Goal: Task Accomplishment & Management: Manage account settings

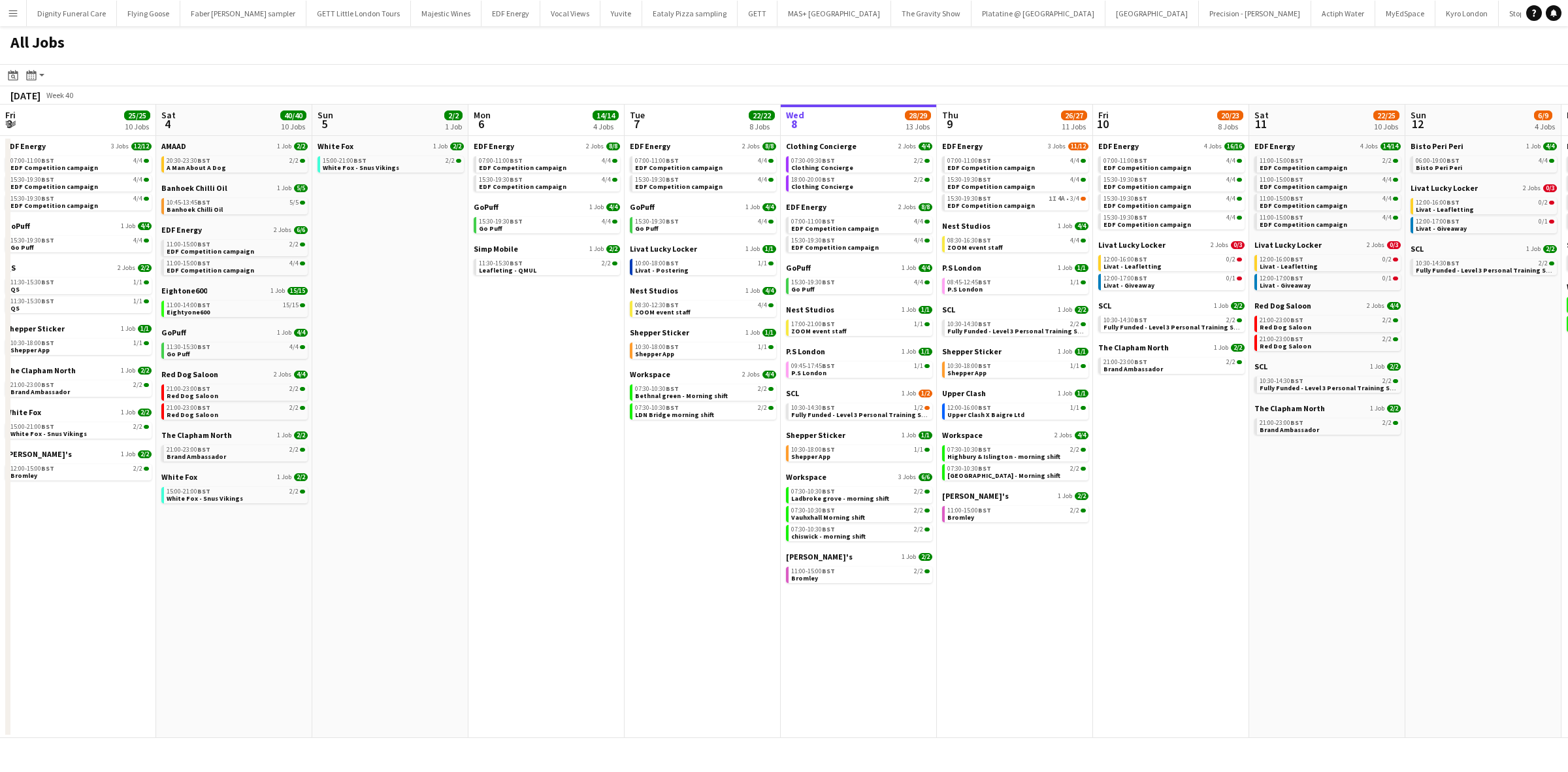
scroll to position [0, 316]
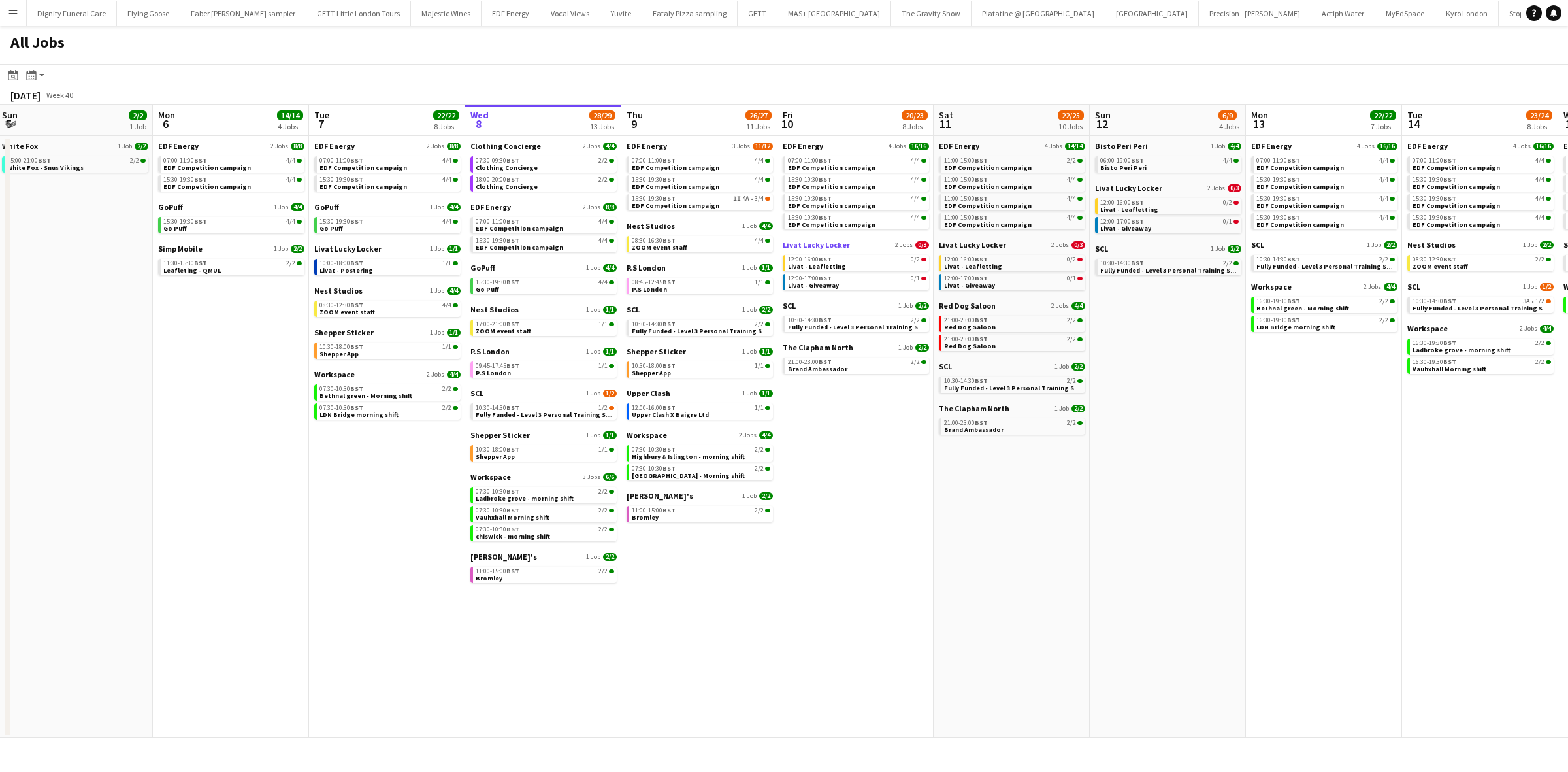
click at [824, 244] on span "Livat Lucky Locker" at bounding box center [816, 245] width 67 height 10
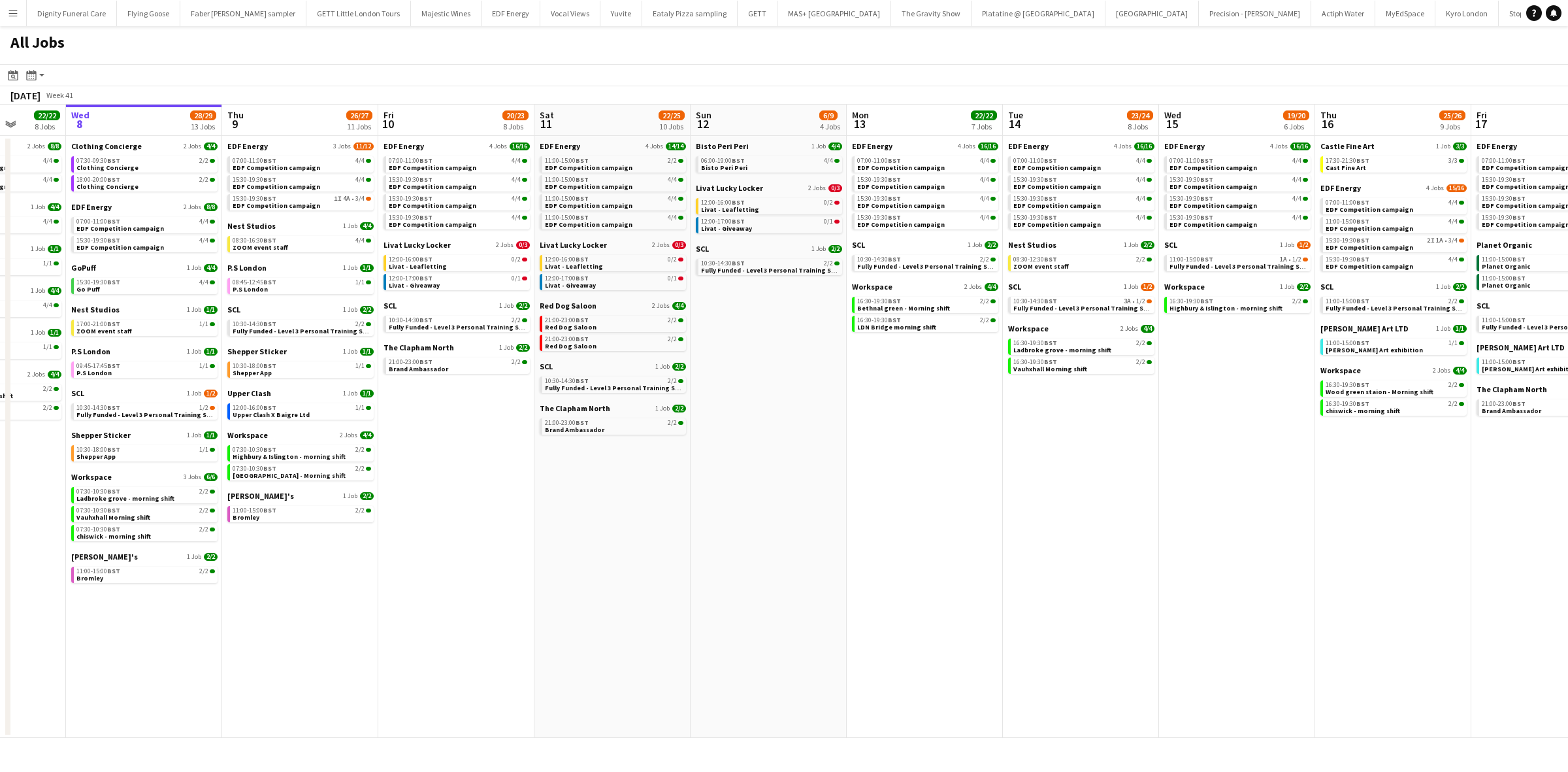
drag, startPoint x: 1049, startPoint y: 522, endPoint x: 642, endPoint y: 494, distance: 408.0
click at [649, 499] on app-calendar-viewport "Sun 5 2/2 1 Job Mon 6 14/14 4 Jobs Tue 7 22/22 8 Jobs Wed 8 28/29 13 Jobs Thu 9…" at bounding box center [784, 421] width 1568 height 633
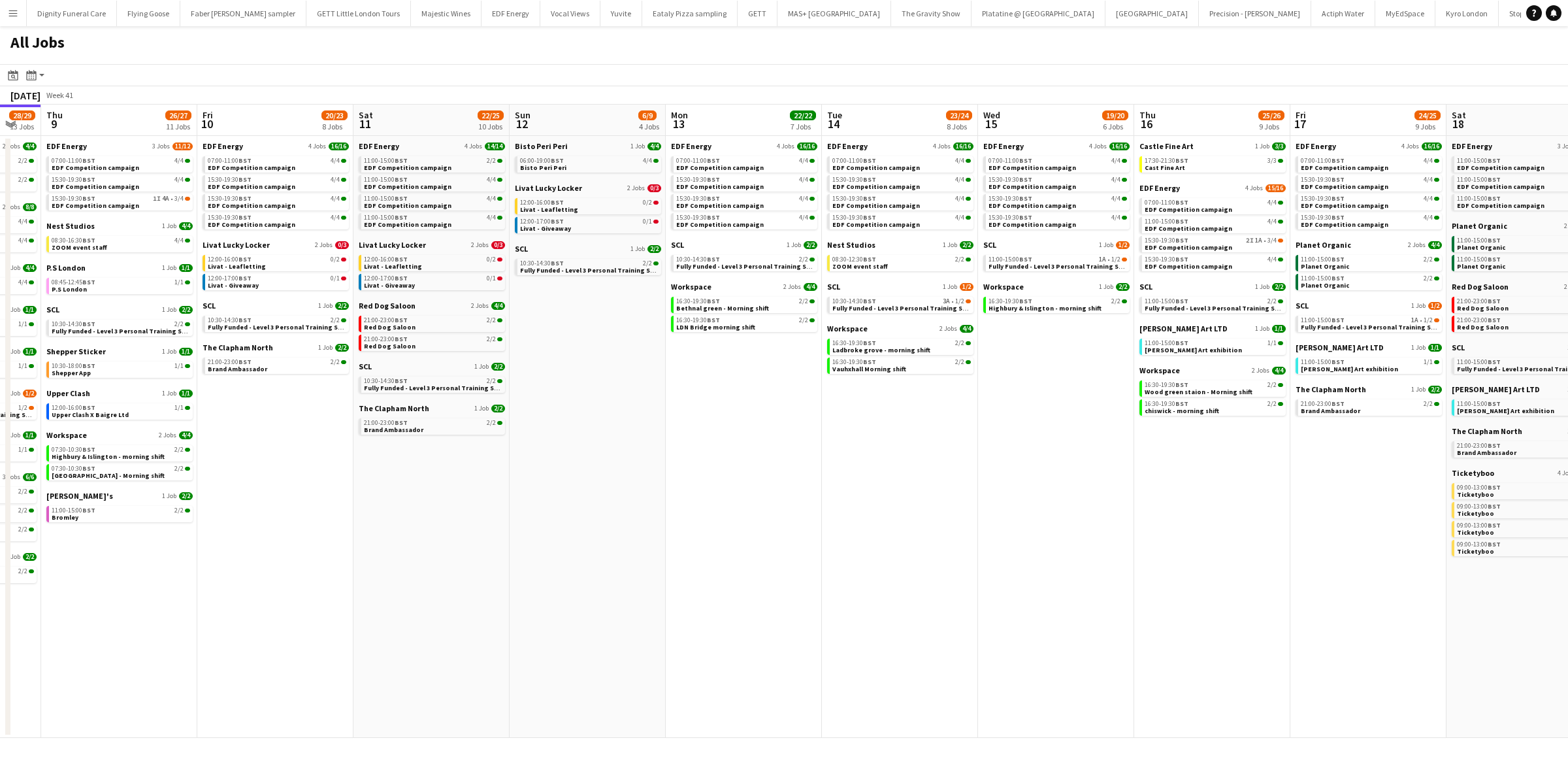
drag, startPoint x: 1005, startPoint y: 492, endPoint x: 822, endPoint y: 490, distance: 183.0
click at [822, 490] on app-calendar-viewport "Sun 5 2/2 1 Job Mon 6 14/14 4 Jobs Tue 7 22/22 8 Jobs Wed 8 28/29 13 Jobs Thu 9…" at bounding box center [784, 421] width 1568 height 633
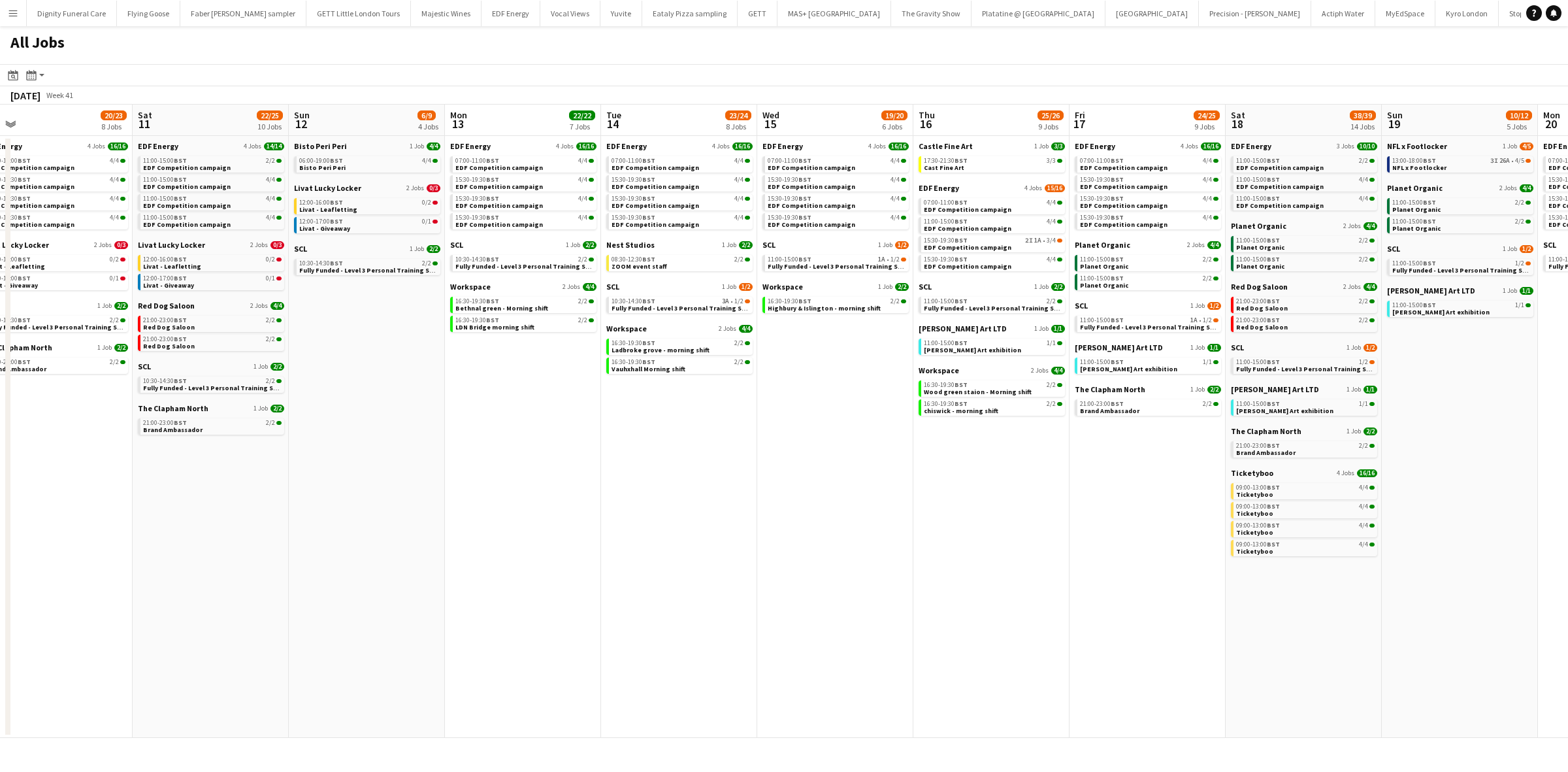
drag, startPoint x: 1069, startPoint y: 553, endPoint x: 892, endPoint y: 536, distance: 177.8
click at [892, 536] on app-calendar-viewport "Tue 7 22/22 8 Jobs Wed 8 28/29 13 Jobs Thu 9 26/27 11 Jobs Fri 10 20/23 8 Jobs …" at bounding box center [784, 421] width 1568 height 633
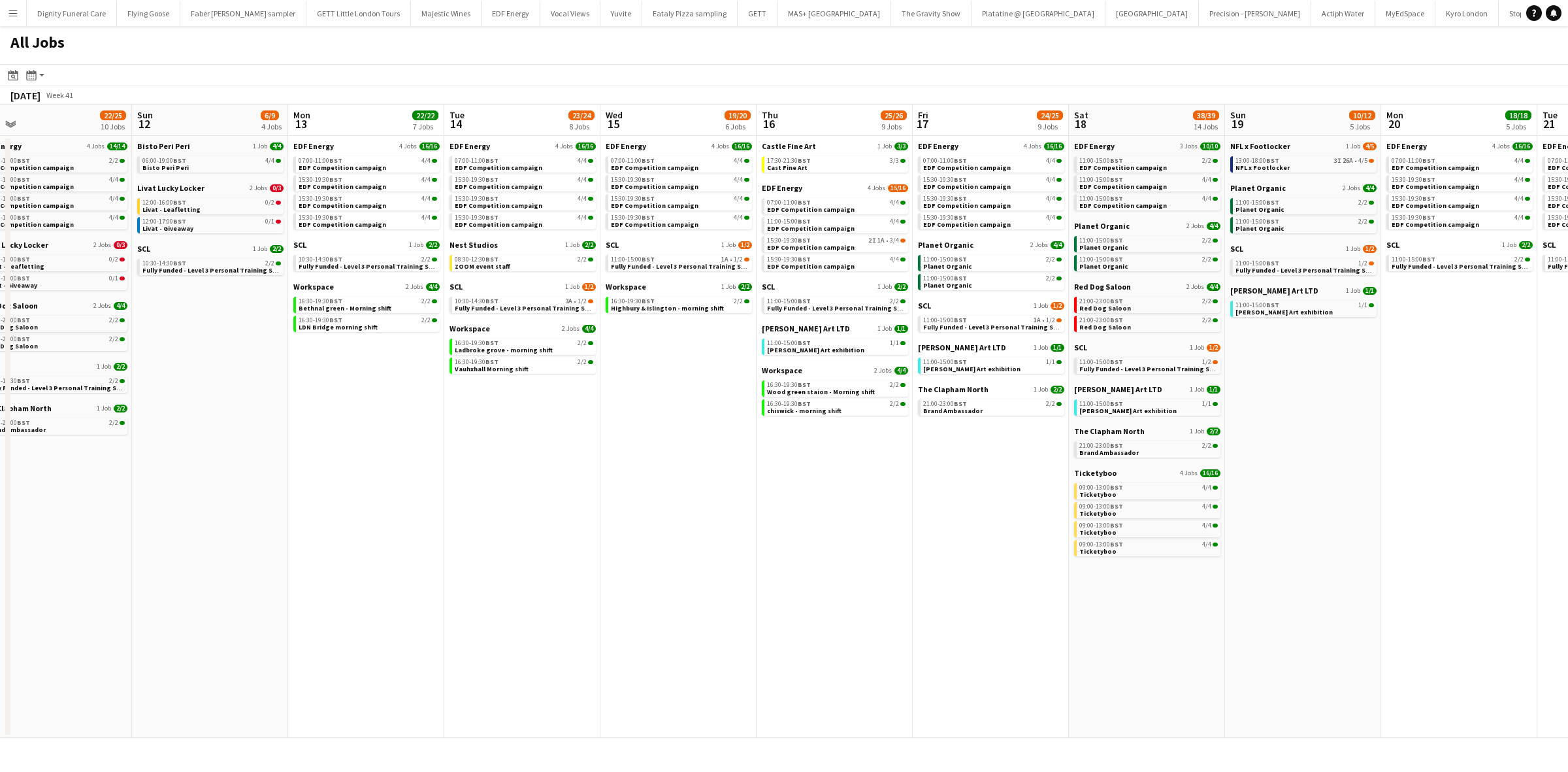
scroll to position [0, 360]
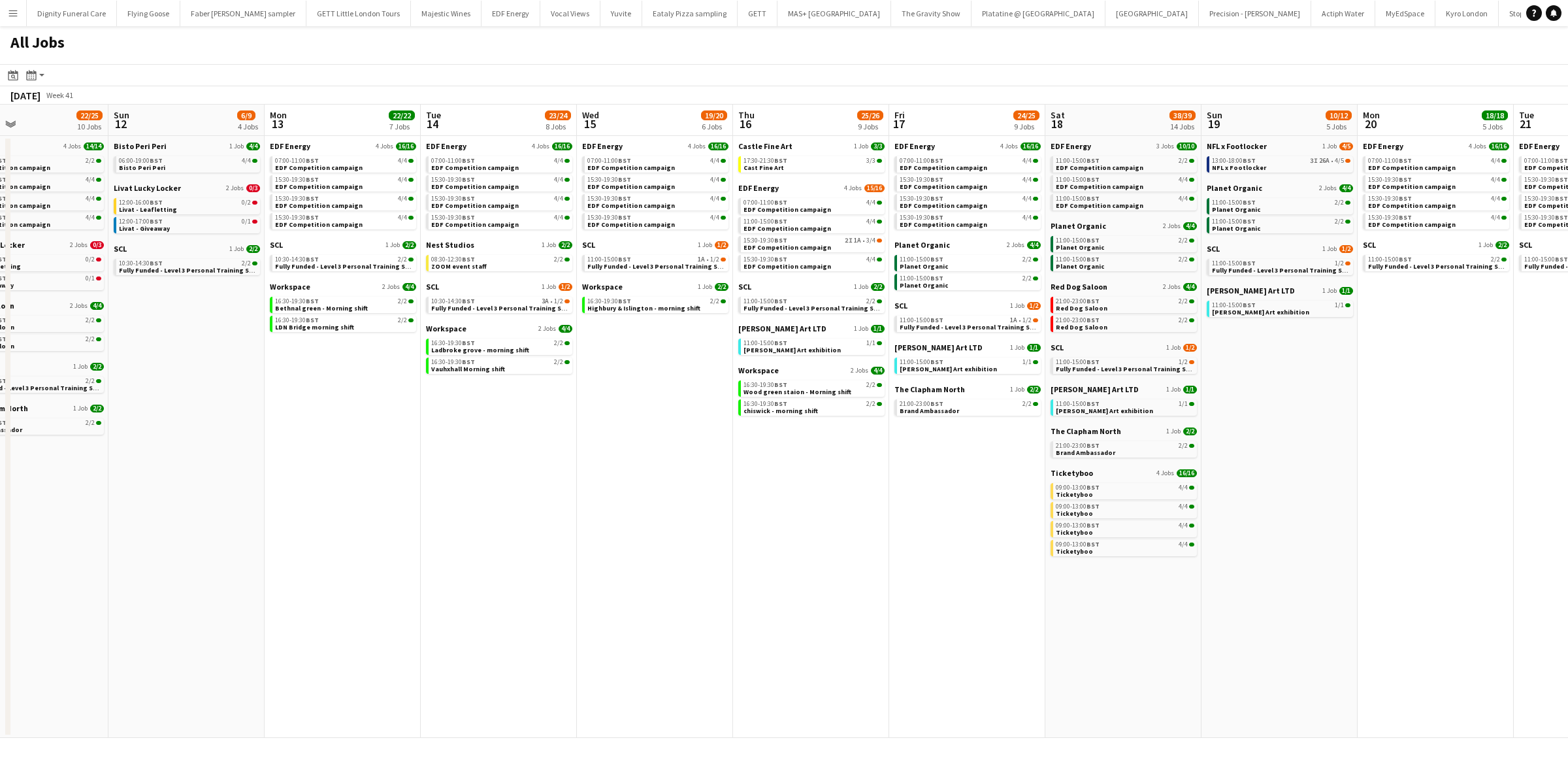
drag, startPoint x: 1016, startPoint y: 511, endPoint x: 837, endPoint y: 515, distance: 179.0
click at [826, 515] on app-calendar-viewport "Thu 9 26/27 11 Jobs Fri 10 20/23 8 Jobs Sat 11 22/25 10 Jobs Sun 12 6/9 4 Jobs …" at bounding box center [784, 421] width 1568 height 633
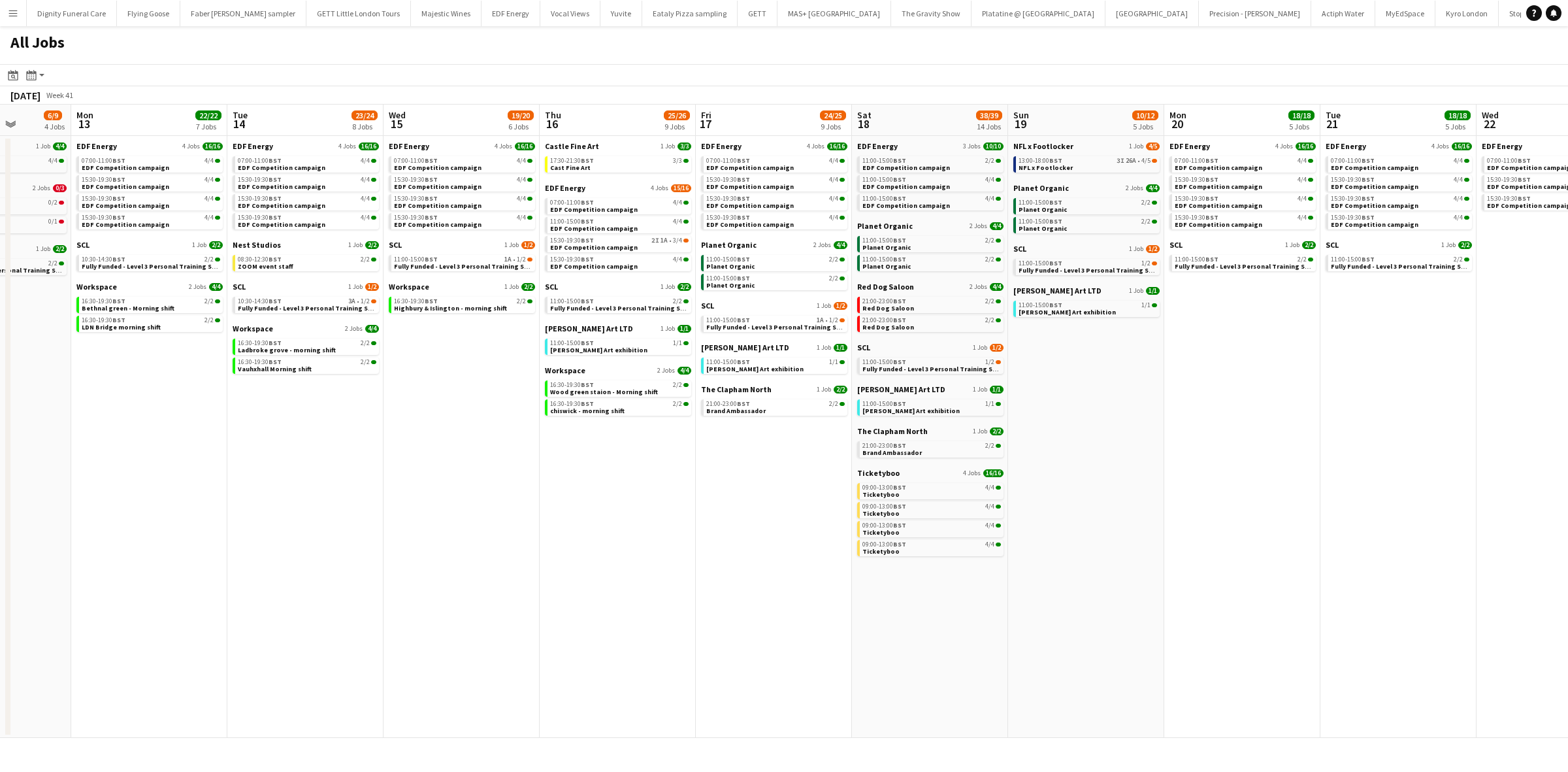
scroll to position [0, 560]
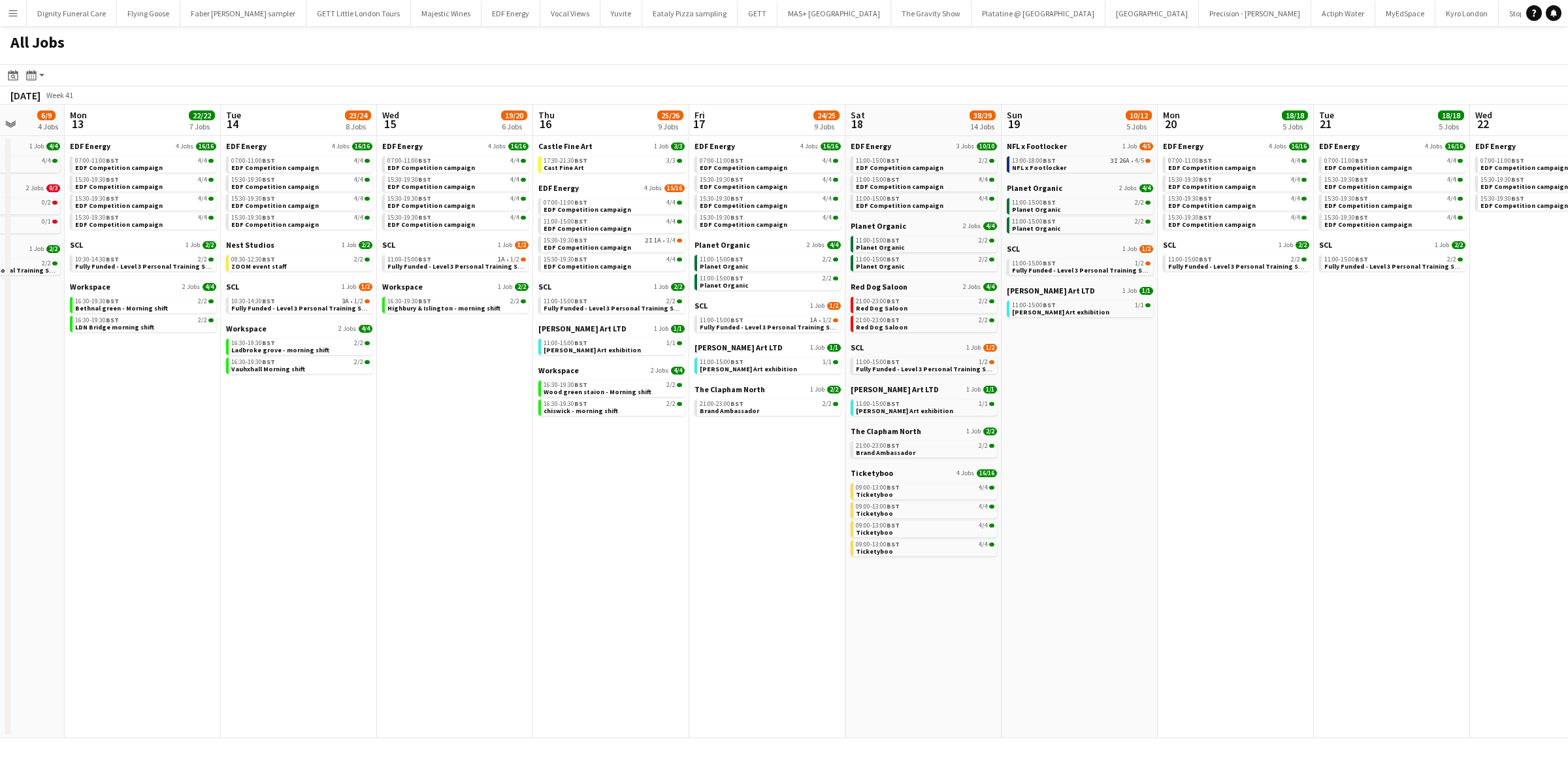
drag, startPoint x: 1173, startPoint y: 598, endPoint x: 990, endPoint y: 593, distance: 183.1
click at [990, 593] on app-calendar-viewport "Thu 9 26/27 11 Jobs Fri 10 20/23 8 Jobs Sat 11 22/25 10 Jobs Sun 12 6/9 4 Jobs …" at bounding box center [784, 421] width 1568 height 633
click at [1024, 152] on app-calendar-brief-board "NFL x Footlocker 1 Job [DATE] 13:00-18:00 BST 3I 26A • 4/5 NFL x Footlocker" at bounding box center [1080, 157] width 147 height 31
click at [1025, 144] on span "NFL x Footlocker" at bounding box center [1036, 146] width 60 height 10
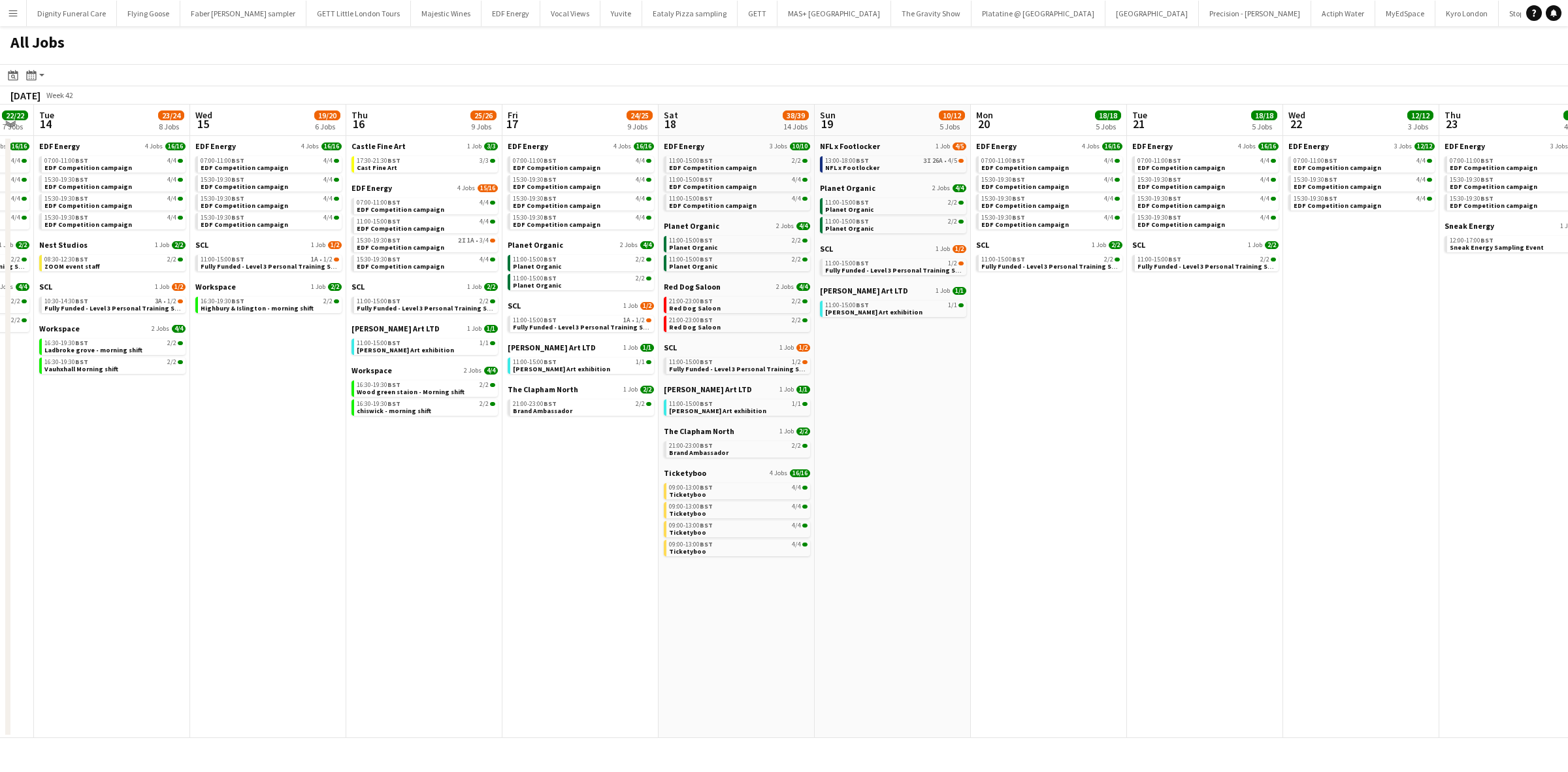
drag, startPoint x: 706, startPoint y: 448, endPoint x: 529, endPoint y: 446, distance: 177.0
click at [530, 446] on app-calendar-viewport "Sat 11 22/25 10 Jobs Sun 12 6/9 4 Jobs Mon 13 22/22 7 Jobs Tue 14 23/24 8 Jobs …" at bounding box center [784, 421] width 1568 height 633
click at [694, 227] on span "Planet Organic" at bounding box center [688, 226] width 56 height 10
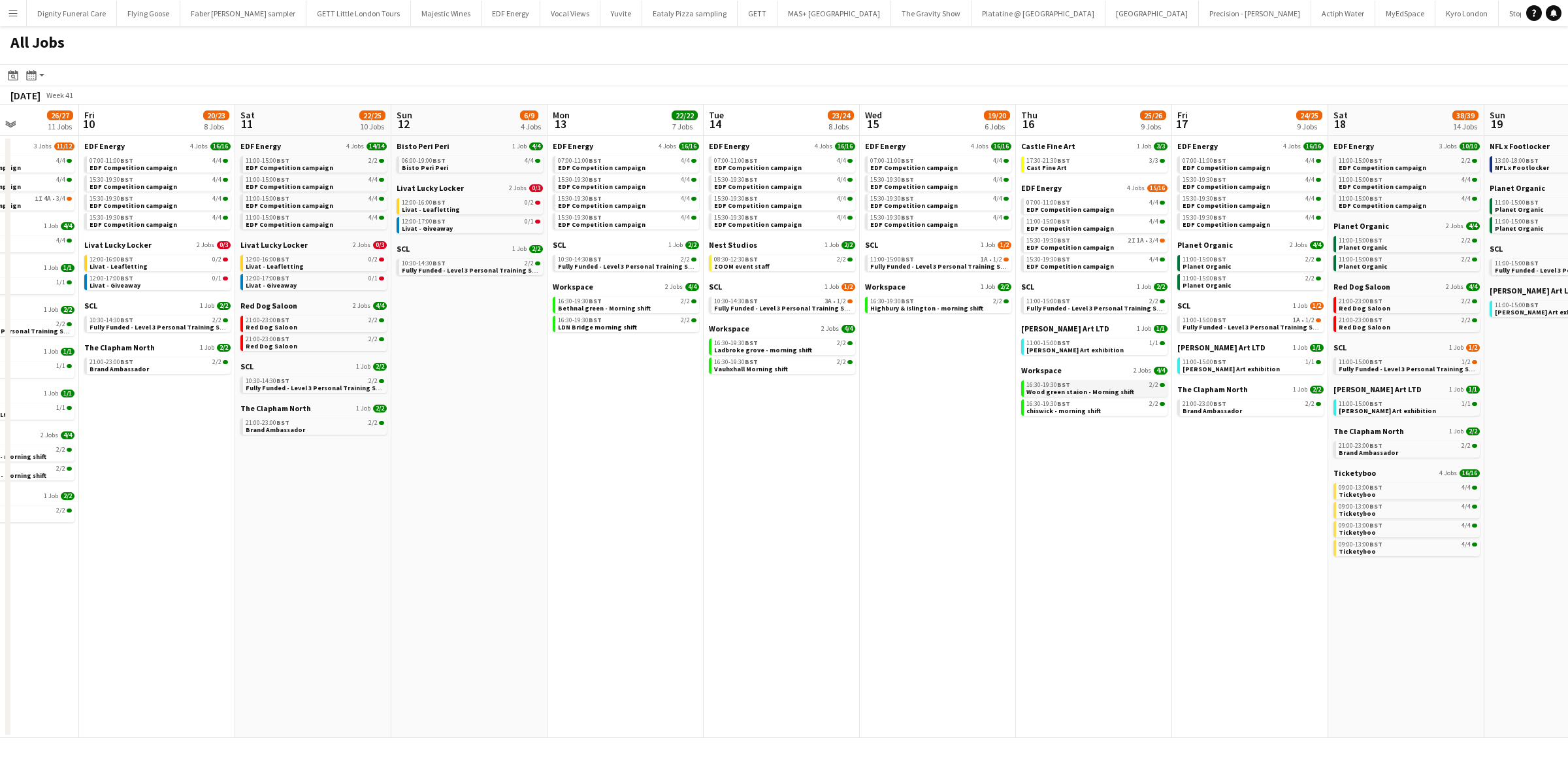
drag, startPoint x: 815, startPoint y: 435, endPoint x: 1133, endPoint y: 394, distance: 320.6
click at [1155, 389] on app-calendar-viewport "Tue 7 22/22 8 Jobs Wed 8 28/29 13 Jobs Thu 9 26/27 11 Jobs Fri 10 20/23 8 Jobs …" at bounding box center [784, 421] width 1568 height 633
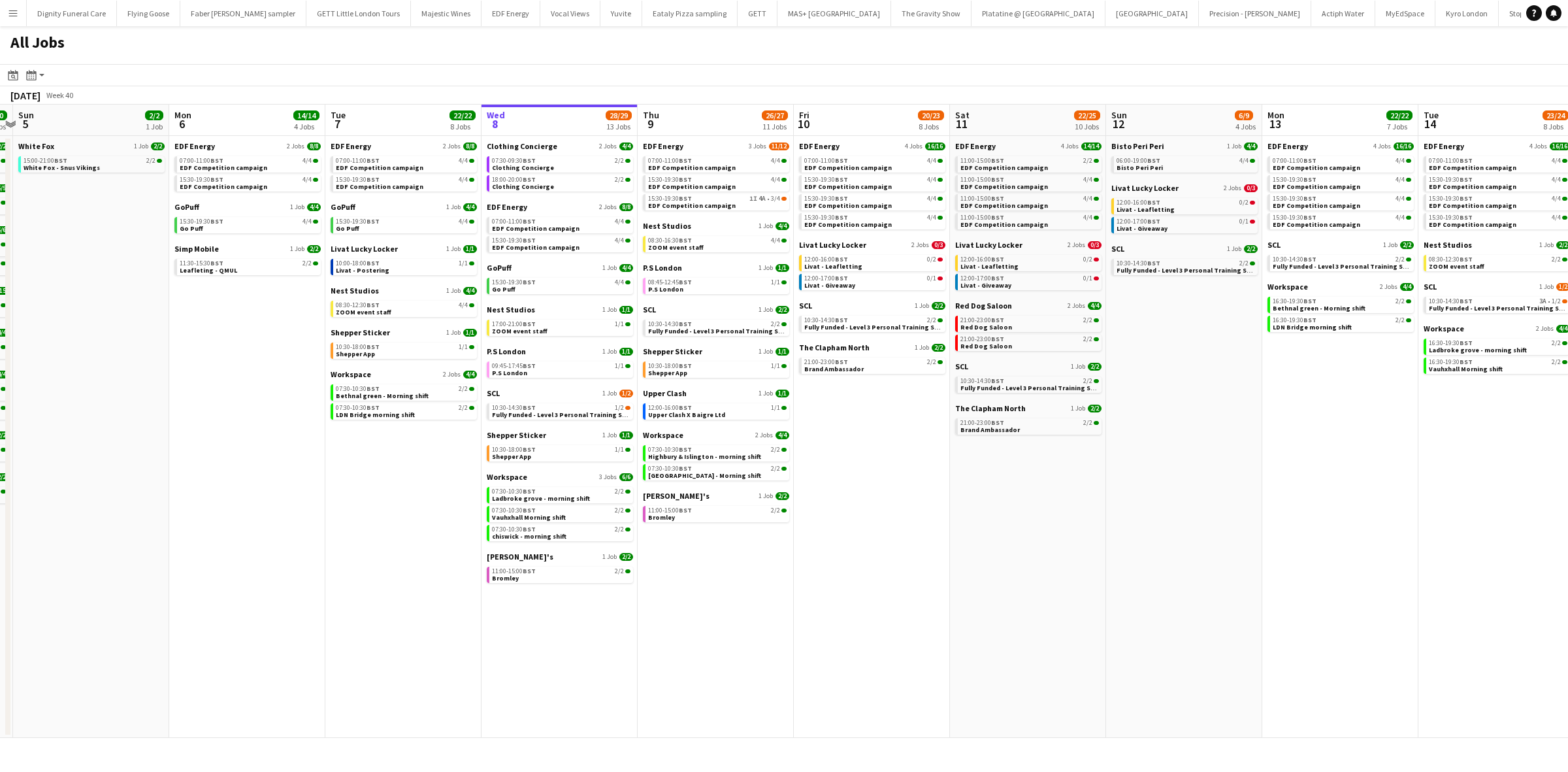
scroll to position [0, 279]
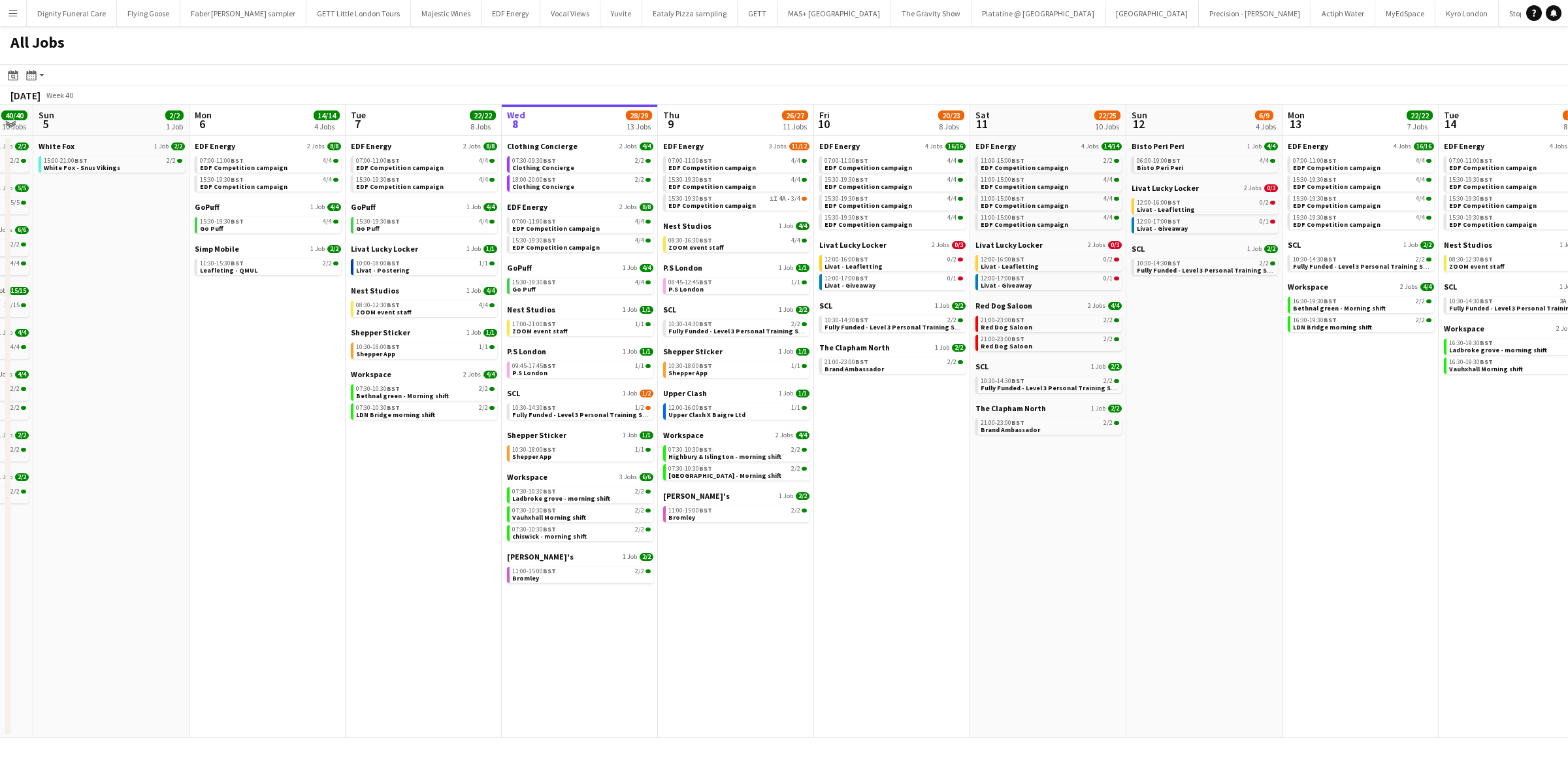
drag, startPoint x: 573, startPoint y: 442, endPoint x: 1298, endPoint y: 414, distance: 725.5
click at [1298, 414] on app-calendar-viewport "Fri 3 25/25 10 Jobs Sat 4 40/40 10 Jobs Sun 5 2/2 1 Job Mon 6 14/14 4 Jobs Tue …" at bounding box center [784, 421] width 1568 height 633
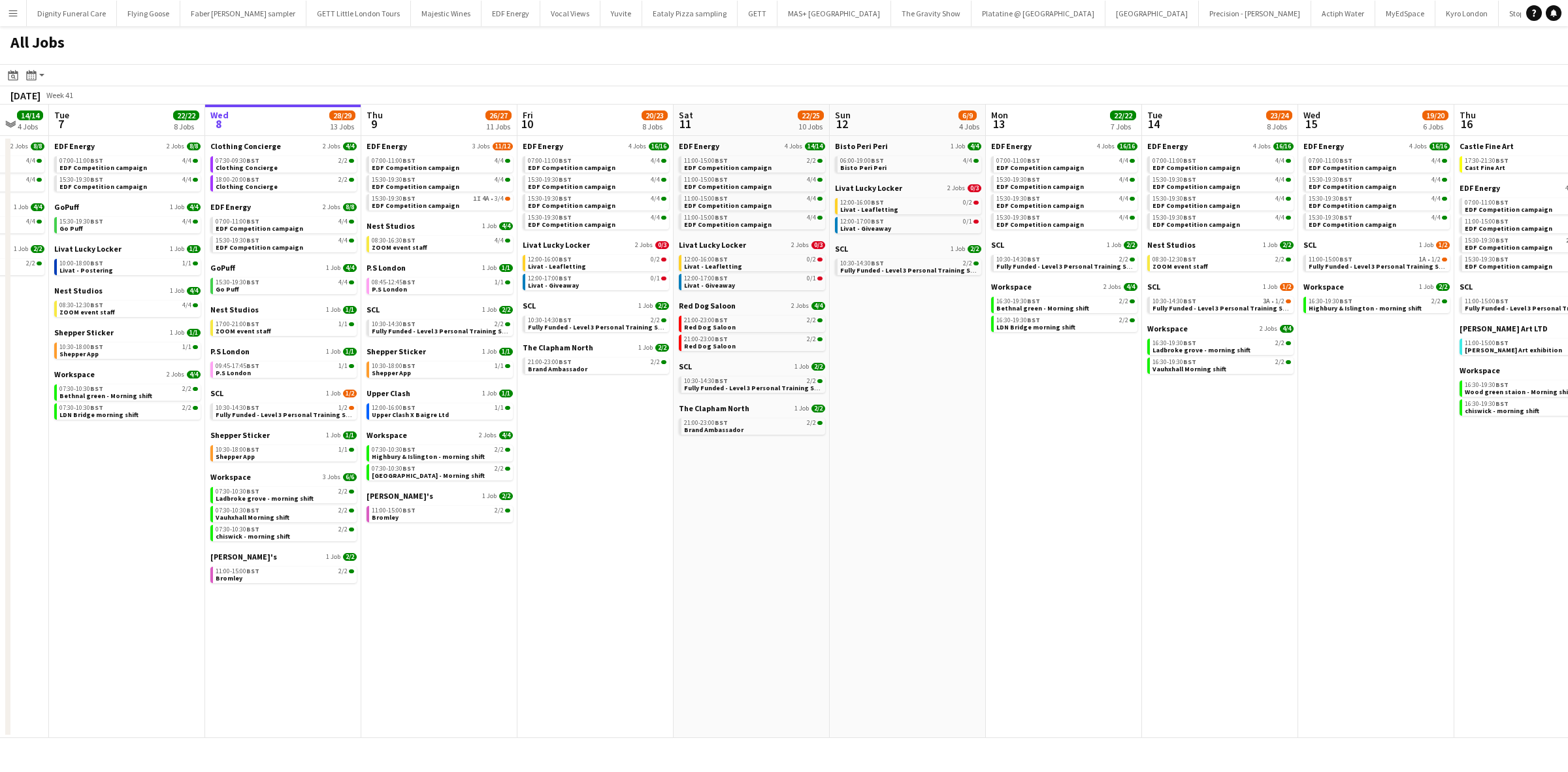
drag, startPoint x: 965, startPoint y: 492, endPoint x: 759, endPoint y: 492, distance: 206.0
click at [759, 492] on app-calendar-viewport "Fri 3 25/25 10 Jobs Sat 4 40/40 10 Jobs Sun 5 2/2 1 Job Mon 6 14/14 4 Jobs Tue …" at bounding box center [784, 421] width 1568 height 633
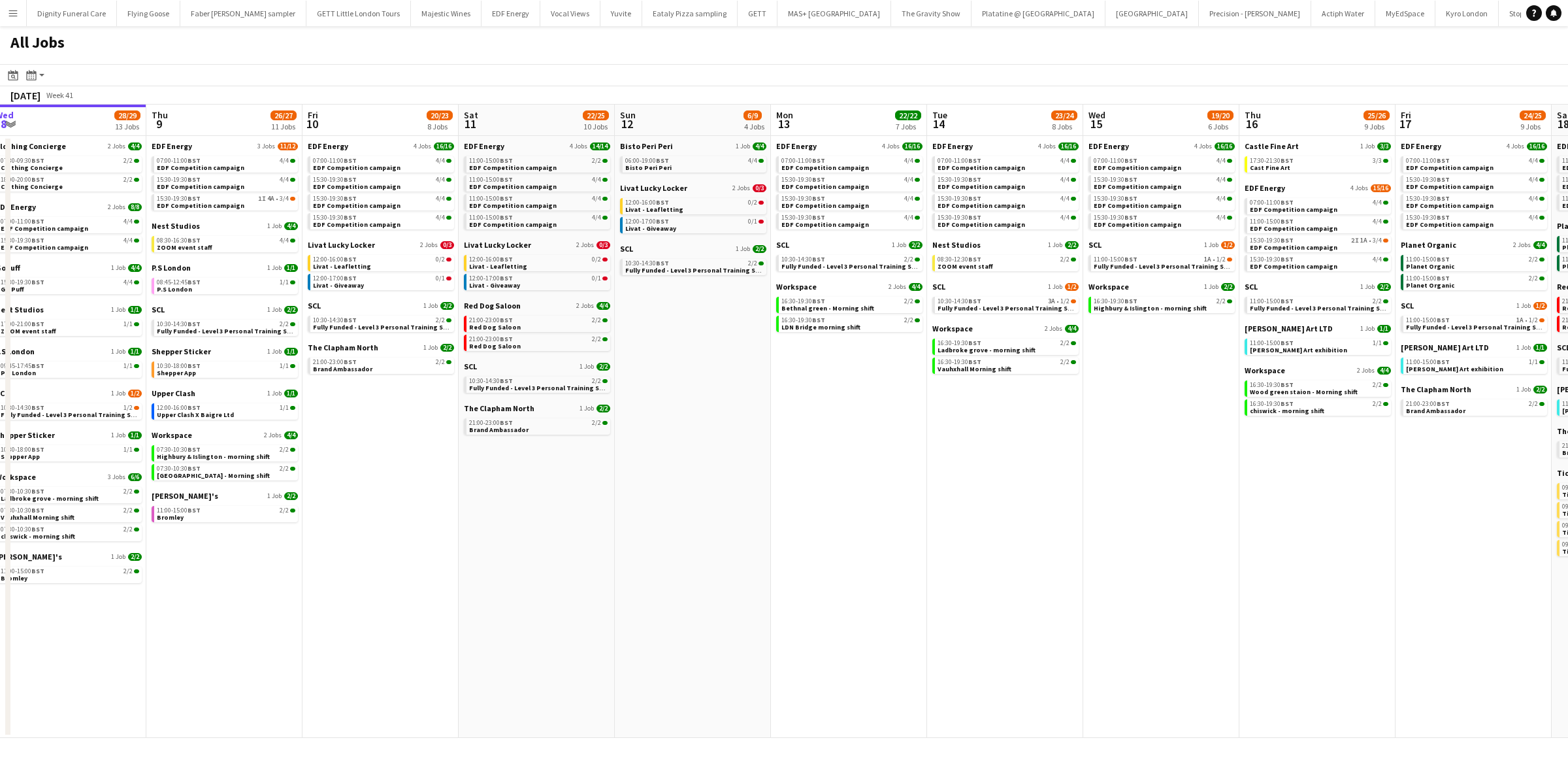
drag, startPoint x: 928, startPoint y: 493, endPoint x: 748, endPoint y: 488, distance: 180.1
click at [748, 488] on app-calendar-viewport "Sun 5 2/2 1 Job Mon 6 14/14 4 Jobs Tue 7 22/22 8 Jobs Wed 8 28/29 13 Jobs Thu 9…" at bounding box center [784, 421] width 1568 height 633
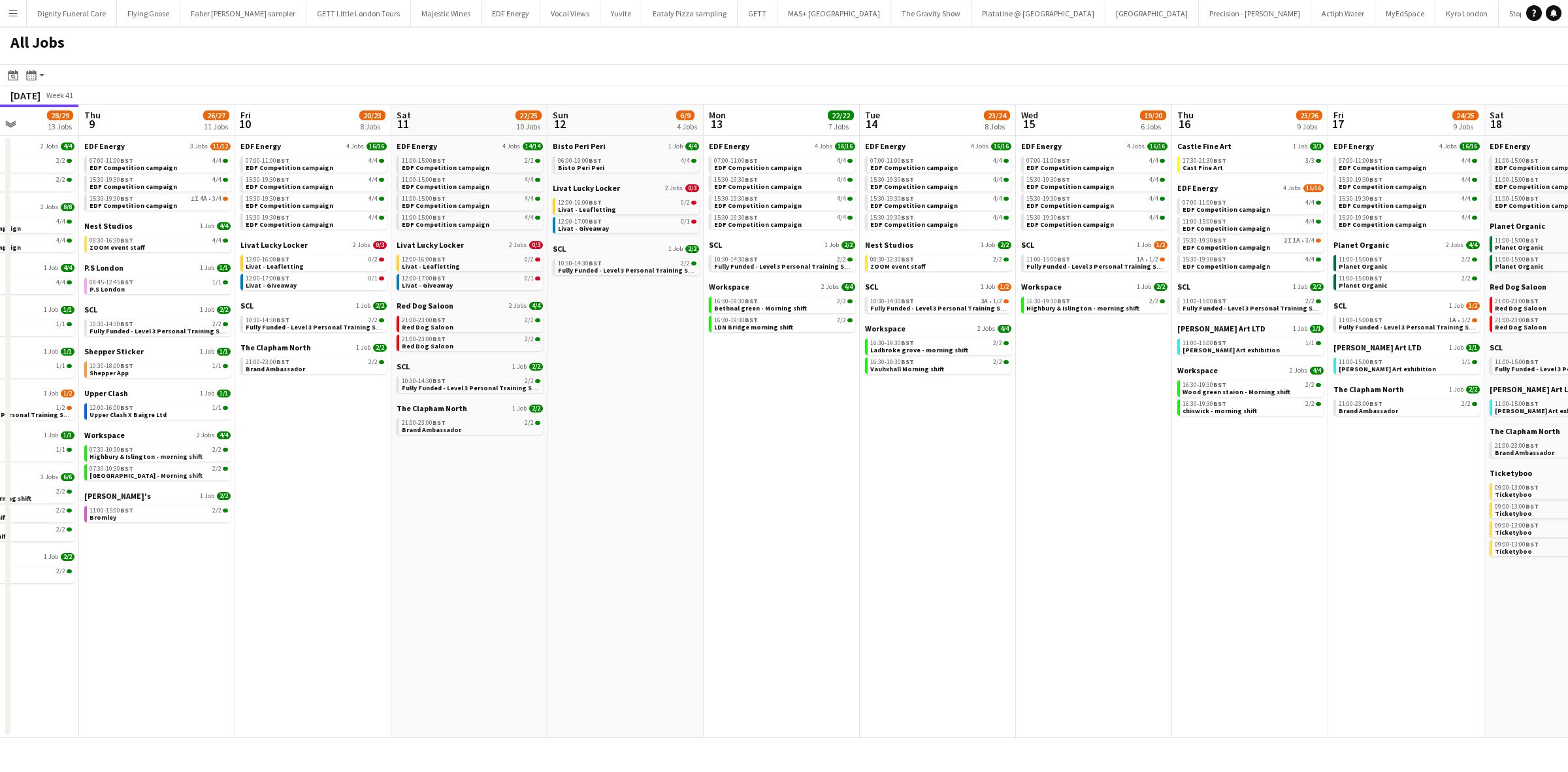
drag, startPoint x: 971, startPoint y: 546, endPoint x: 628, endPoint y: 539, distance: 343.1
click at [628, 539] on app-calendar-viewport "Sun 5 2/2 1 Job Mon 6 14/14 4 Jobs Tue 7 22/22 8 Jobs Wed 8 28/29 13 Jobs Thu 9…" at bounding box center [784, 421] width 1568 height 633
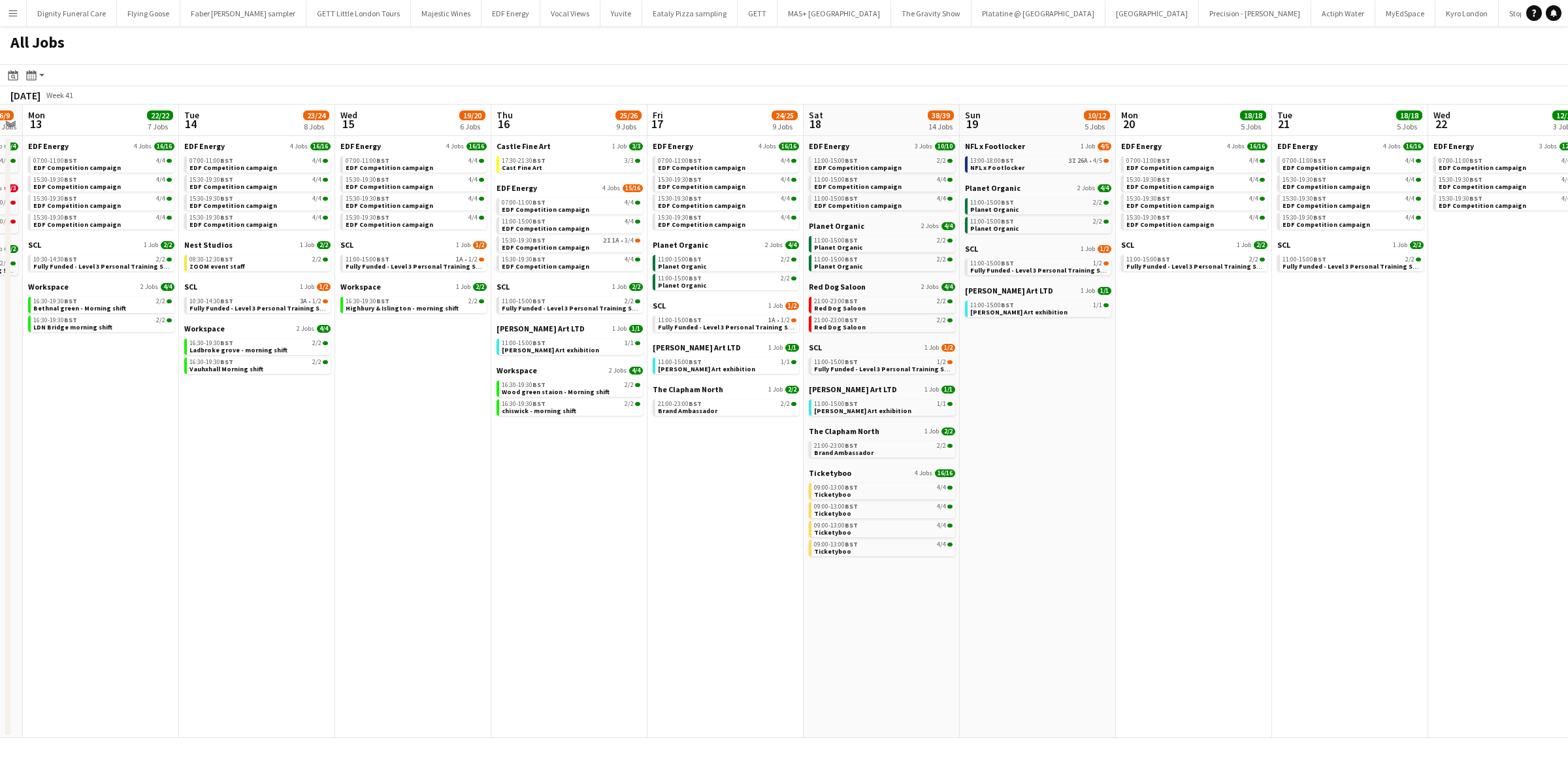
drag, startPoint x: 963, startPoint y: 511, endPoint x: 639, endPoint y: 512, distance: 324.0
click at [639, 512] on app-calendar-viewport "Thu 9 26/27 11 Jobs Fri 10 20/23 8 Jobs Sat 11 22/25 10 Jobs Sun 12 6/9 4 Jobs …" at bounding box center [784, 421] width 1568 height 633
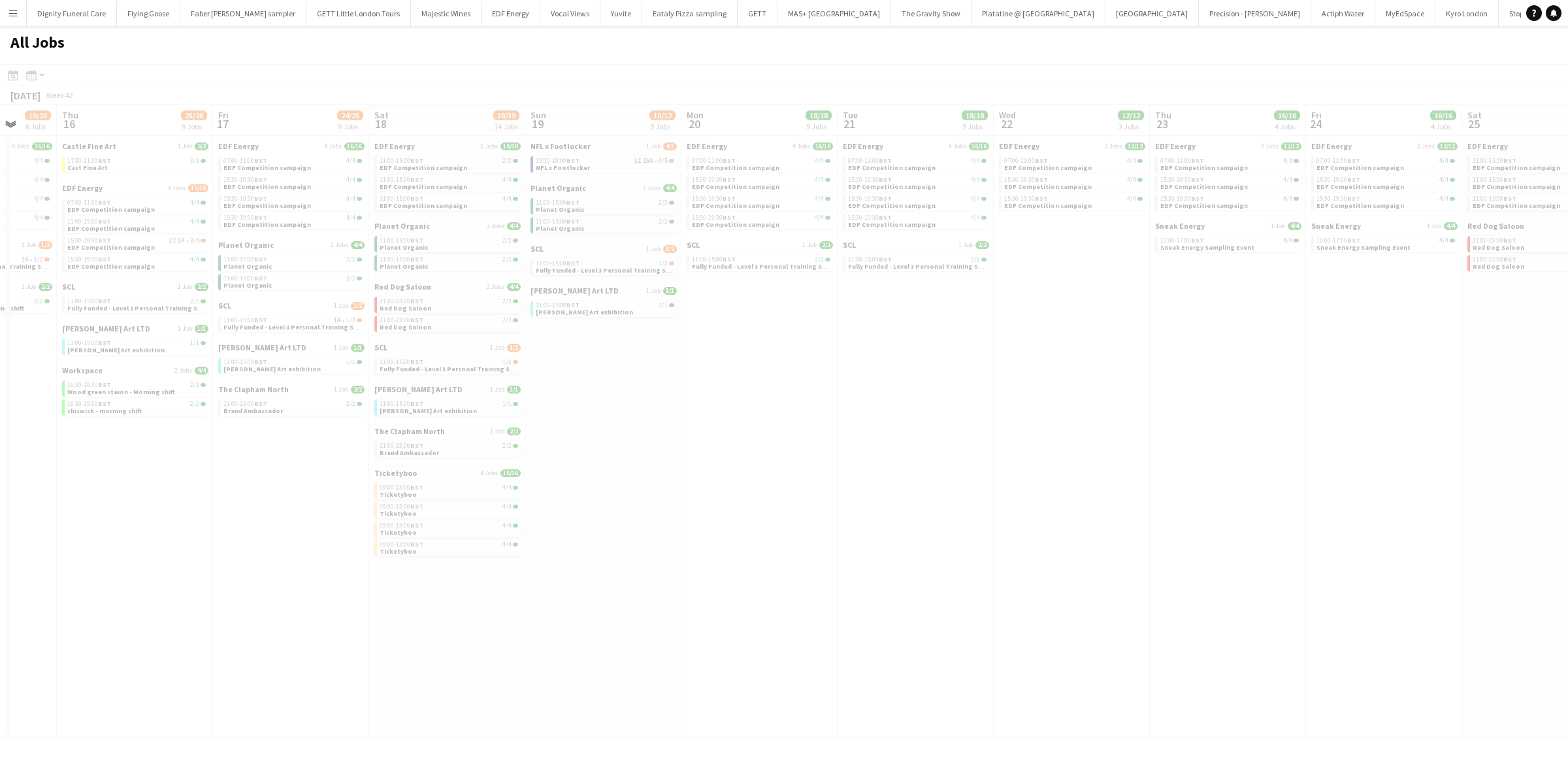
drag, startPoint x: 1156, startPoint y: 564, endPoint x: 609, endPoint y: 533, distance: 547.9
click at [609, 533] on app-all-jobs "All Jobs Date picker [DATE] [DATE] [DATE] M [DATE] T [DATE] W [DATE] T [DATE] F…" at bounding box center [784, 383] width 1568 height 712
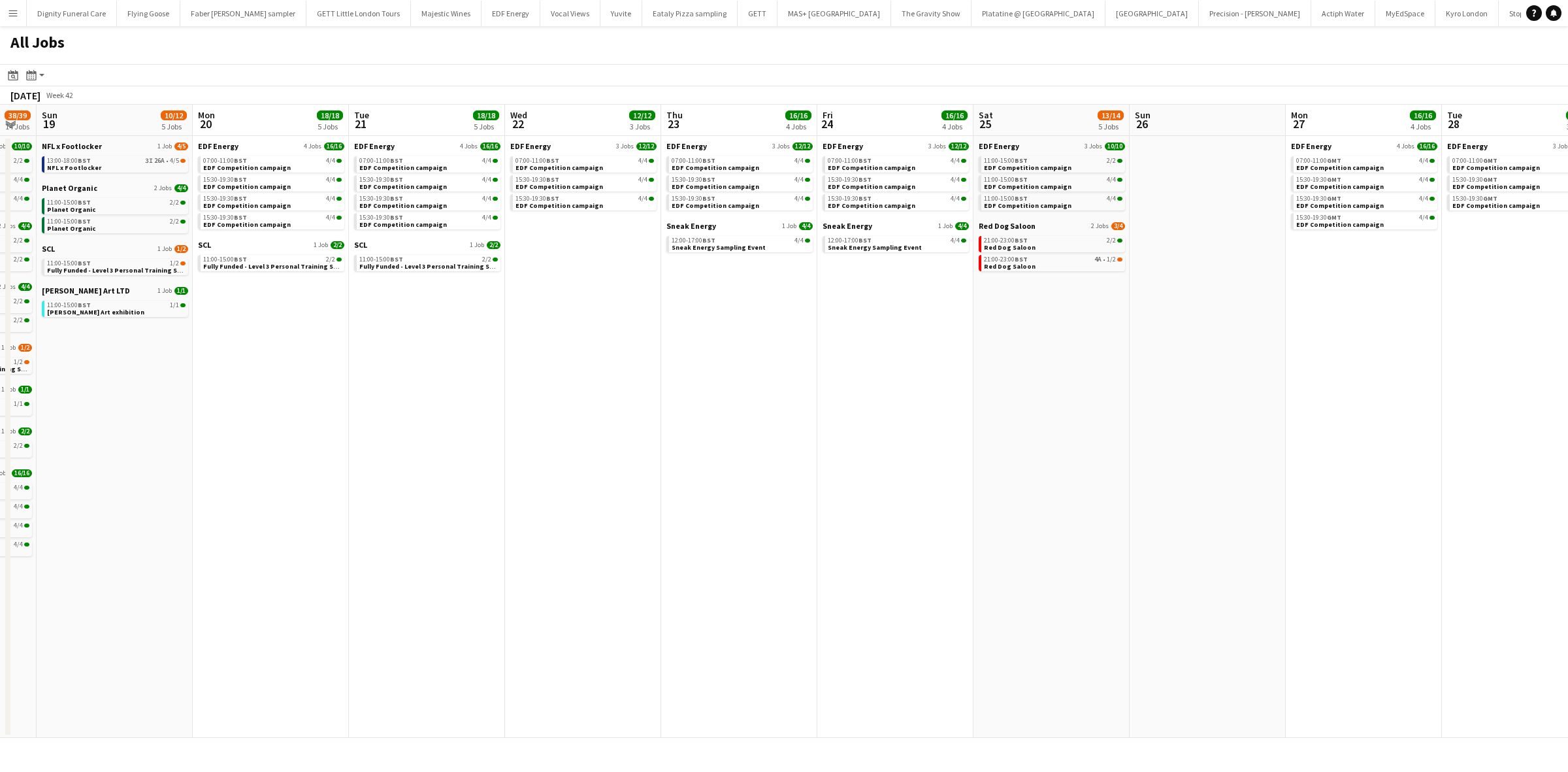
scroll to position [0, 622]
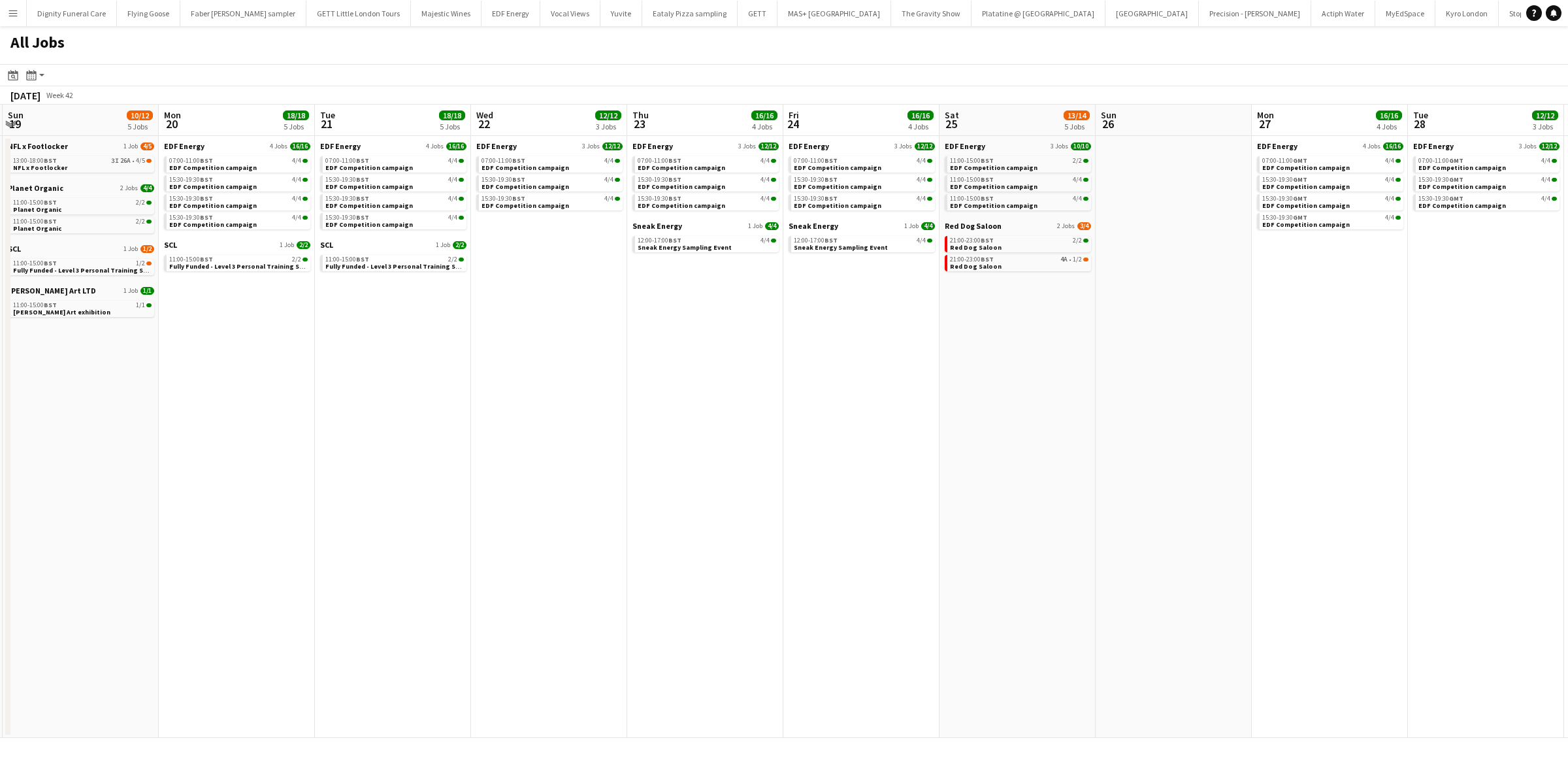
drag, startPoint x: 1024, startPoint y: 542, endPoint x: 557, endPoint y: 524, distance: 467.3
click at [557, 524] on app-calendar-viewport "Wed 15 19/20 6 Jobs Thu 16 25/26 9 Jobs Fri 17 24/25 9 Jobs Sat 18 38/39 14 Job…" at bounding box center [784, 421] width 1568 height 633
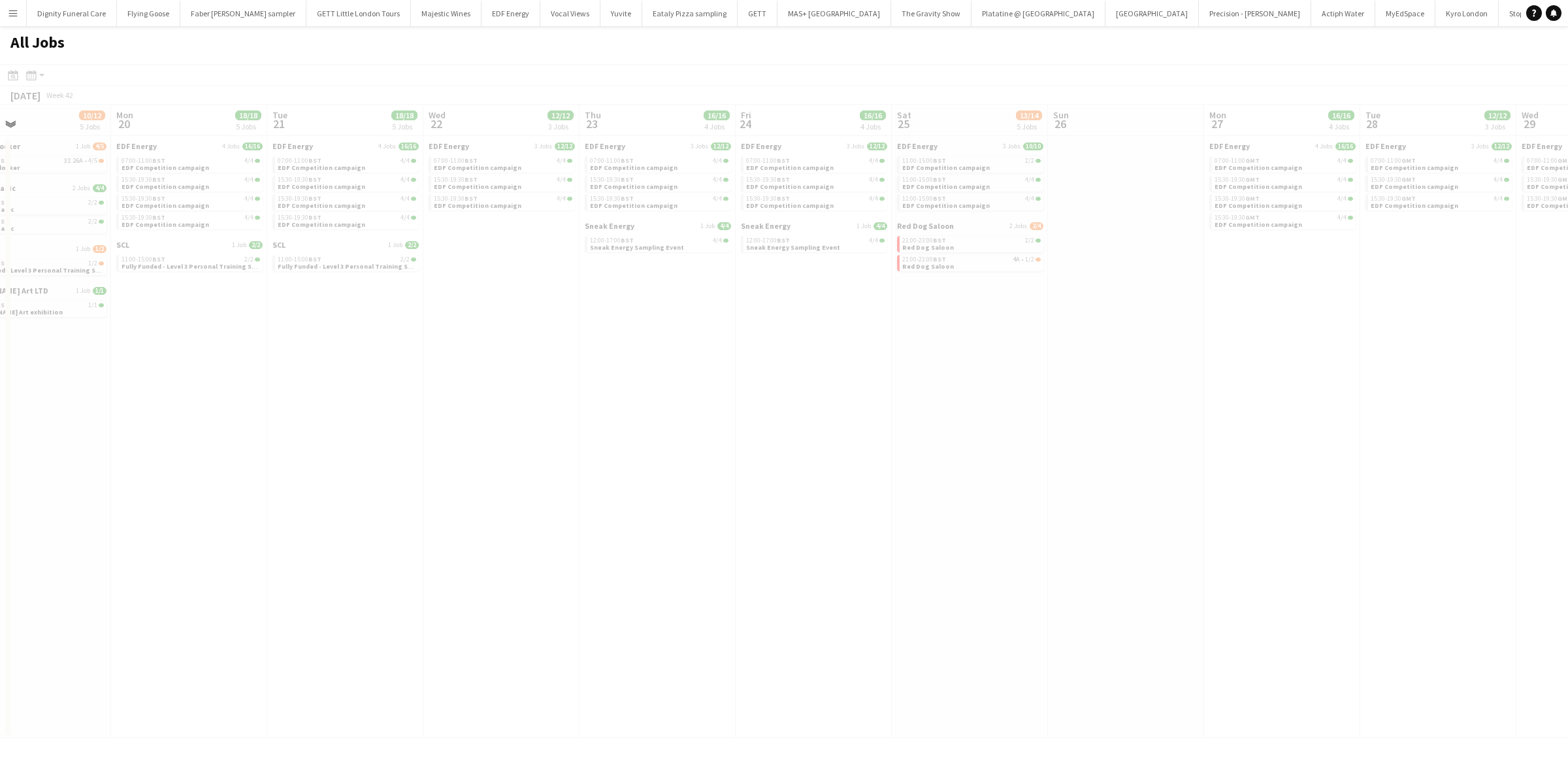
drag, startPoint x: 787, startPoint y: 479, endPoint x: 492, endPoint y: 472, distance: 295.1
click at [492, 472] on app-all-jobs "All Jobs Date picker [DATE] [DATE] [DATE] M [DATE] T [DATE] W [DATE] T [DATE] F…" at bounding box center [784, 383] width 1568 height 712
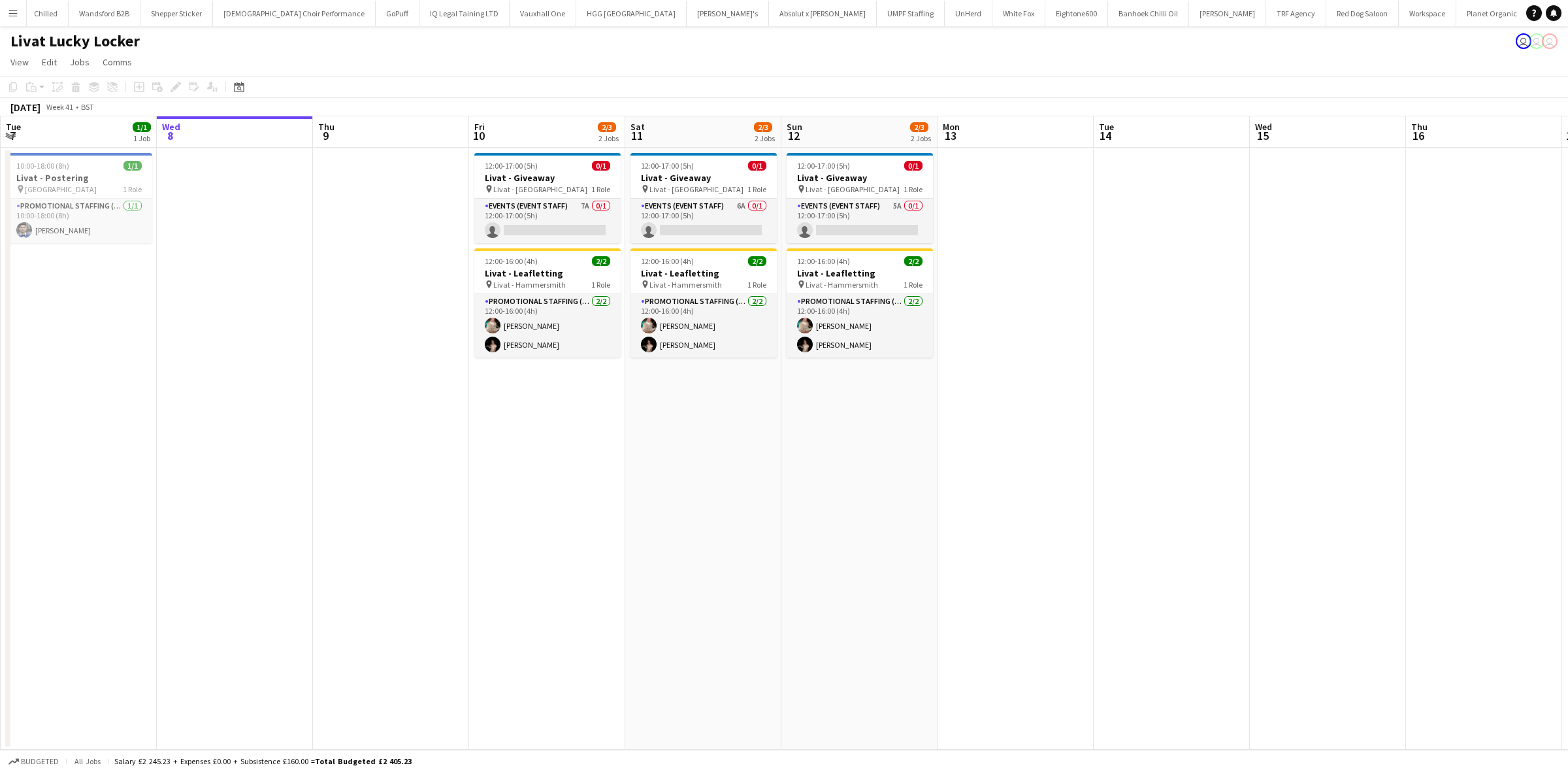
scroll to position [0, 1756]
click at [542, 227] on app-card-role "Events (Event Staff) 7A 0/1 12:00-17:00 (5h) single-neutral-actions" at bounding box center [548, 220] width 147 height 44
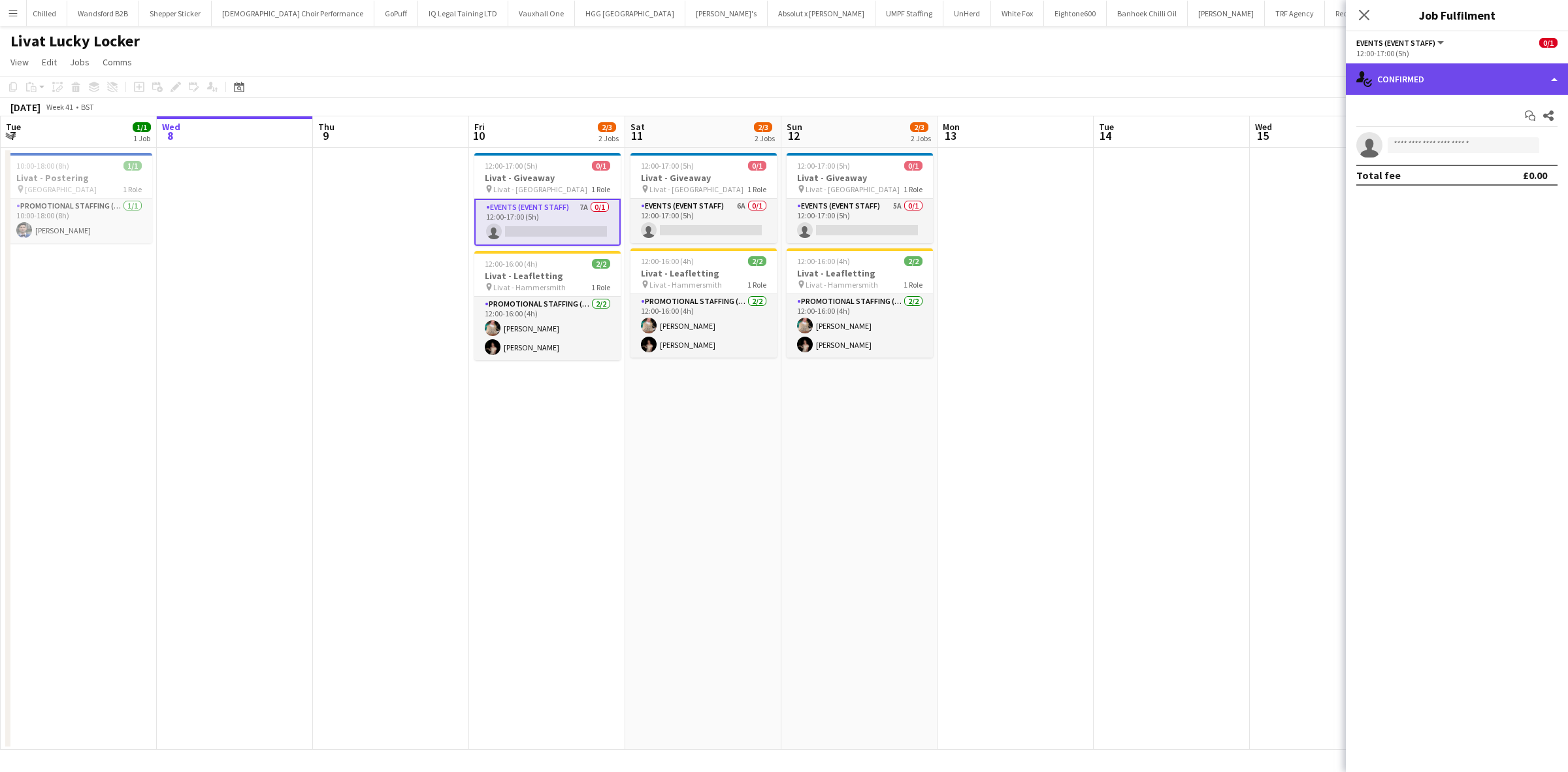
click at [1415, 78] on div "single-neutral-actions-check-2 Confirmed" at bounding box center [1456, 79] width 222 height 31
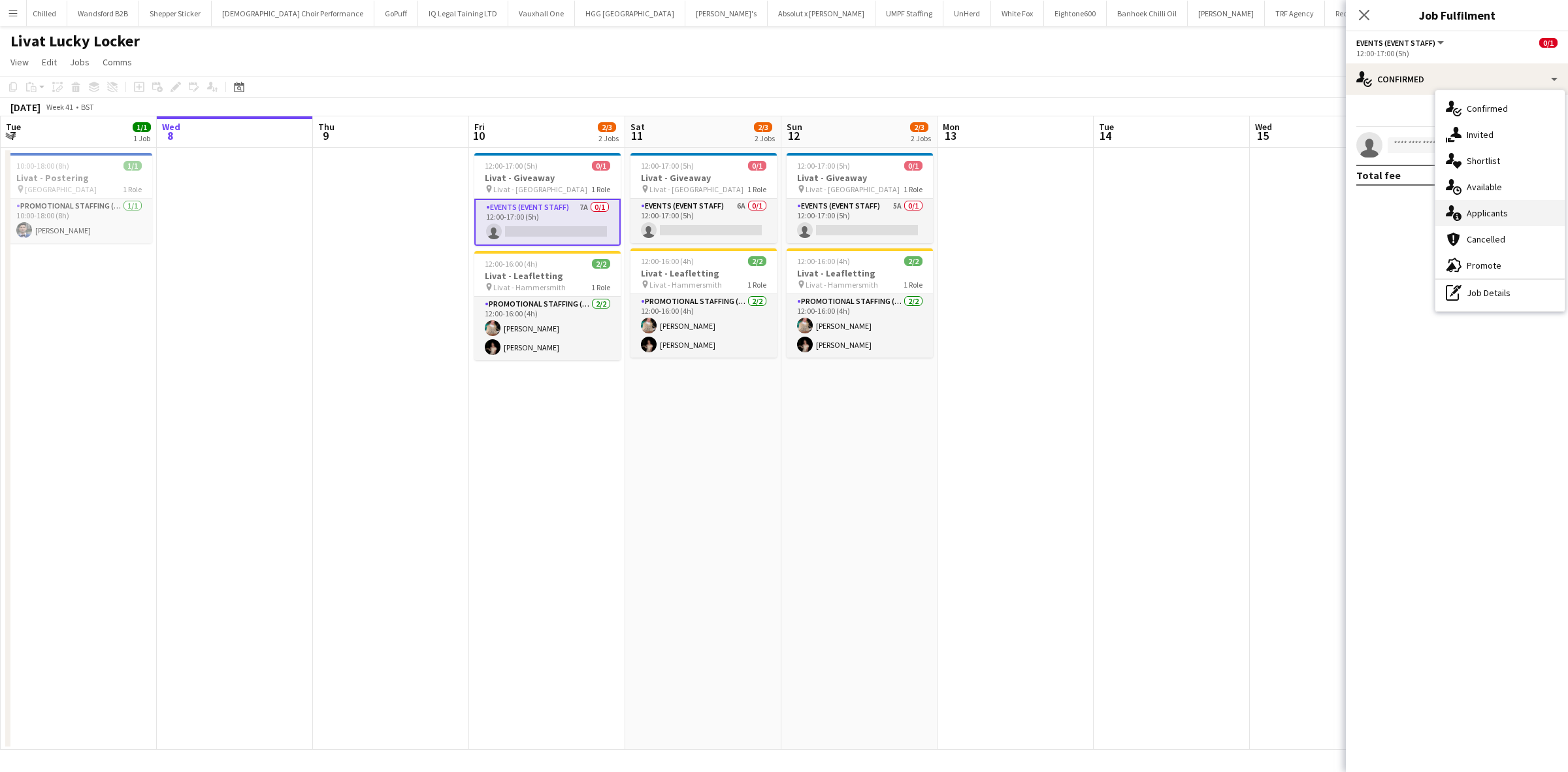
click at [1477, 205] on div "single-neutral-actions-information Applicants" at bounding box center [1501, 212] width 129 height 26
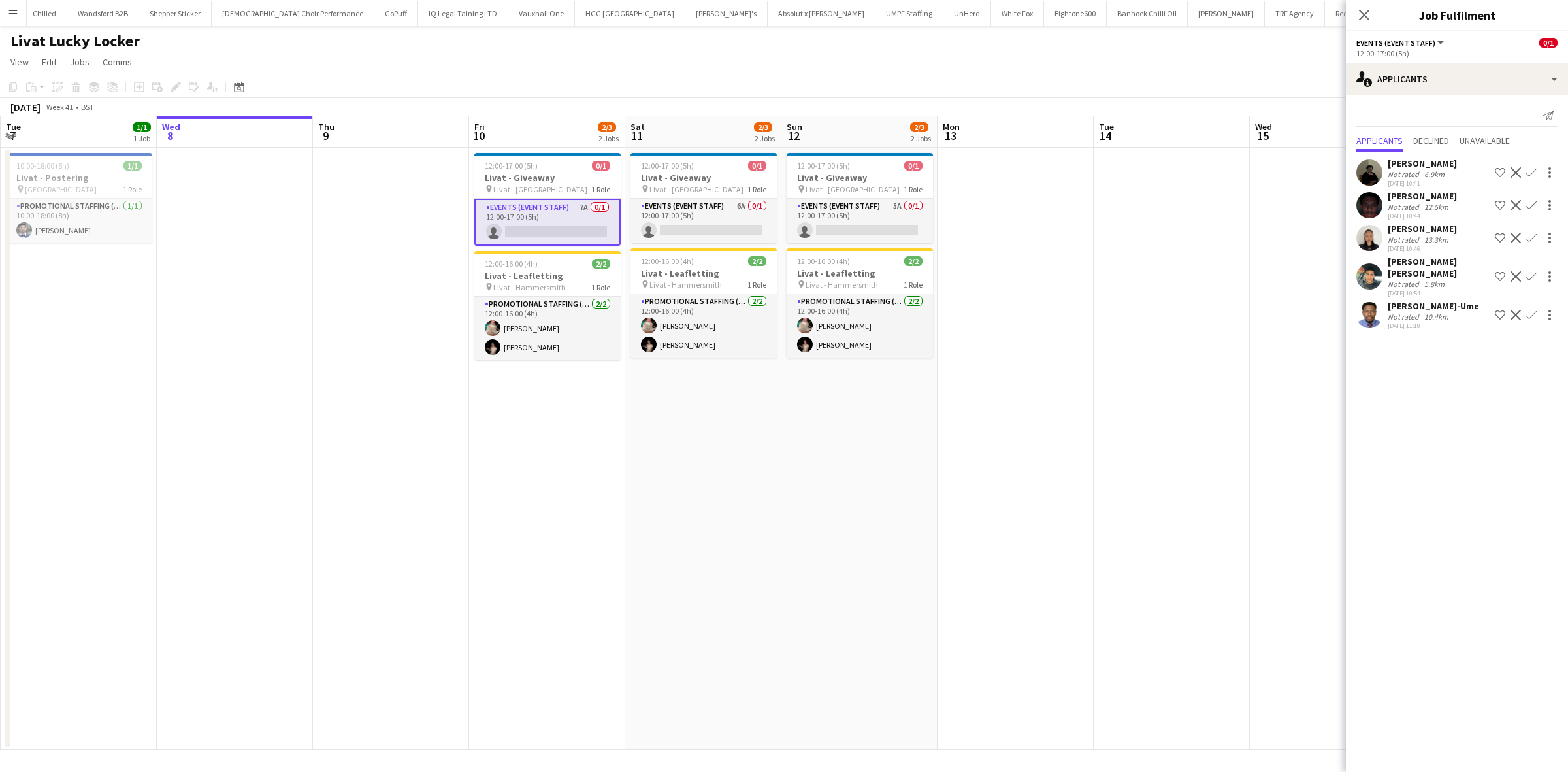
scroll to position [34, 0]
click at [1428, 256] on div "Sayed mohsen Alavi" at bounding box center [1439, 267] width 102 height 23
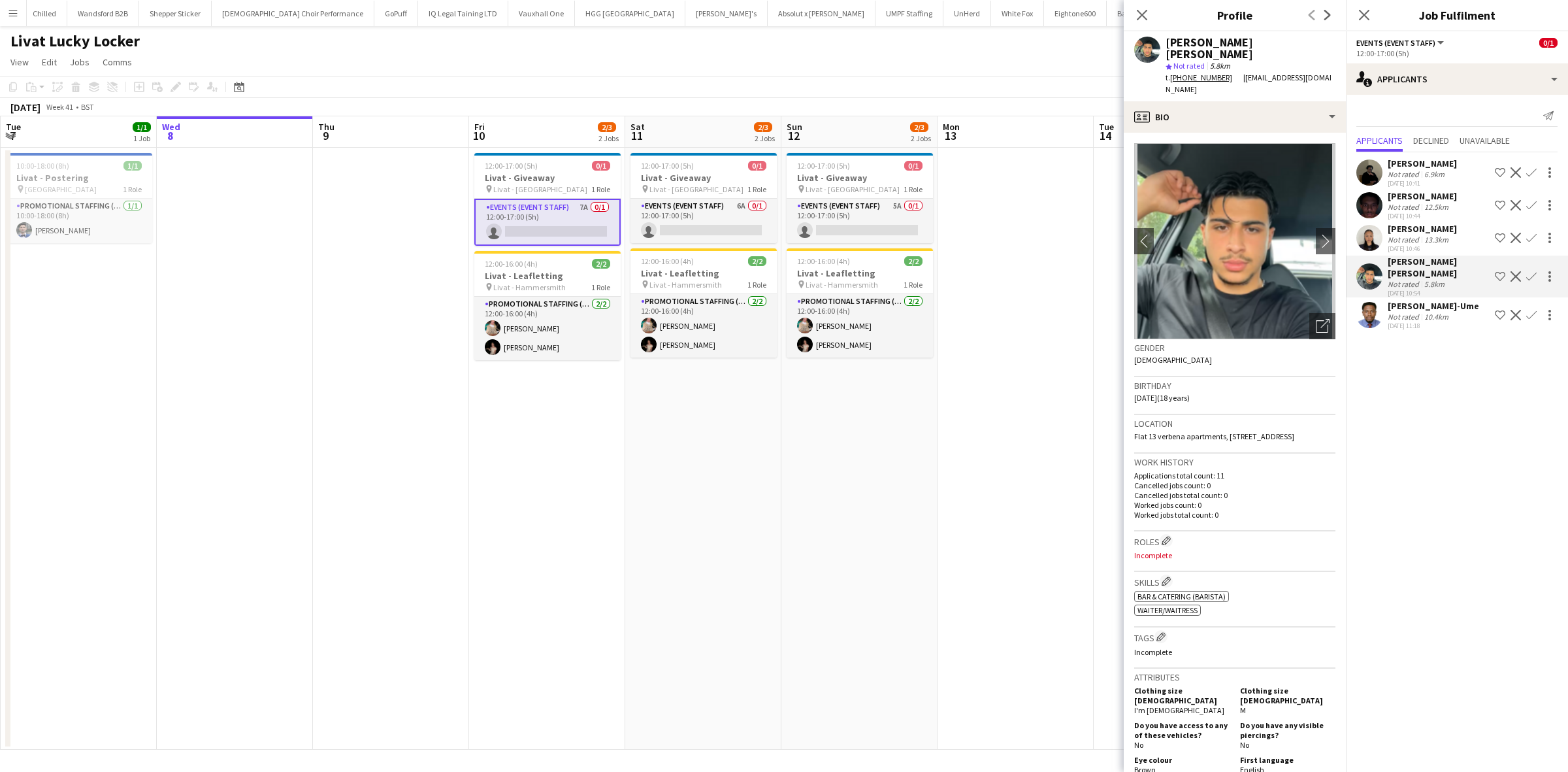
click at [1420, 223] on div "Francesca Marie Navallo" at bounding box center [1422, 229] width 69 height 12
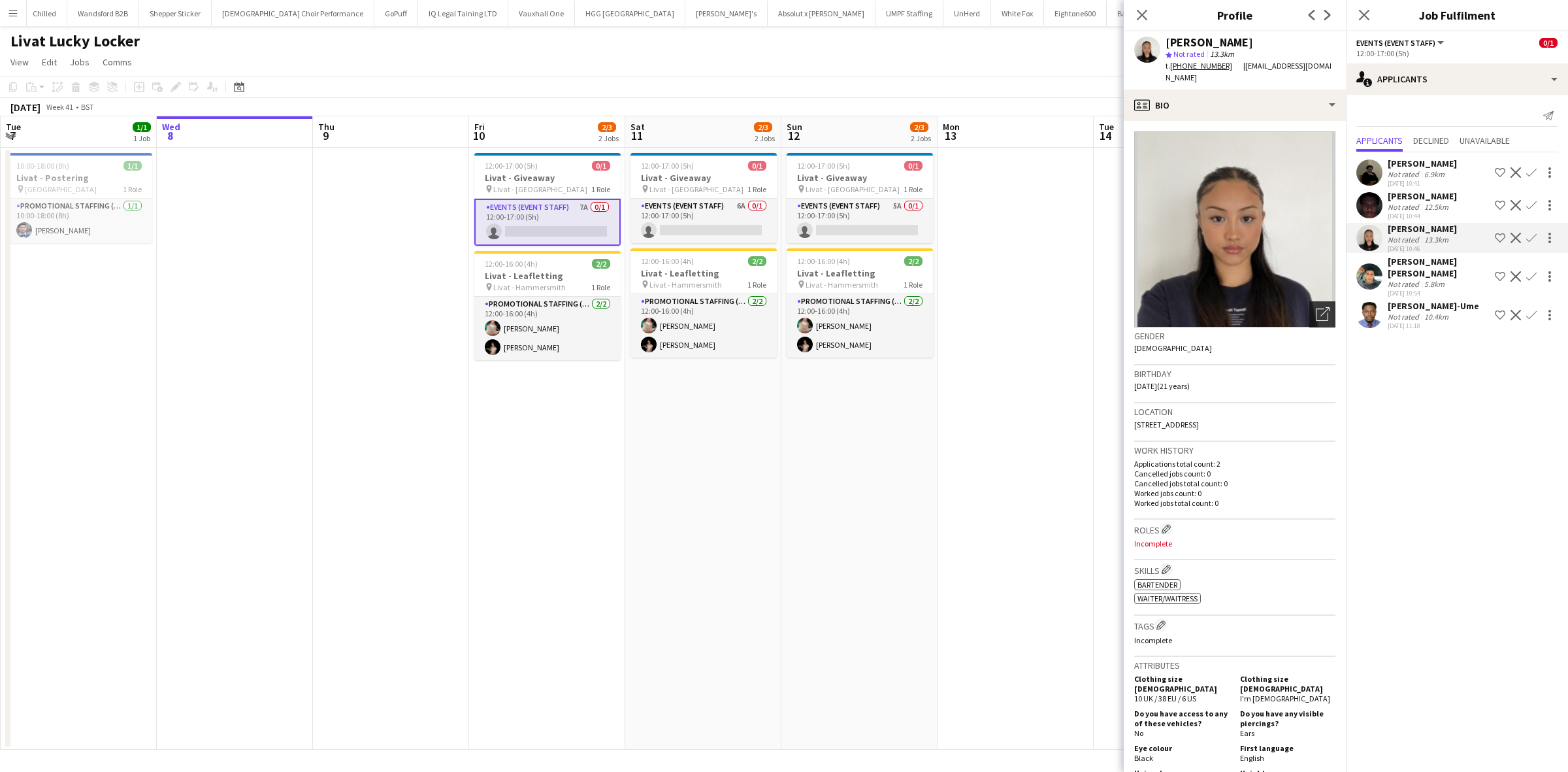
click at [1316, 307] on icon "Open photos pop-in" at bounding box center [1322, 314] width 14 height 14
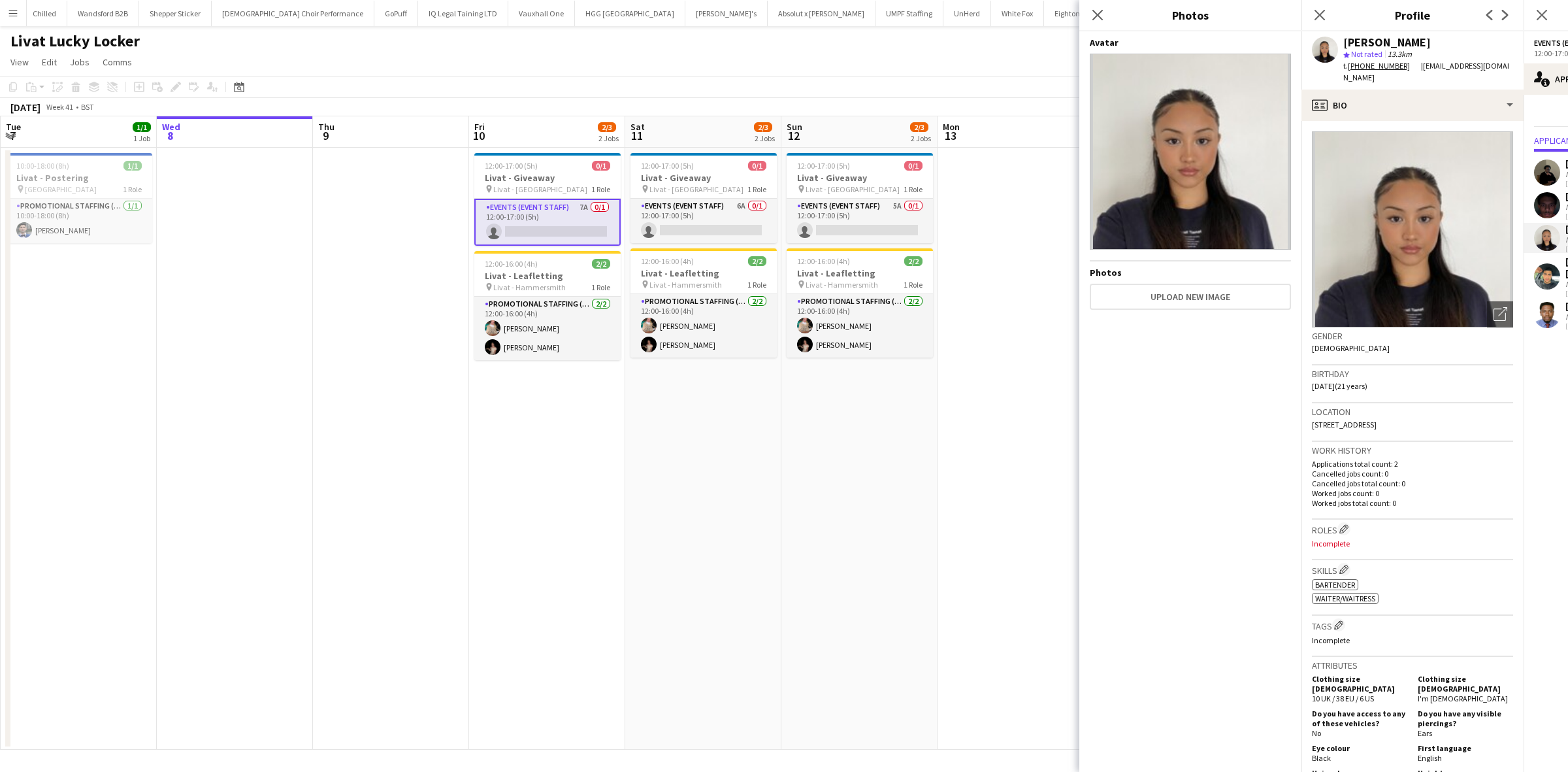
click at [1221, 214] on img at bounding box center [1190, 152] width 202 height 196
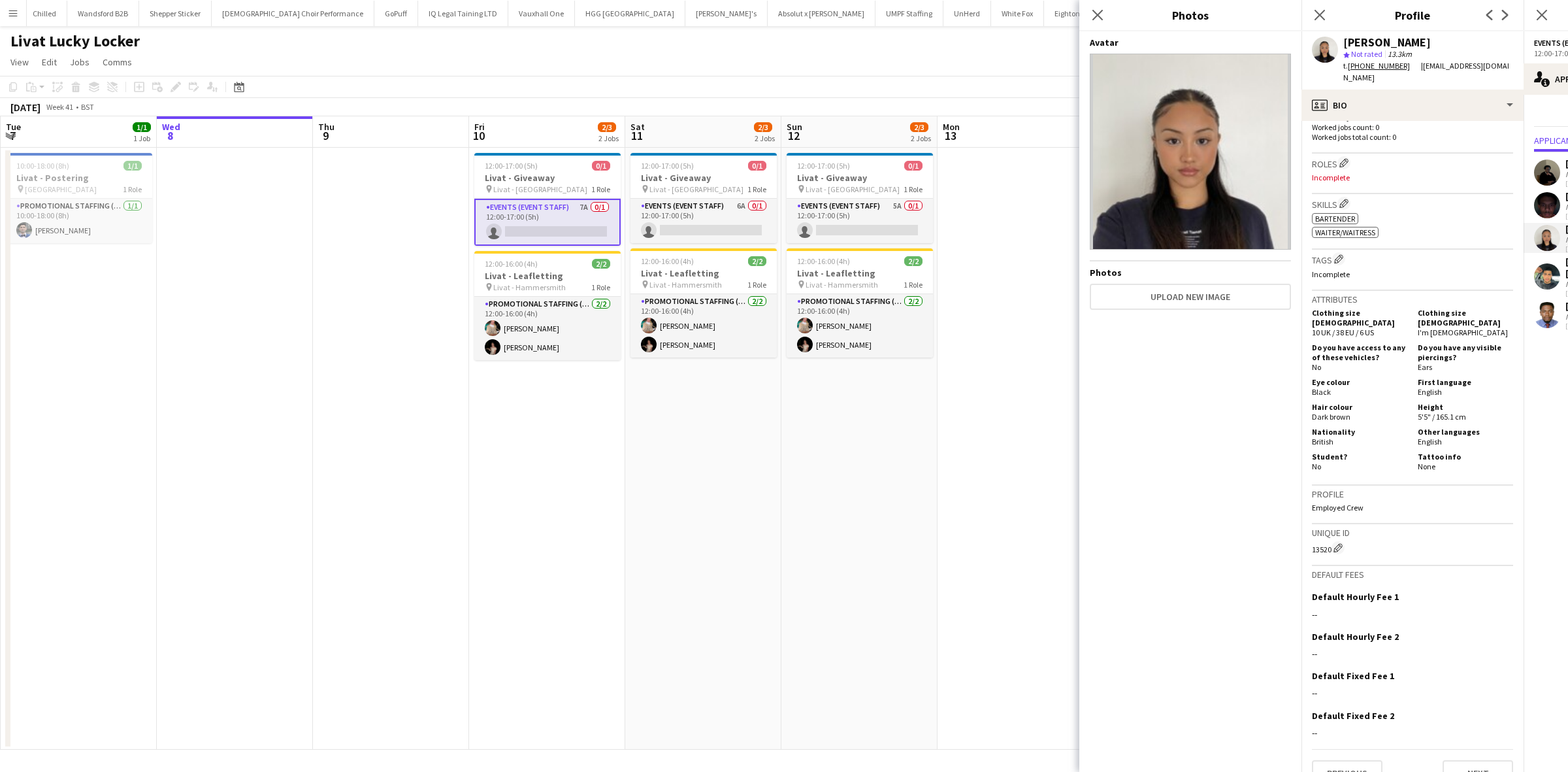
scroll to position [0, 0]
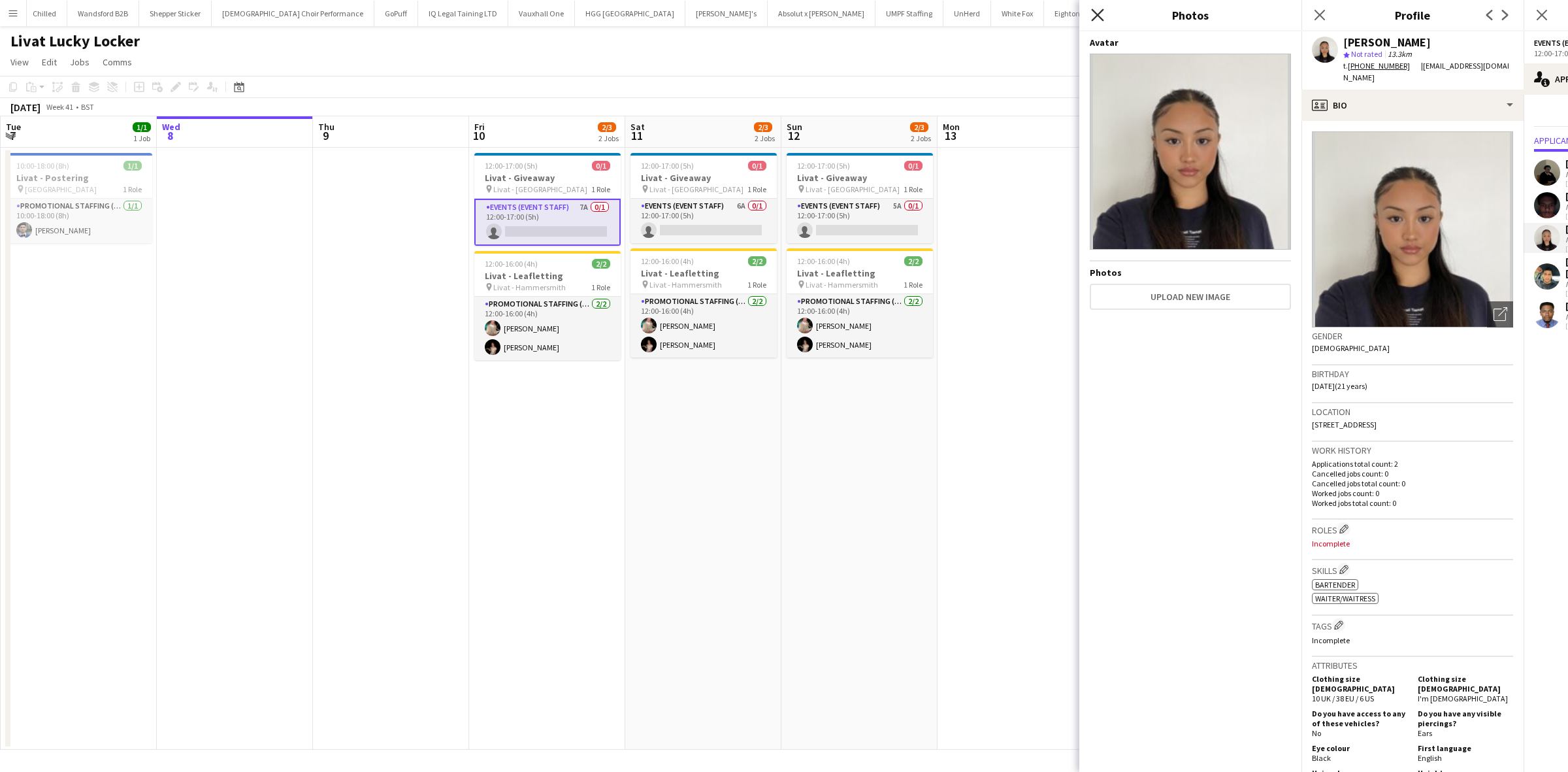
click at [1098, 17] on icon "Close pop-in" at bounding box center [1098, 15] width 13 height 13
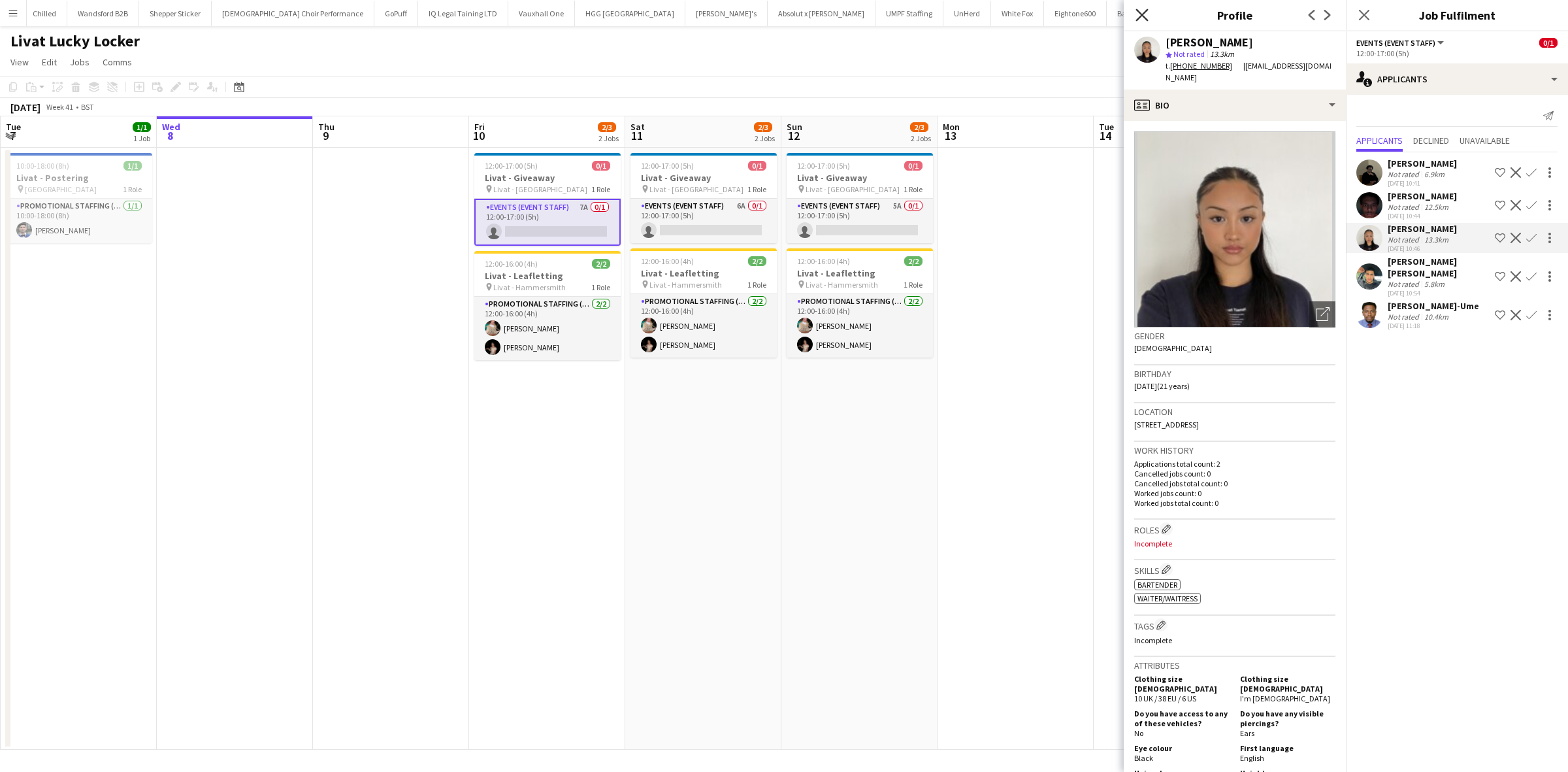
click at [1142, 15] on icon at bounding box center [1142, 15] width 13 height 13
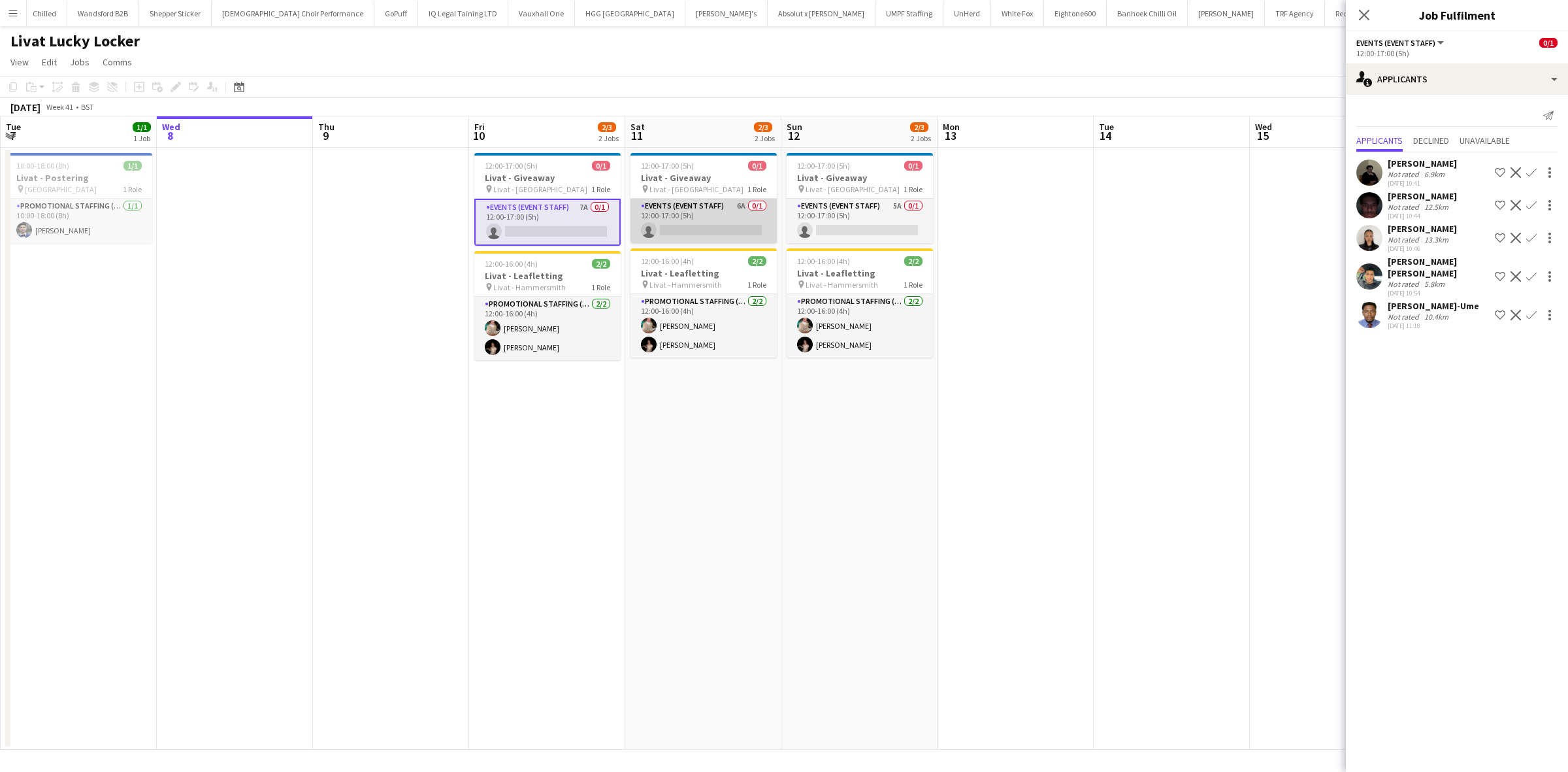
click at [706, 227] on app-card-role "Events (Event Staff) 6A 0/1 12:00-17:00 (5h) single-neutral-actions" at bounding box center [704, 220] width 147 height 44
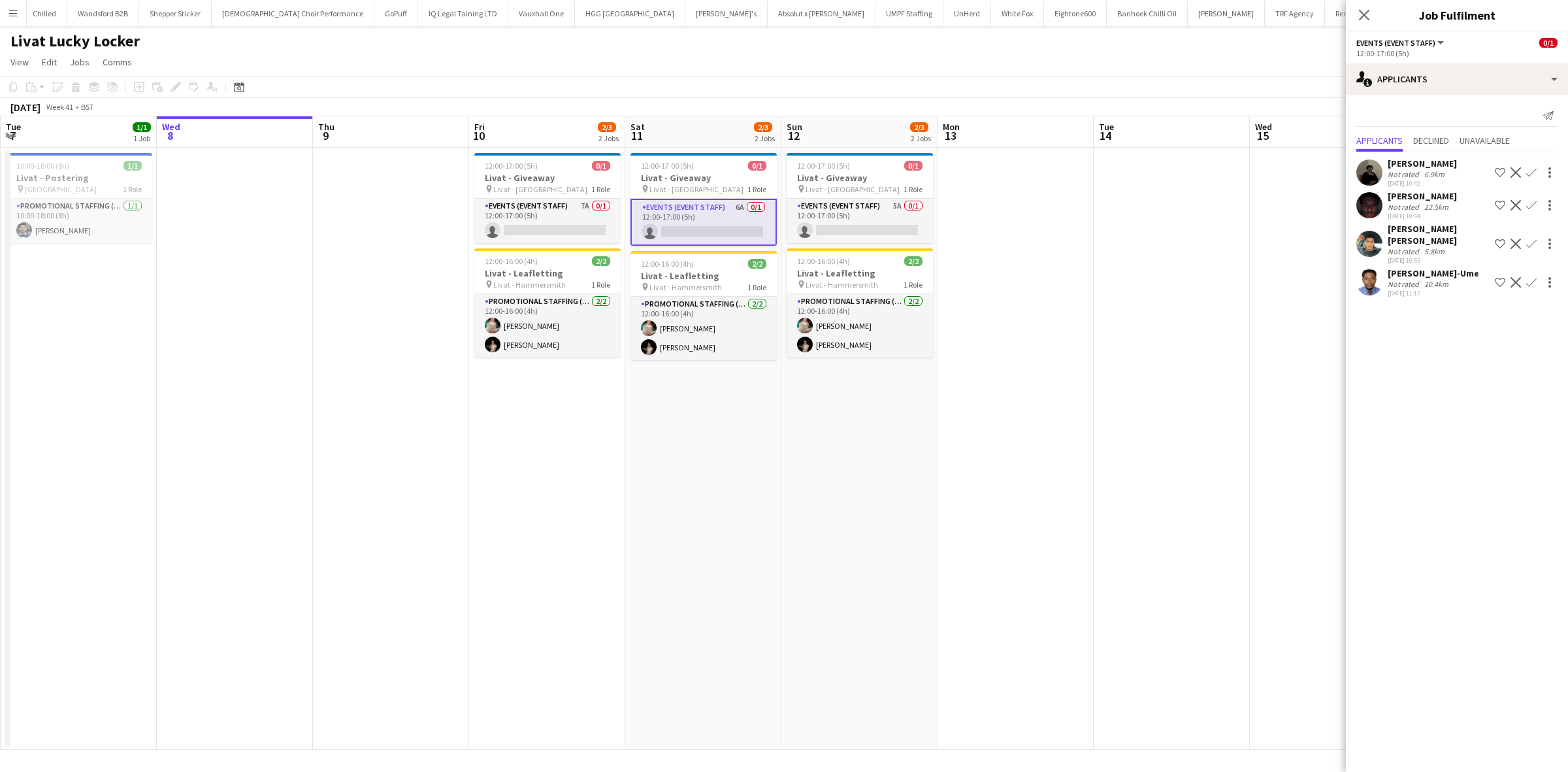
click at [1424, 194] on div "Prashan Panchalingam" at bounding box center [1422, 196] width 69 height 12
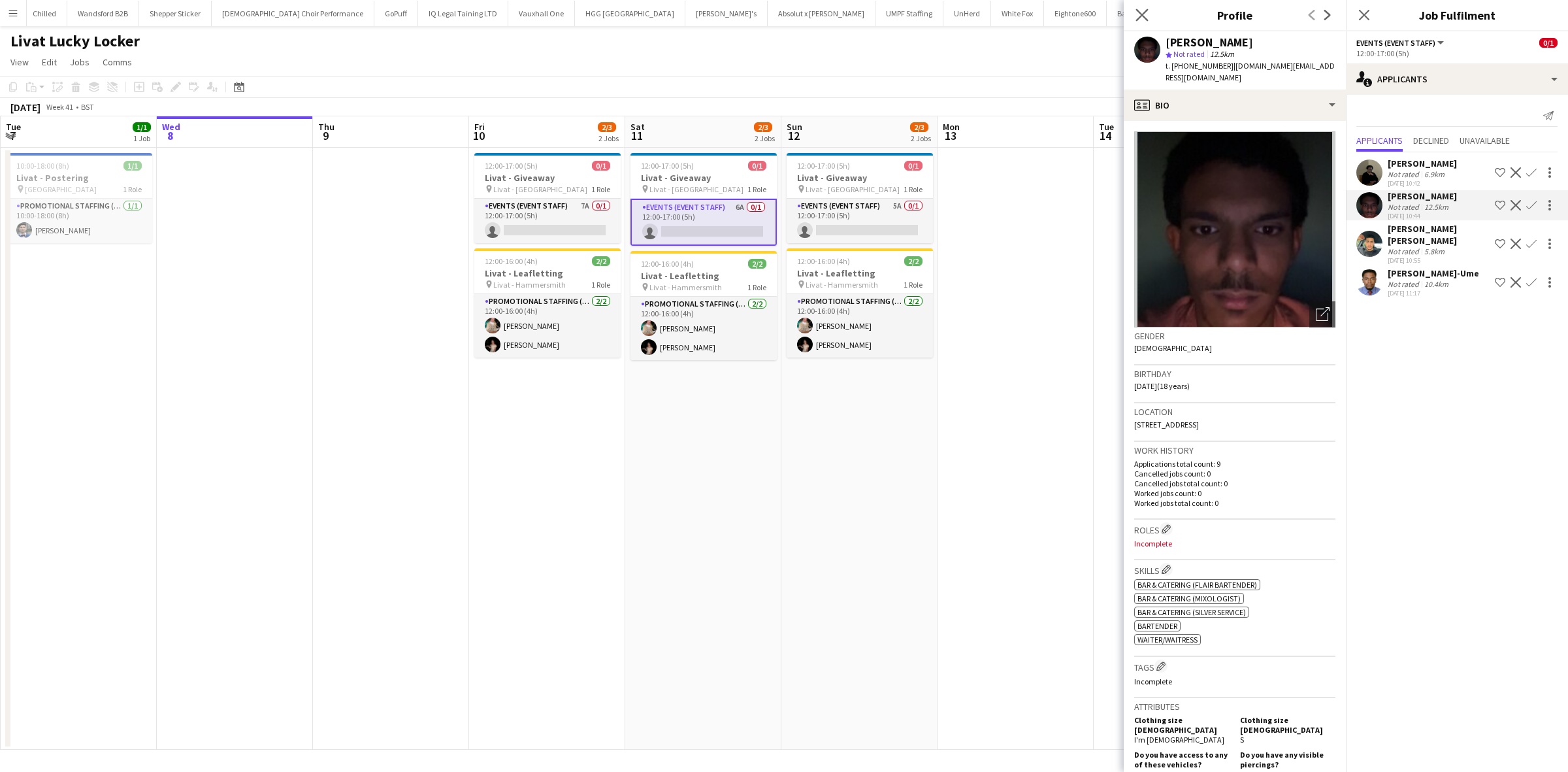
click at [1139, 7] on app-icon "Close pop-in" at bounding box center [1142, 15] width 19 height 19
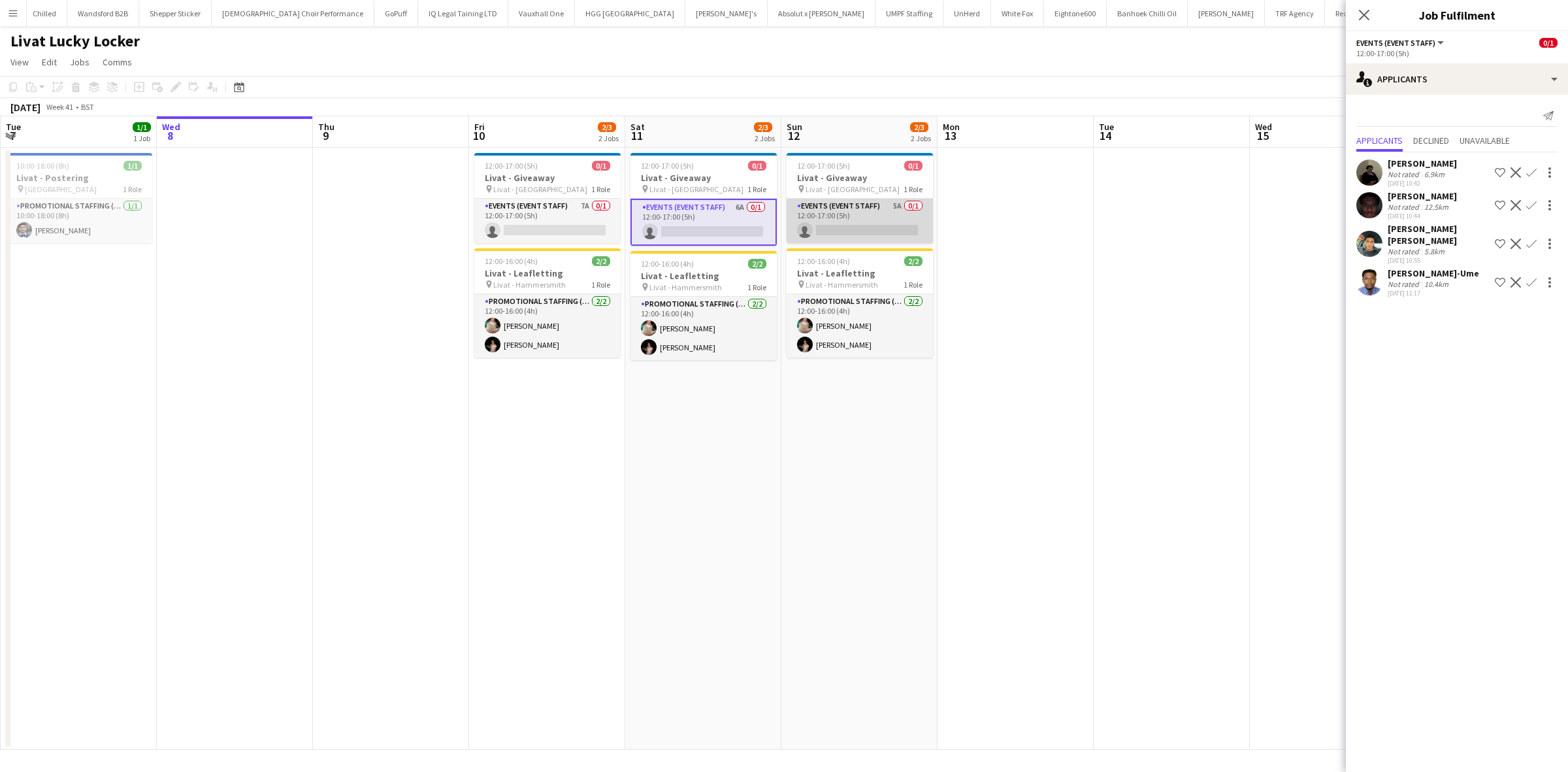
click at [880, 217] on app-card-role "Events (Event Staff) 5A 0/1 12:00-17:00 (5h) single-neutral-actions" at bounding box center [860, 220] width 147 height 44
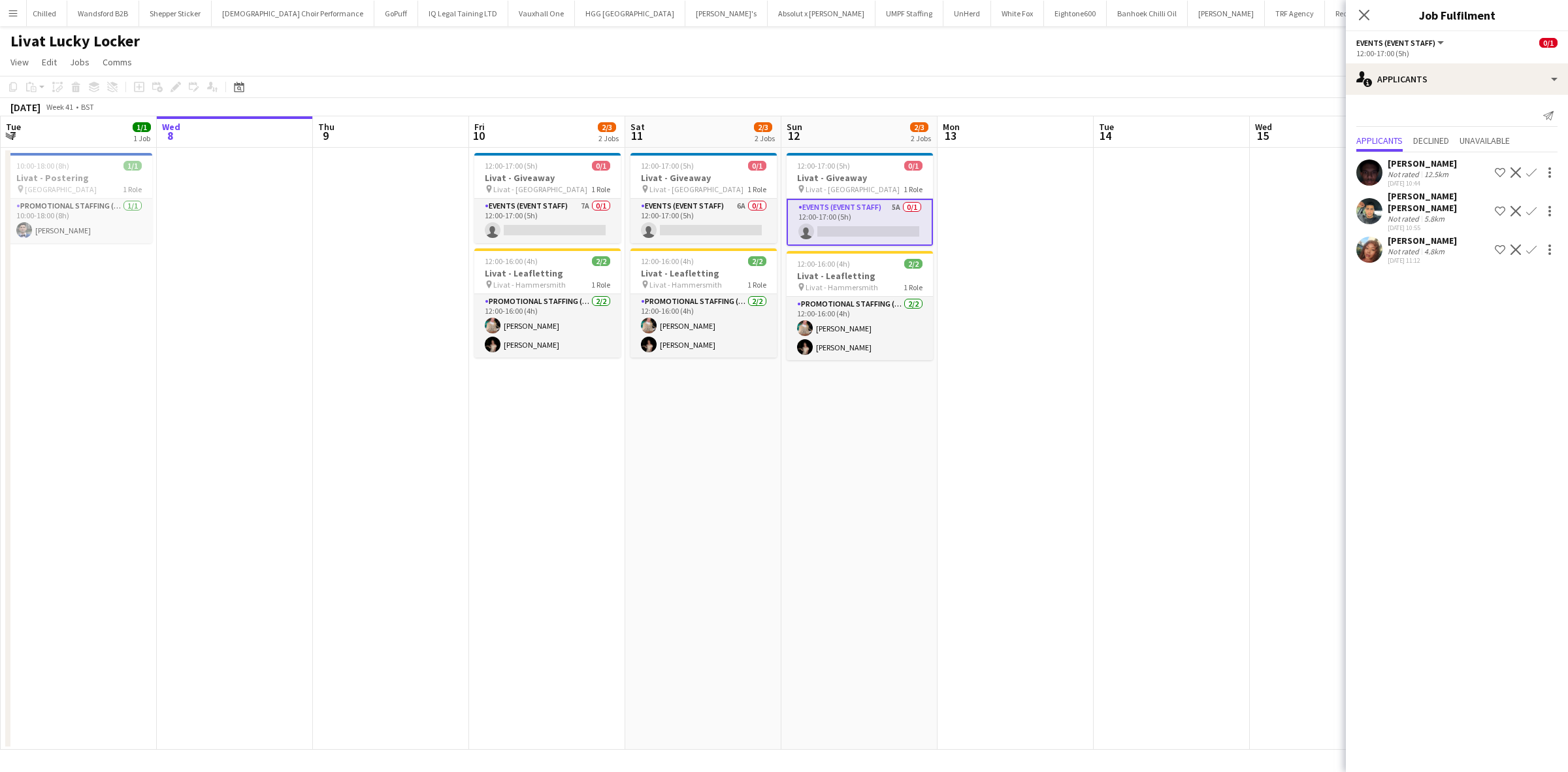
click at [1413, 235] on div "Lianna Smith-Prince" at bounding box center [1422, 241] width 69 height 12
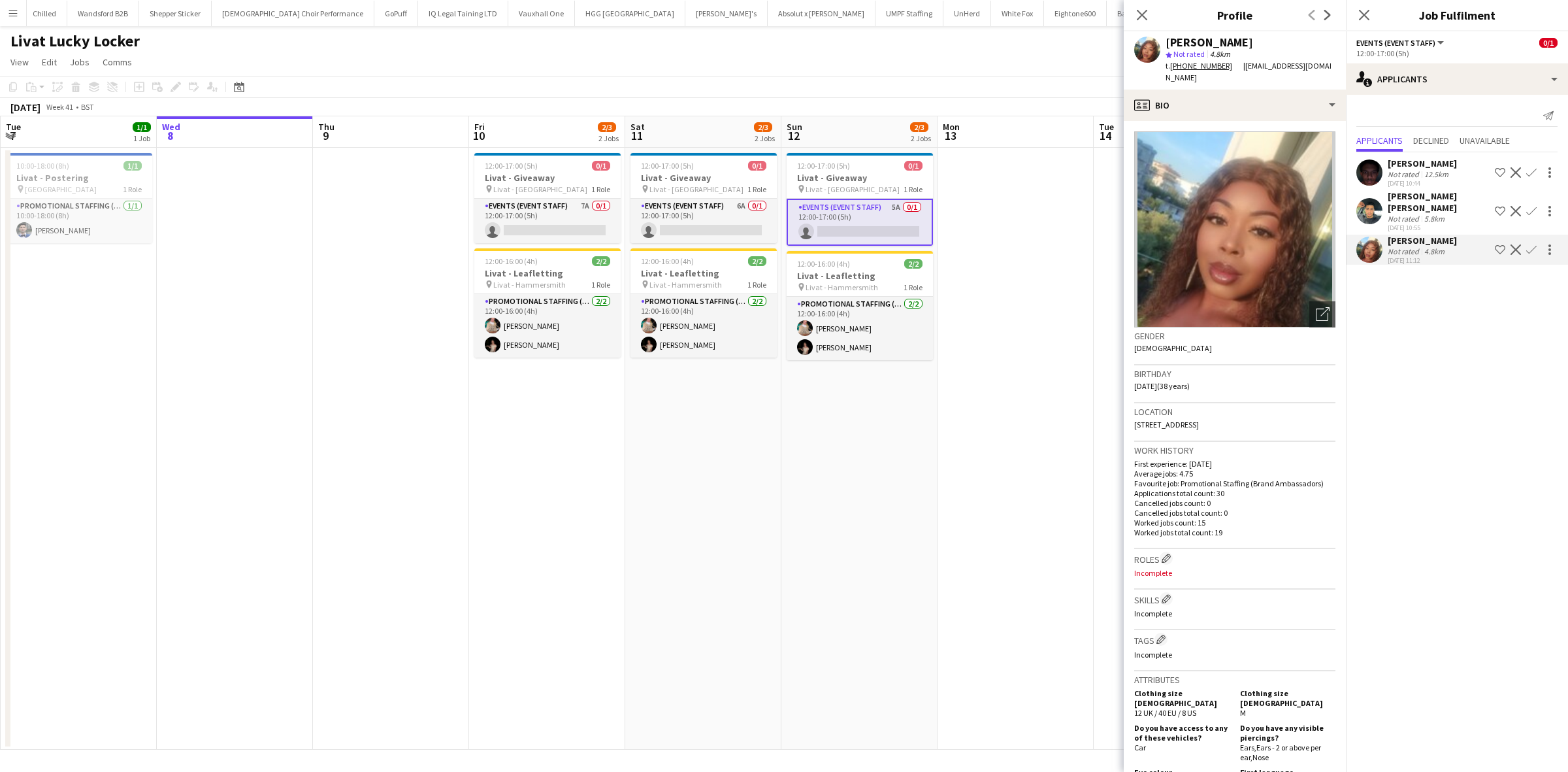
click at [1419, 195] on div "Sayed mohsen Alavi" at bounding box center [1439, 202] width 102 height 23
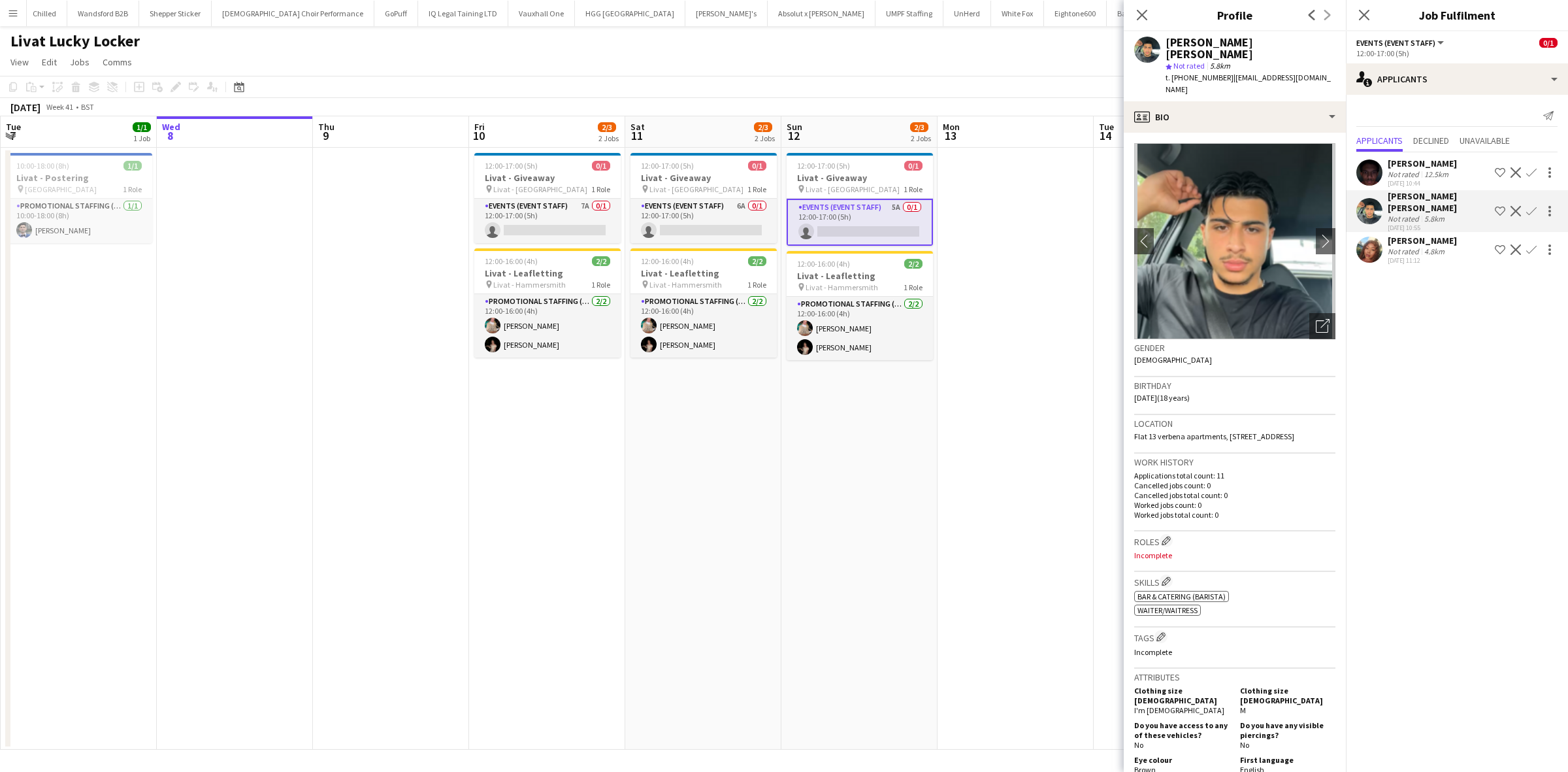
click at [1405, 159] on div "Prashan Panchalingam" at bounding box center [1422, 163] width 69 height 12
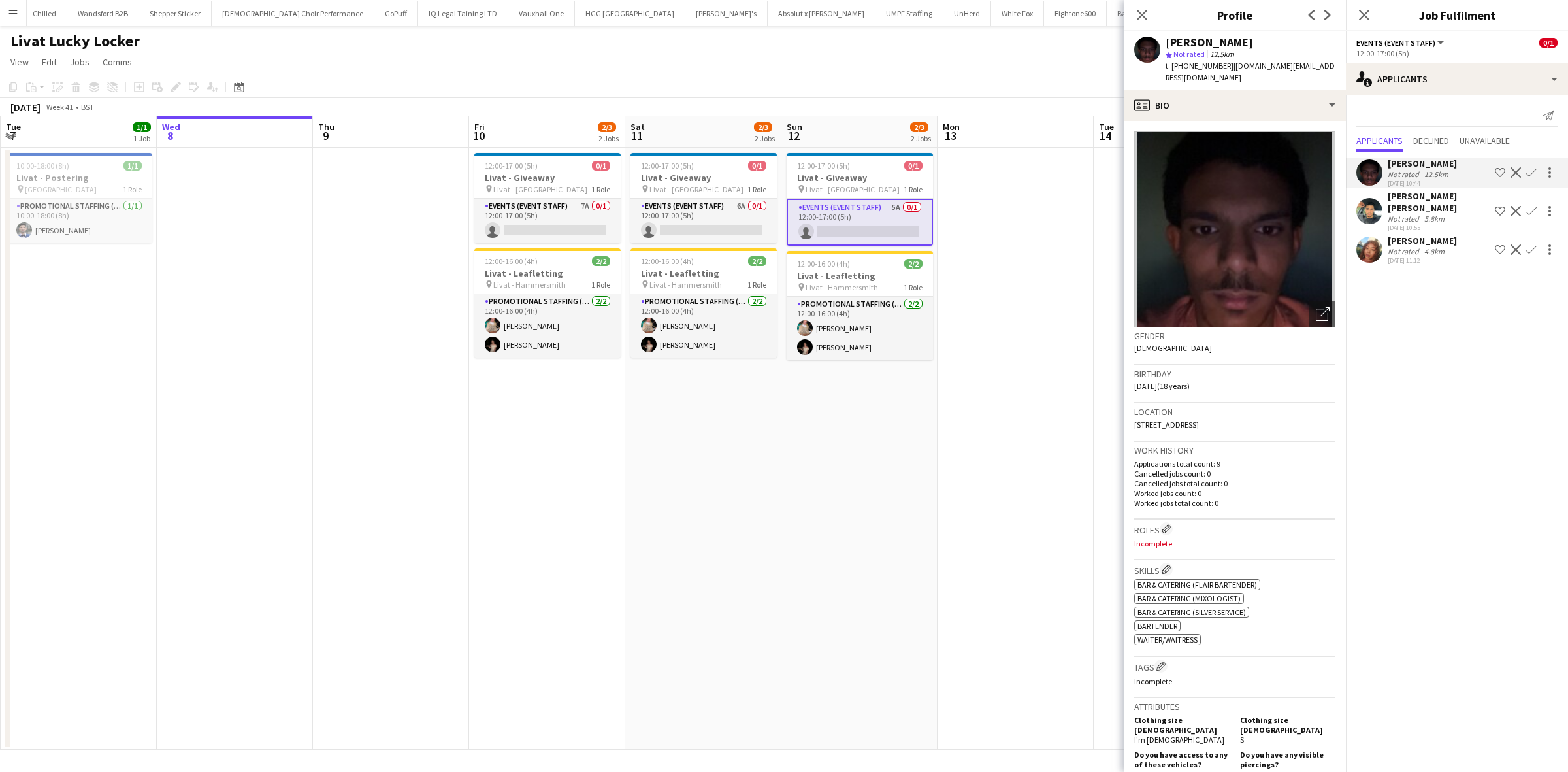
click at [1410, 235] on div "Lianna Smith-Prince" at bounding box center [1422, 241] width 69 height 12
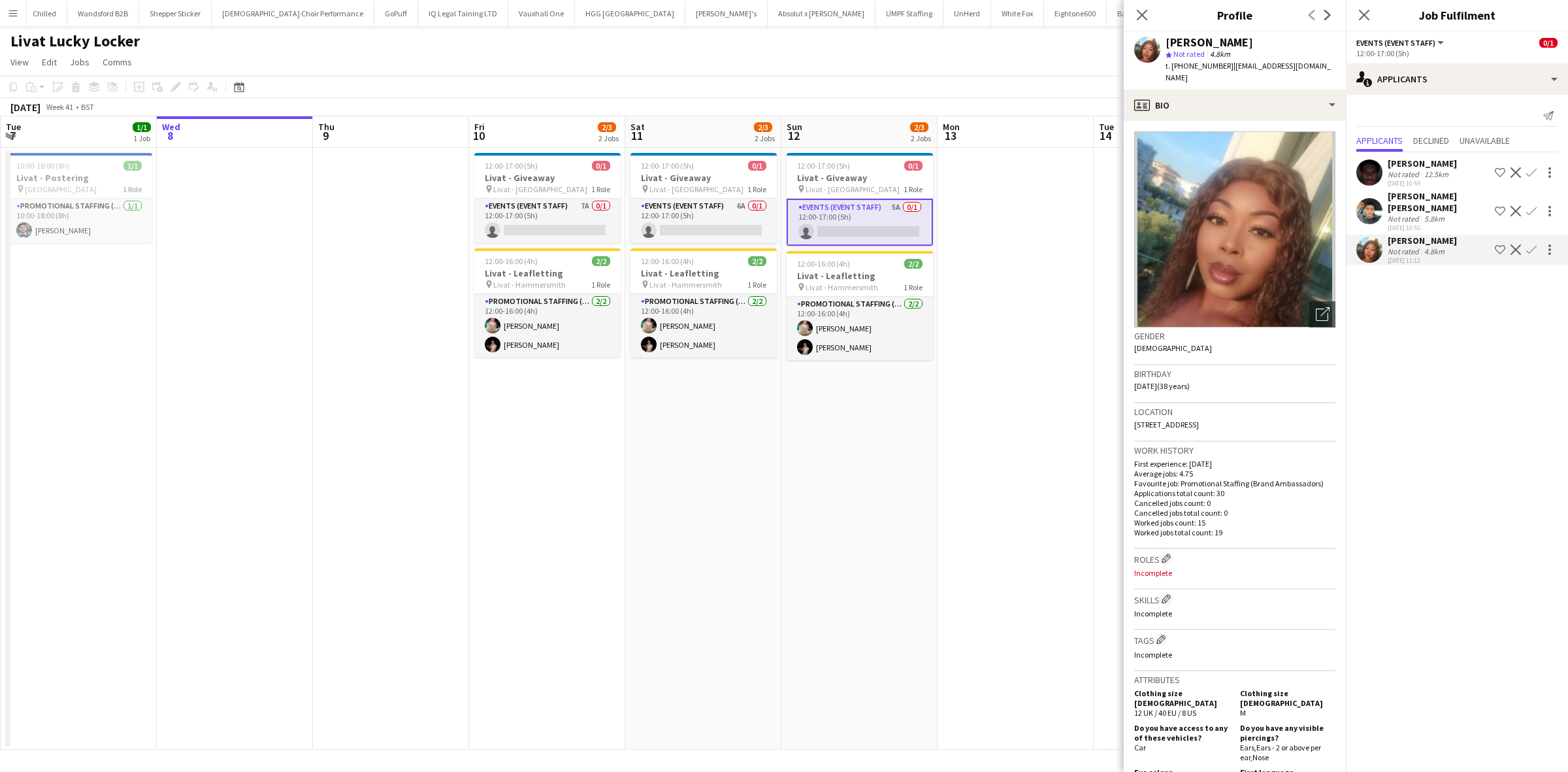
click at [1062, 293] on app-date-cell at bounding box center [1016, 448] width 157 height 602
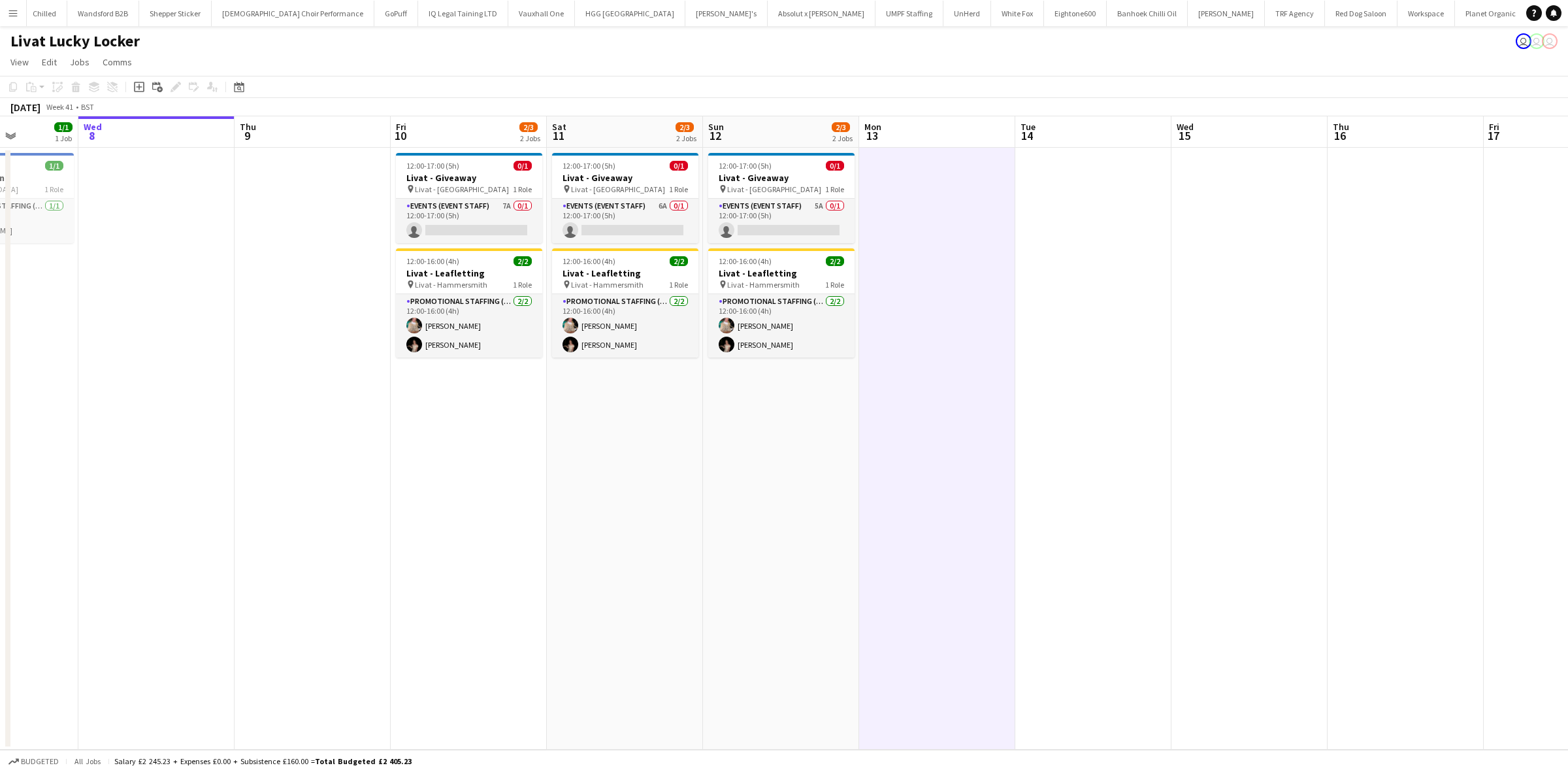
drag, startPoint x: 1156, startPoint y: 321, endPoint x: 468, endPoint y: 252, distance: 691.5
click at [448, 253] on app-calendar-viewport "Sun 5 Mon 6 Tue 7 1/1 1 Job Wed 8 Thu 9 Fri 10 2/3 2 Jobs Sat 11 2/3 2 Jobs Sun…" at bounding box center [784, 432] width 1568 height 633
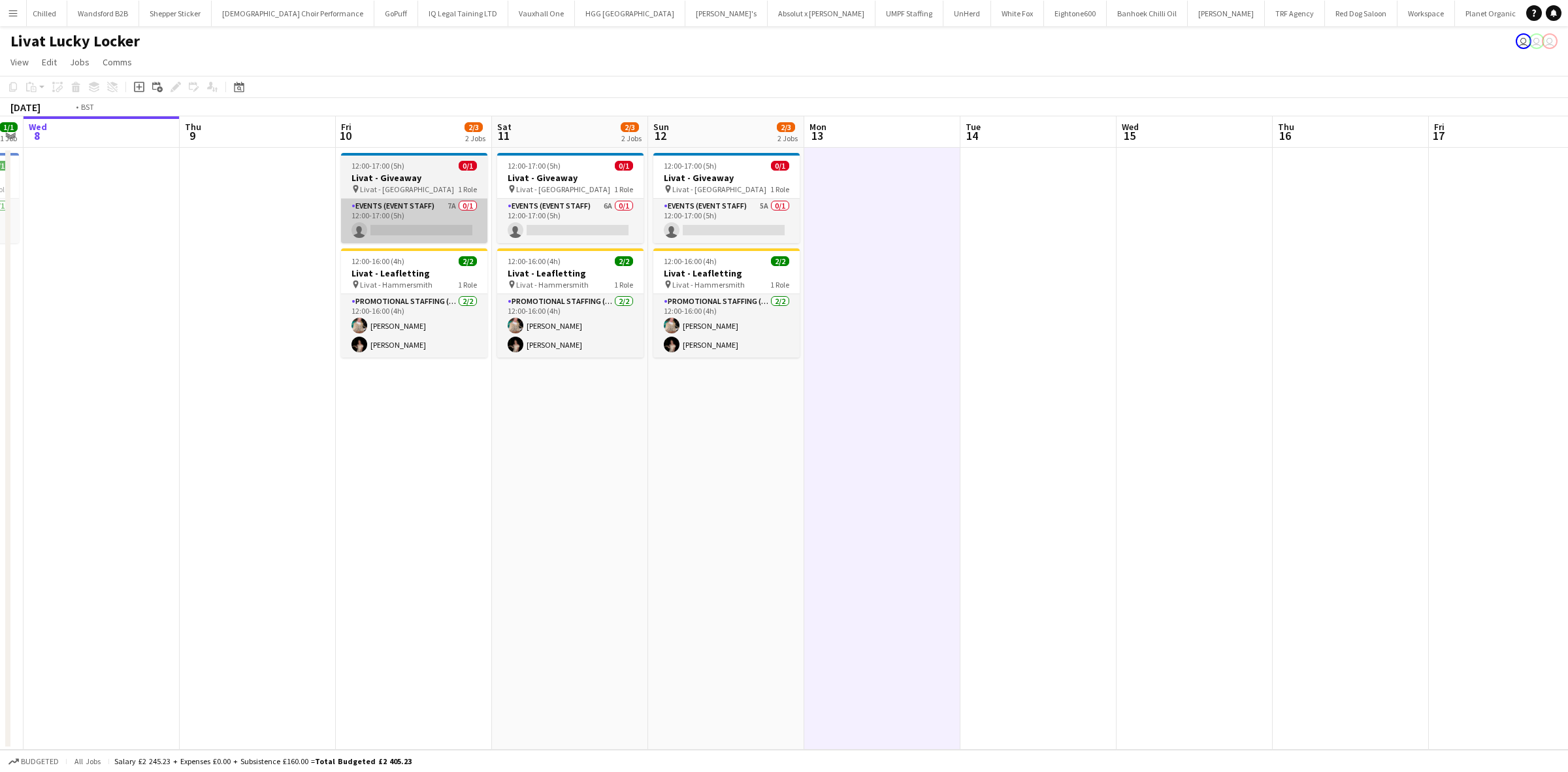
drag, startPoint x: 660, startPoint y: 236, endPoint x: 917, endPoint y: 203, distance: 259.1
click at [1448, 204] on app-calendar-viewport "Tue 7 1/1 1 Job Wed 8 Thu 9 Fri 10 2/3 2 Jobs Sat 11 2/3 2 Jobs Sun 12 2/3 2 Jo…" at bounding box center [784, 432] width 1568 height 633
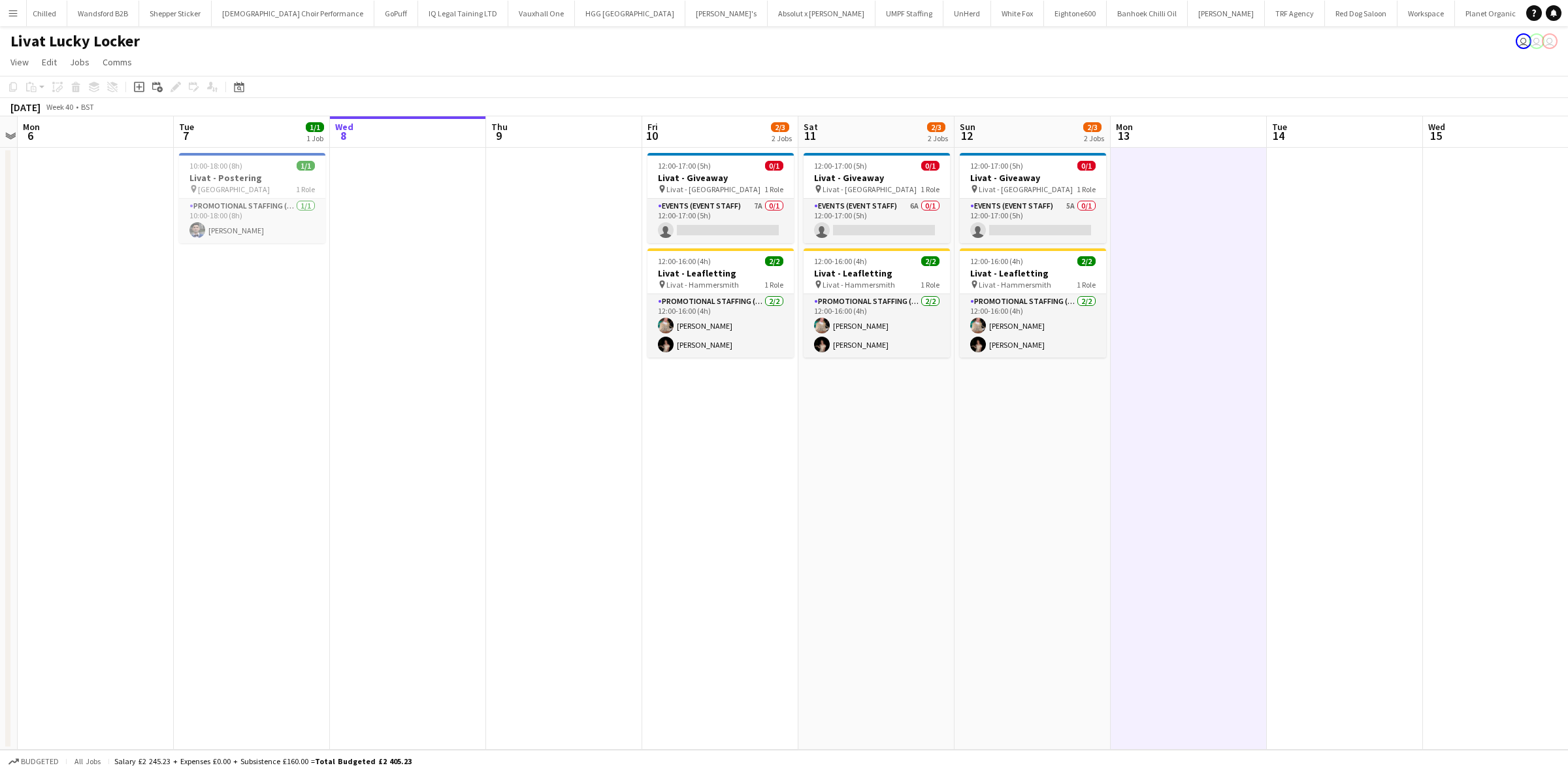
scroll to position [0, 292]
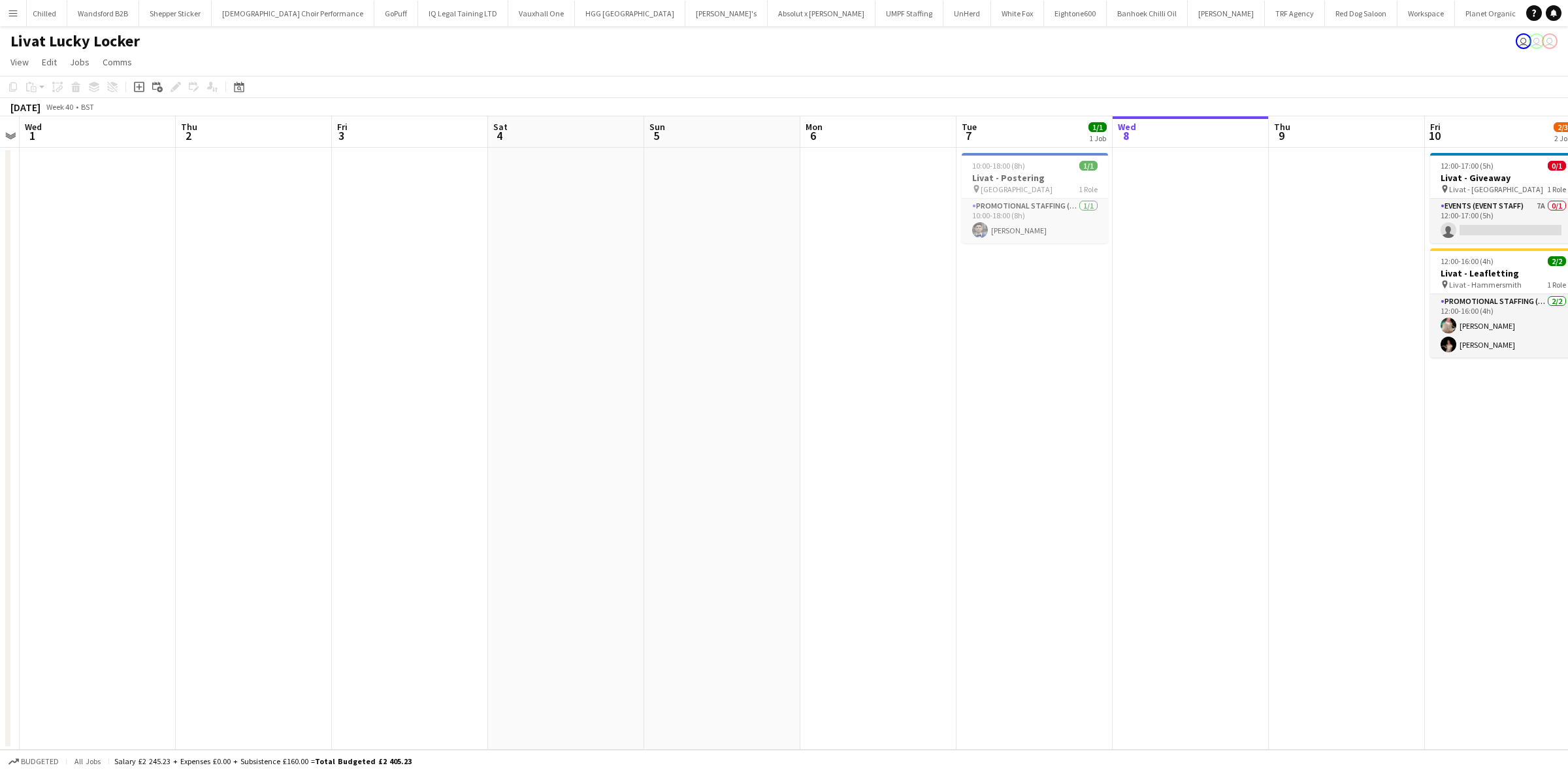
drag, startPoint x: 488, startPoint y: 268, endPoint x: 1068, endPoint y: 295, distance: 580.6
click at [1068, 295] on app-calendar-viewport "Mon 29 Tue 30 Wed 1 Thu 2 Fri 3 Sat 4 Sun 5 Mon 6 Tue 7 1/1 1 Job Wed 8 Thu 9 F…" at bounding box center [784, 432] width 1568 height 633
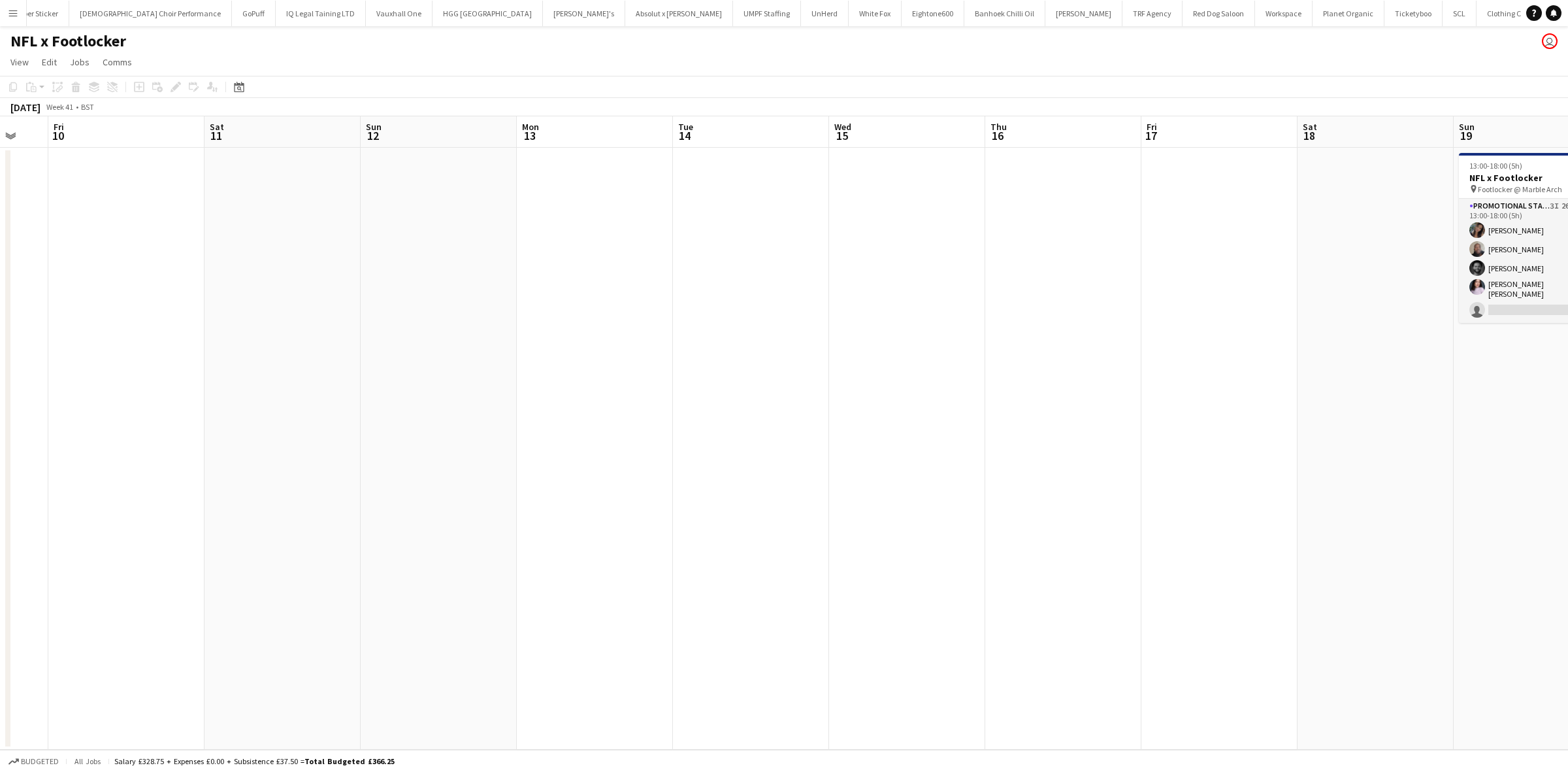
scroll to position [0, 402]
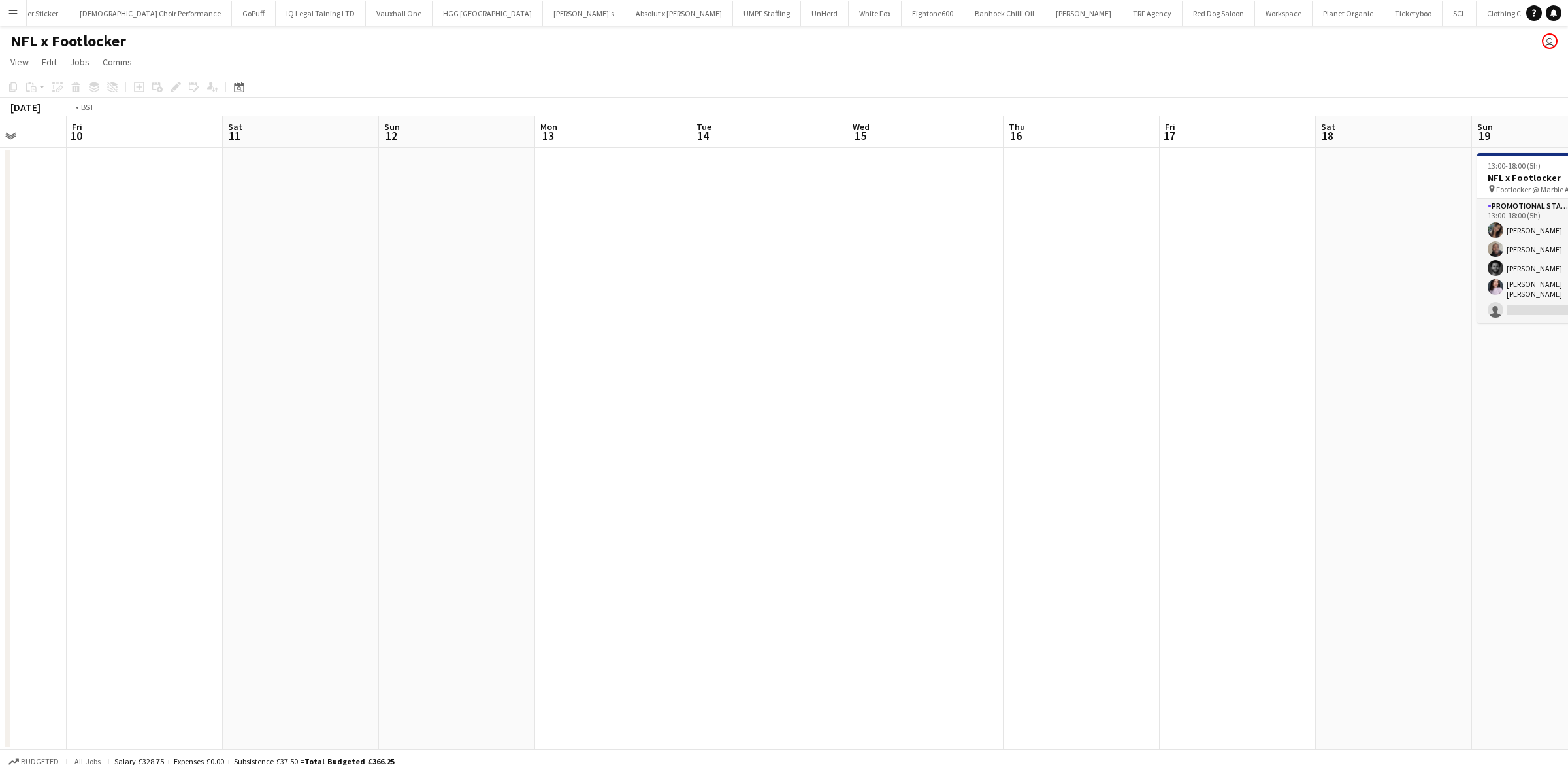
drag, startPoint x: 1208, startPoint y: 312, endPoint x: 5, endPoint y: 298, distance: 1203.1
click at [5, 298] on div "Tue 7 Wed 8 Thu 9 Fri 10 Sat 11 Sun 12 Mon 13 Tue 14 Wed 15 Thu 16 Fri 17 Sat 1…" at bounding box center [784, 432] width 1568 height 633
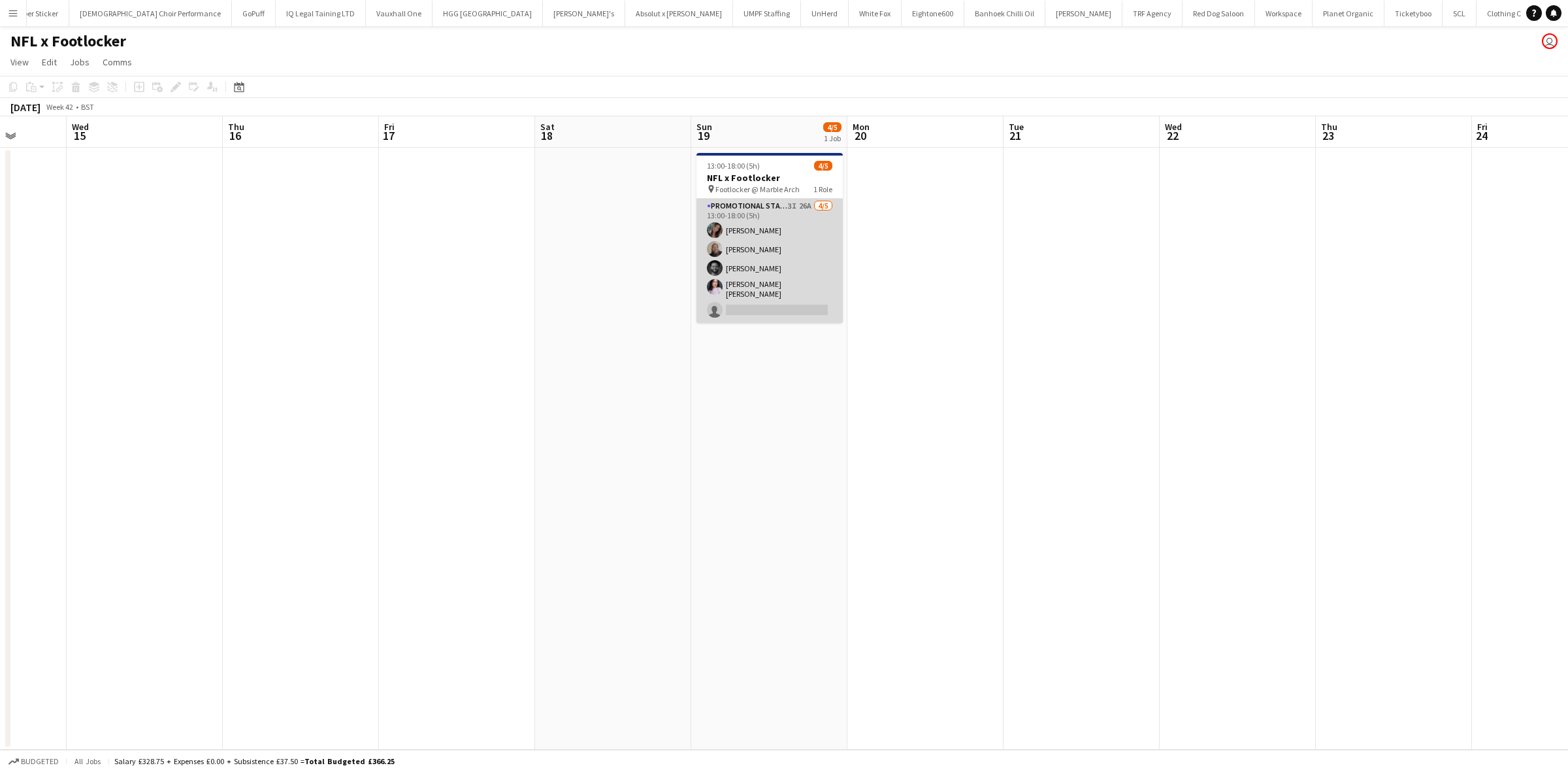
click at [751, 246] on app-card-role "Promotional Staffing (Brand Ambassadors) 3I 26A 4/5 13:00-18:00 (5h) Mariia Kop…" at bounding box center [770, 260] width 147 height 124
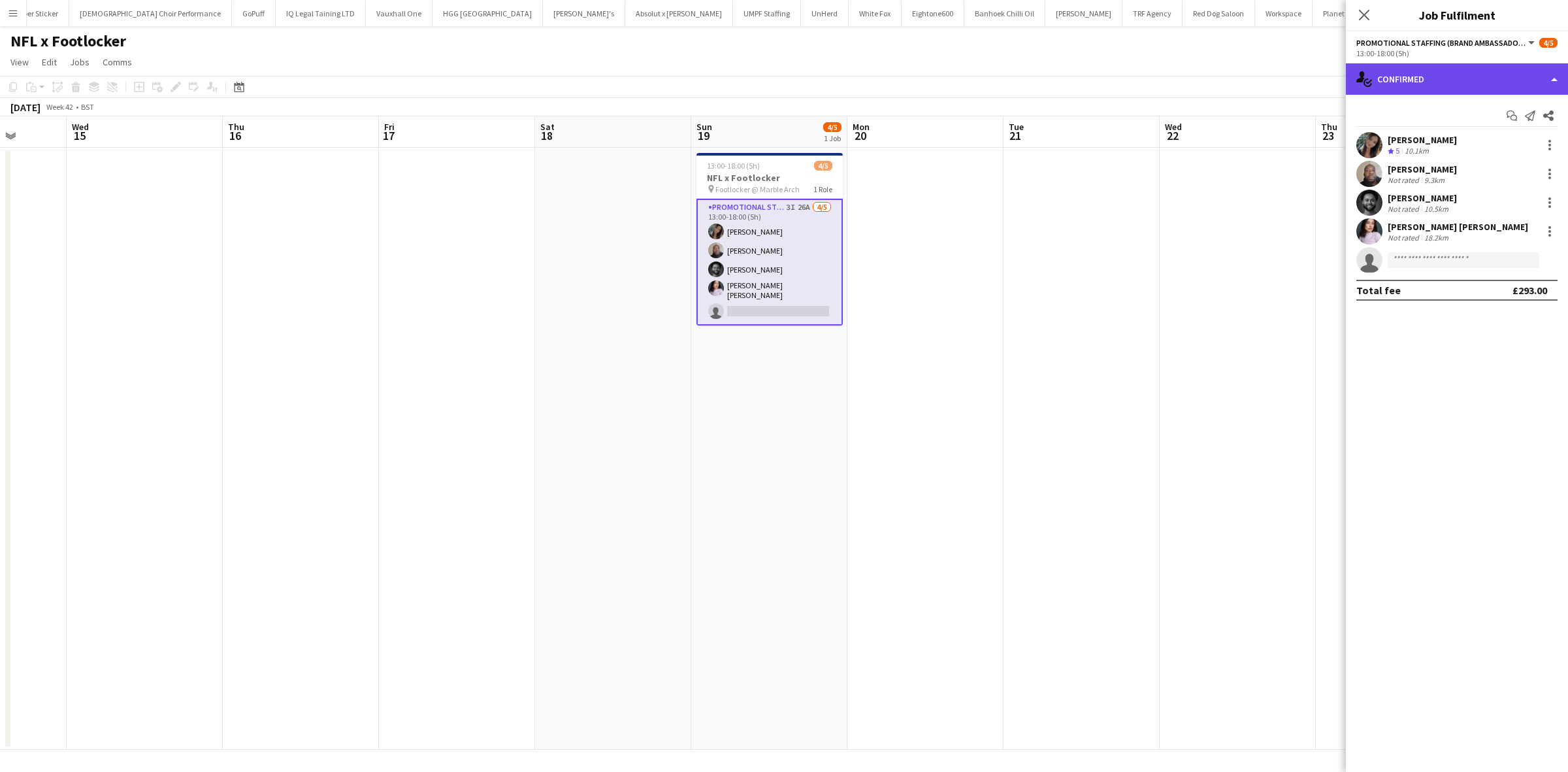
click at [1439, 77] on div "single-neutral-actions-check-2 Confirmed" at bounding box center [1456, 79] width 222 height 31
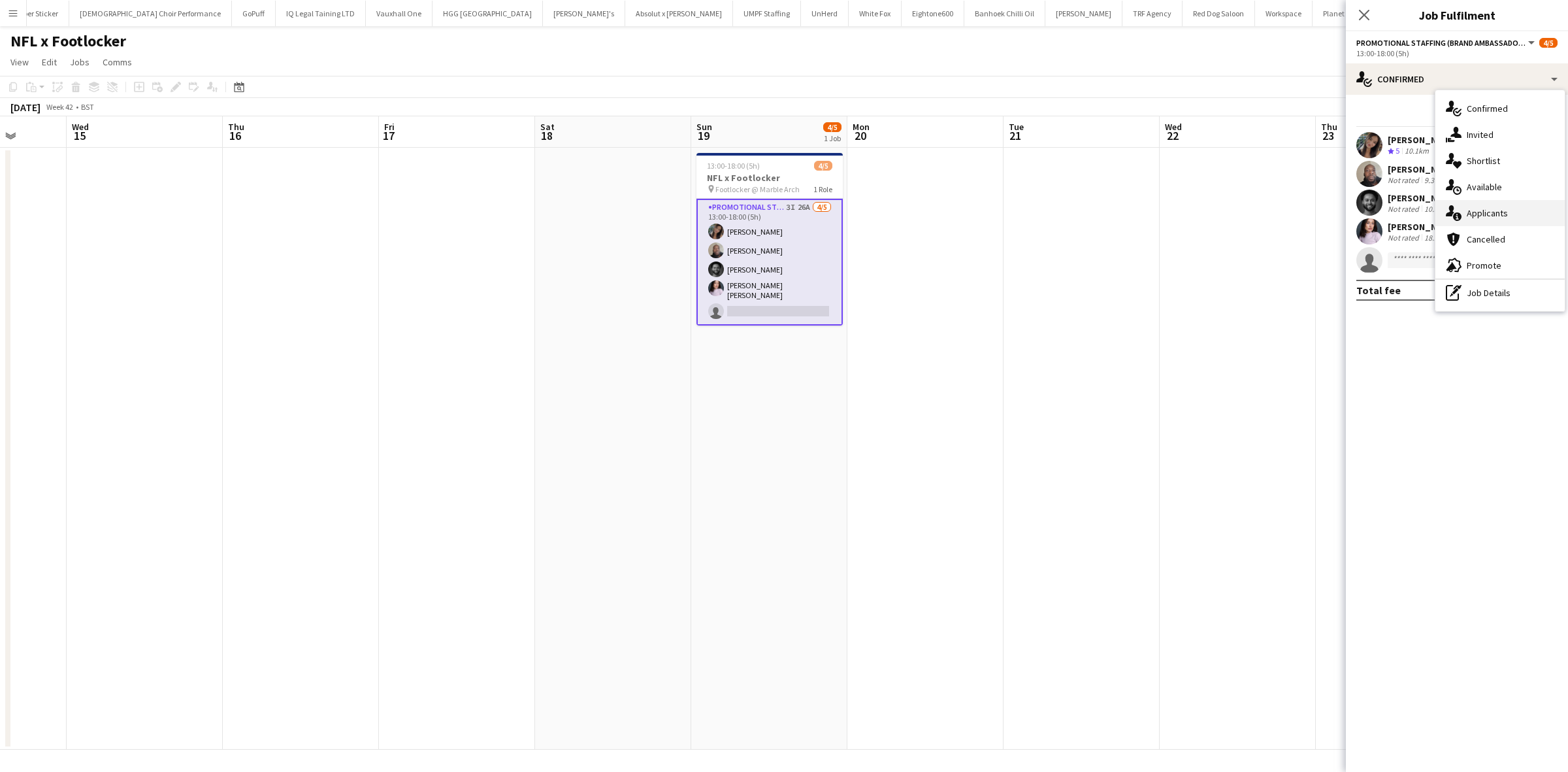
click at [1482, 212] on span "Applicants" at bounding box center [1488, 213] width 41 height 12
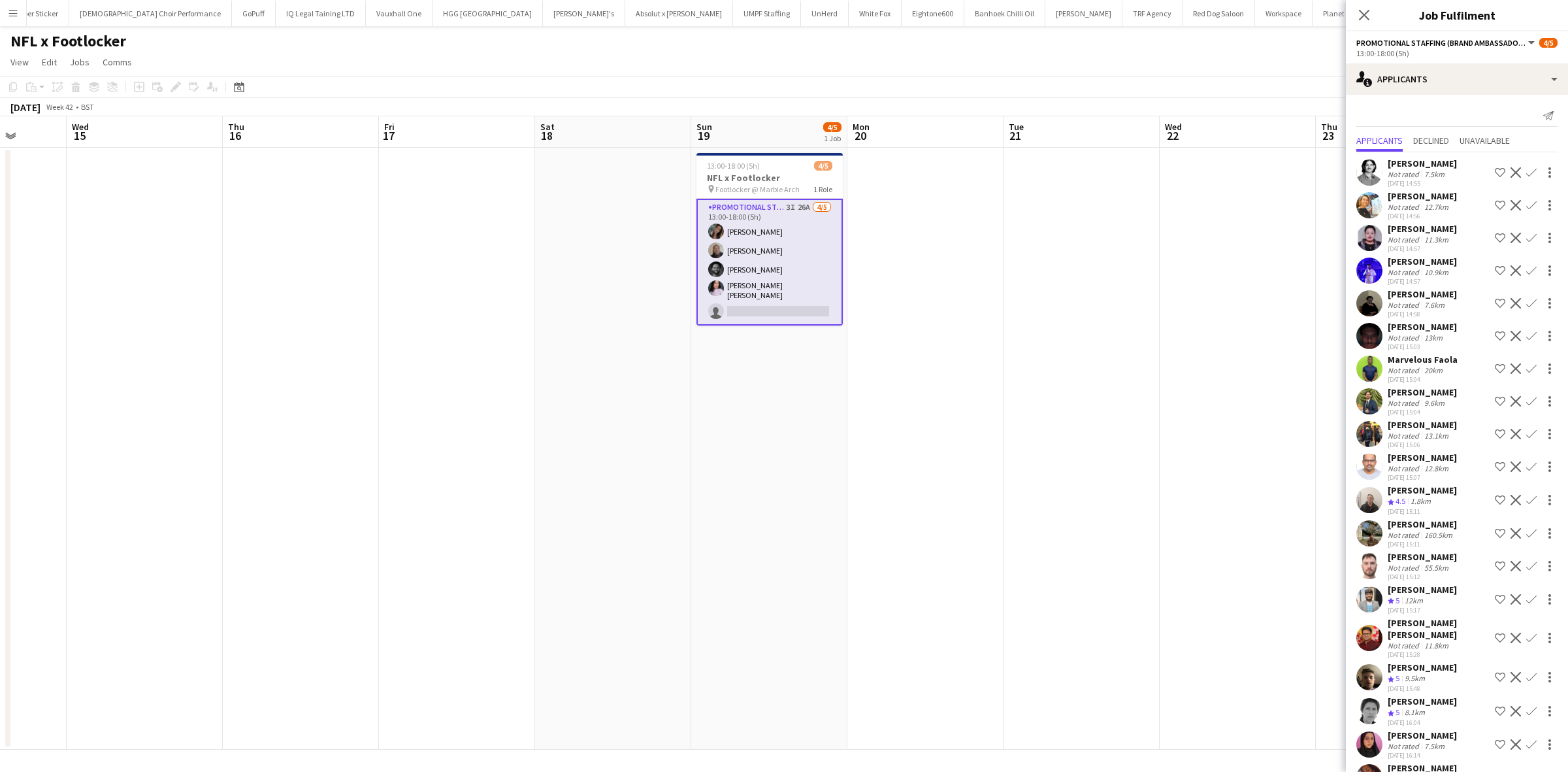
scroll to position [307, 0]
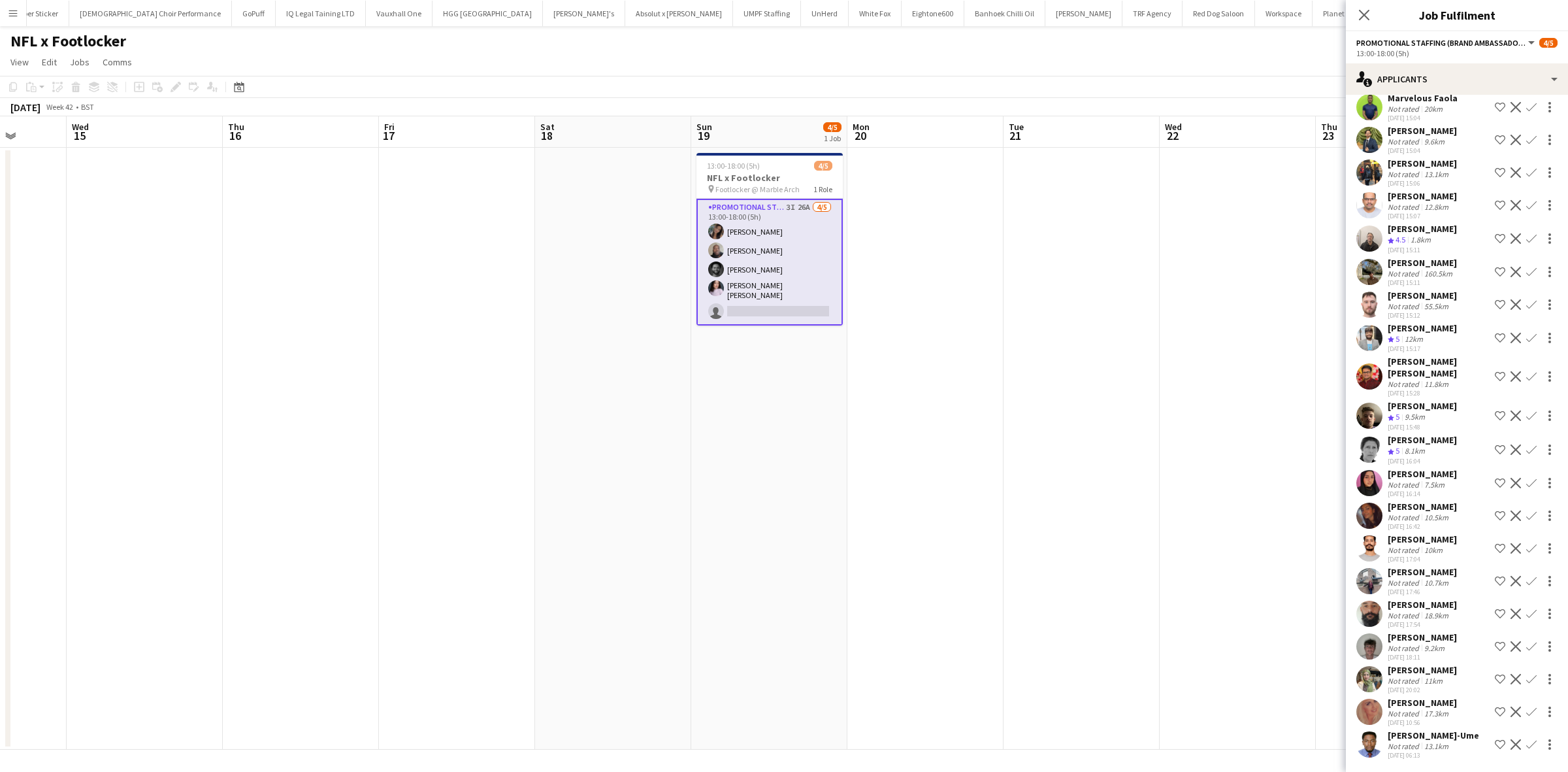
click at [1428, 578] on div "10.7km" at bounding box center [1437, 583] width 29 height 10
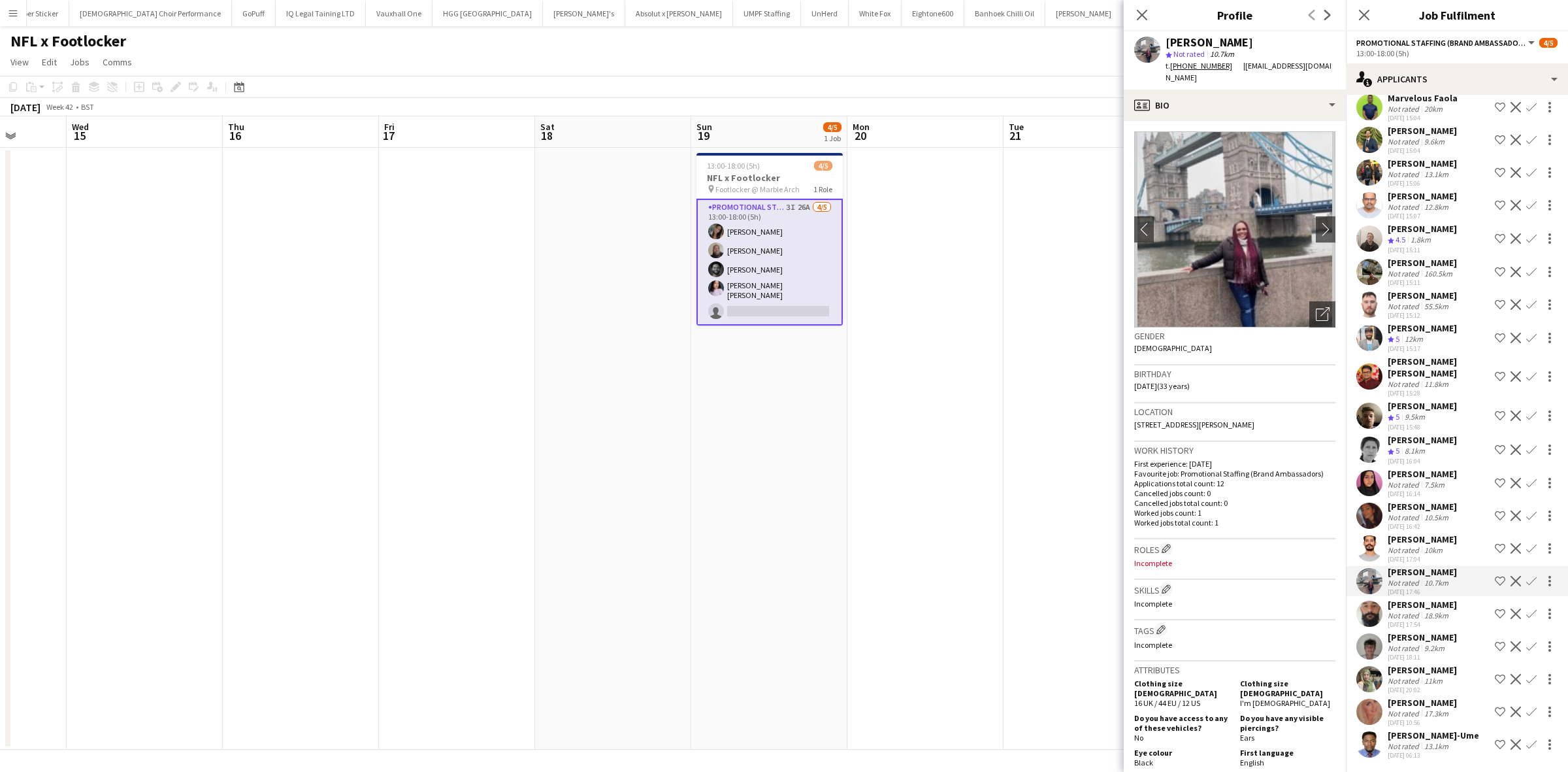
click at [1250, 255] on img at bounding box center [1235, 229] width 202 height 196
click at [1316, 307] on icon "Open photos pop-in" at bounding box center [1322, 314] width 14 height 14
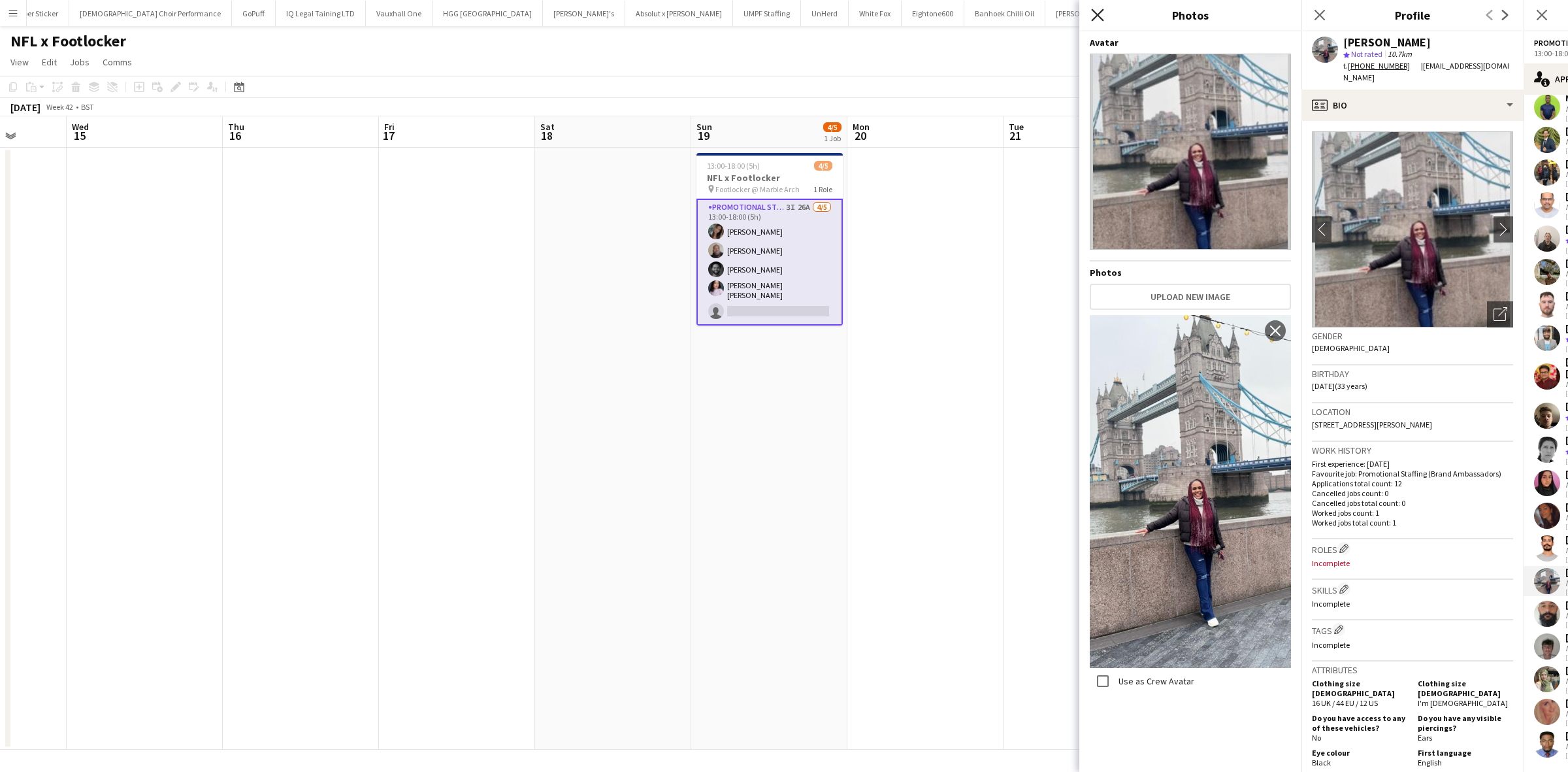
click at [1098, 15] on icon at bounding box center [1098, 15] width 13 height 13
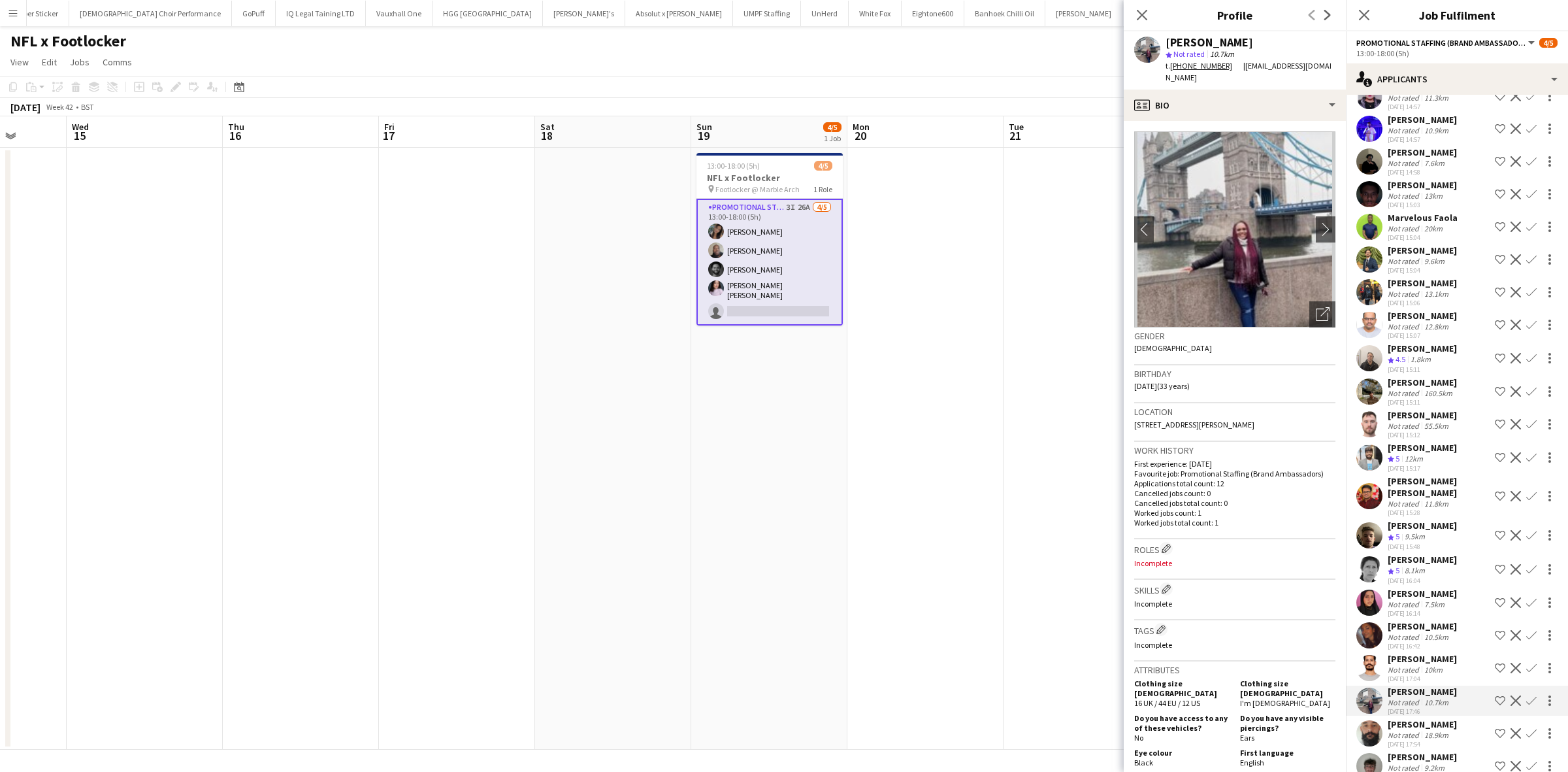
scroll to position [0, 0]
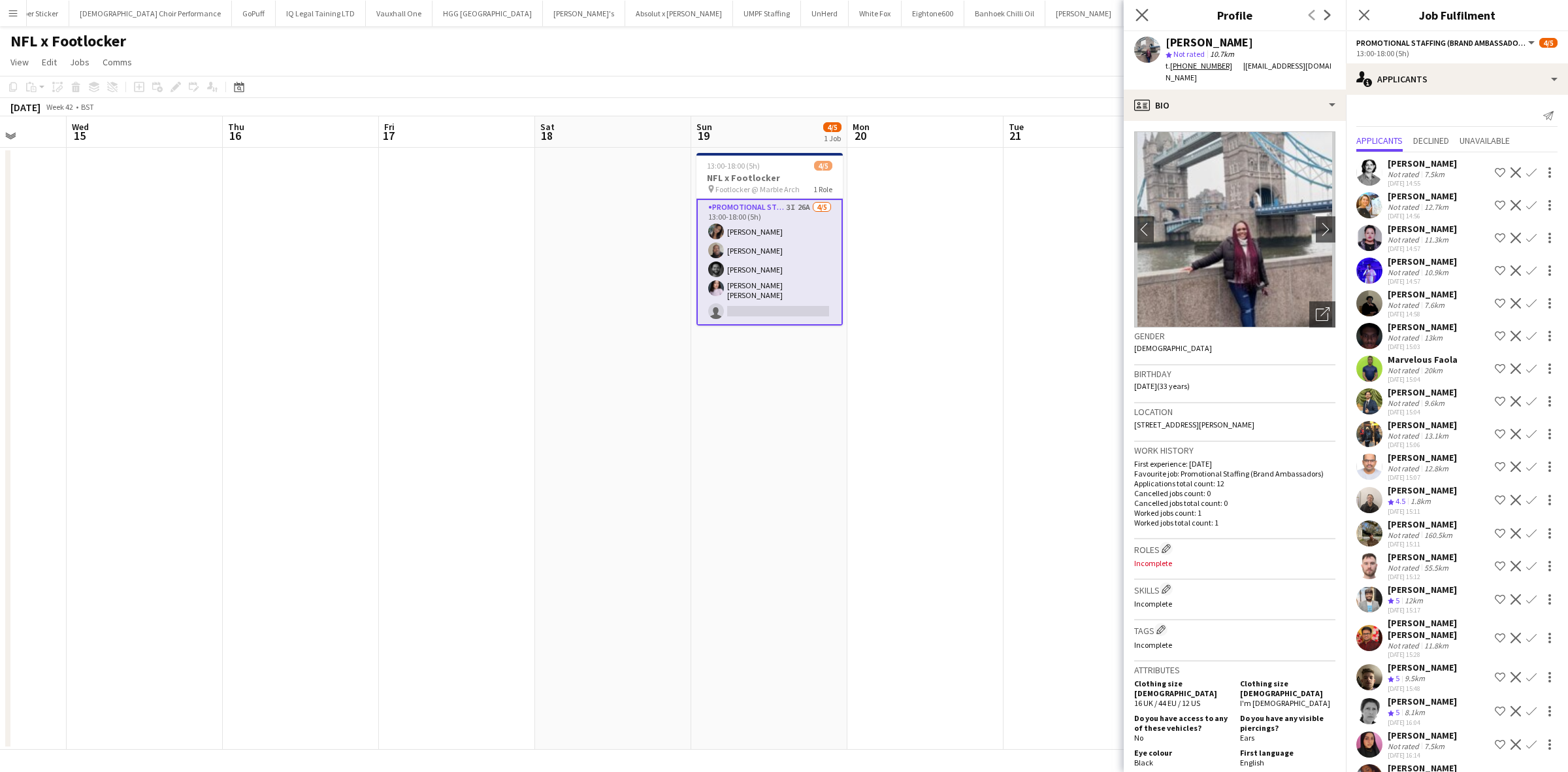
click at [1141, 7] on app-icon "Close pop-in" at bounding box center [1142, 15] width 19 height 19
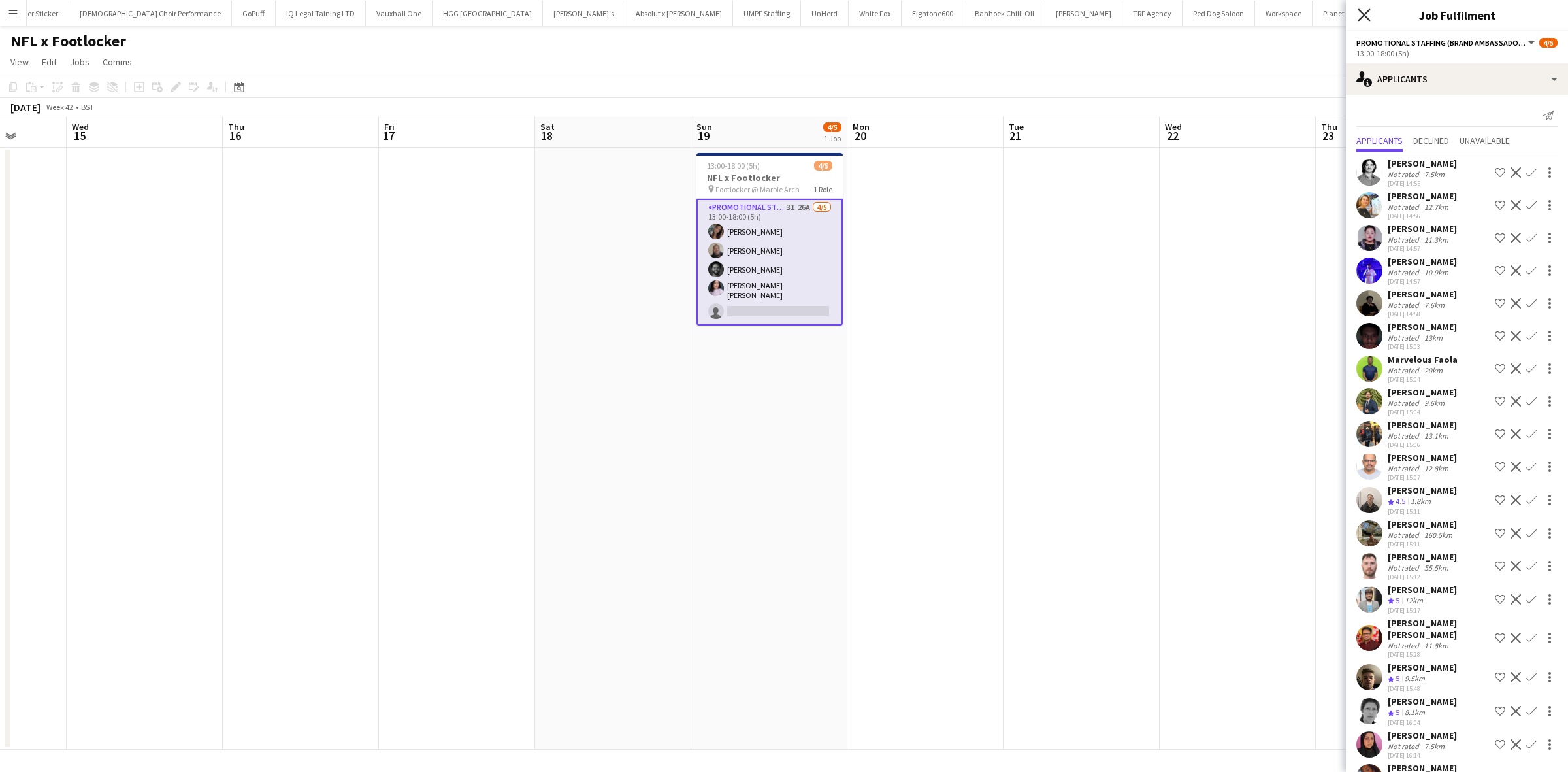
click at [1365, 15] on icon at bounding box center [1364, 15] width 13 height 13
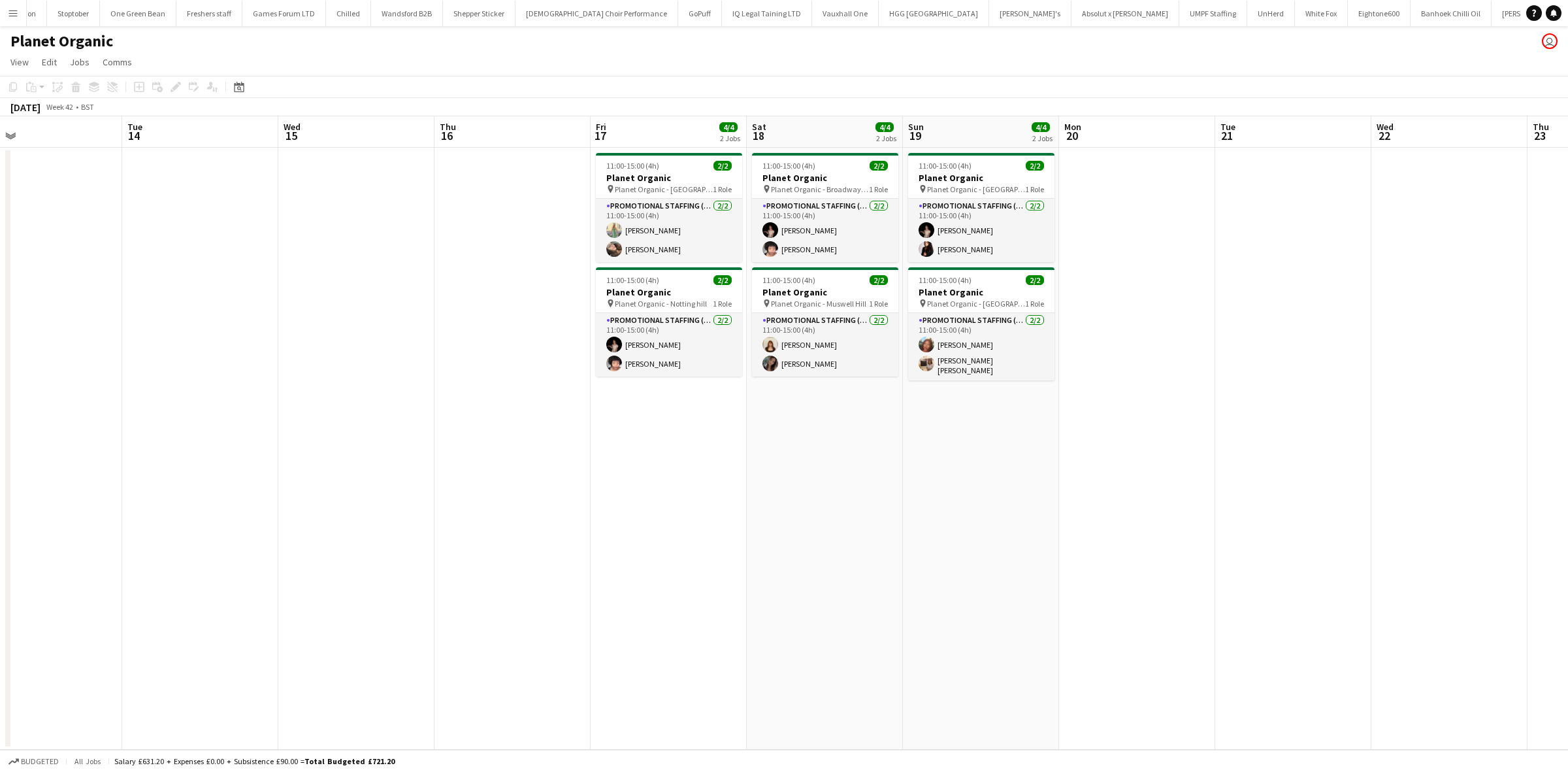
scroll to position [0, 473]
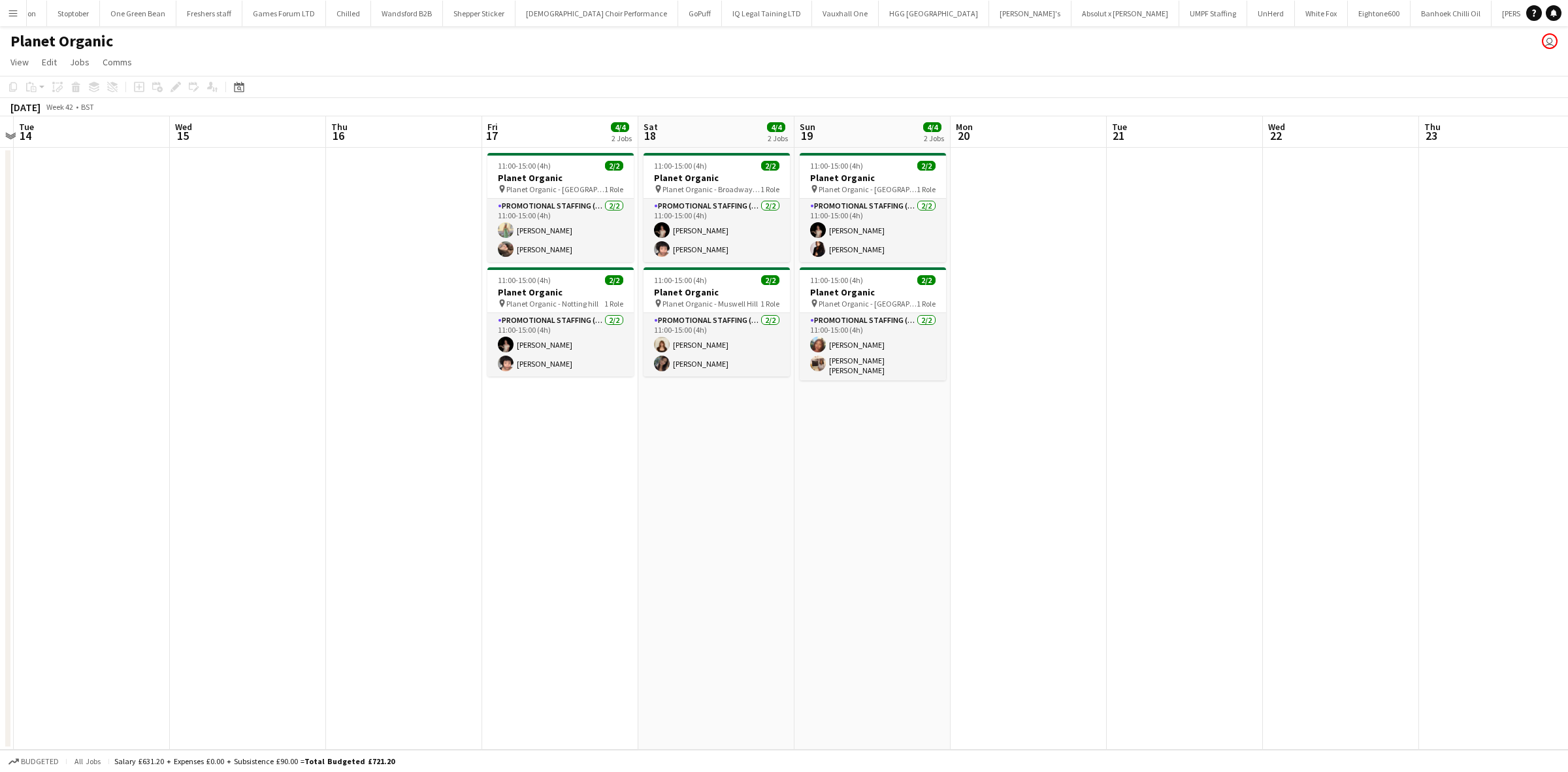
drag, startPoint x: 1099, startPoint y: 481, endPoint x: 29, endPoint y: 412, distance: 1072.2
click at [0, 423] on html "Menu Boards Boards Boards All jobs Status Workforce Workforce My Workforce Recr…" at bounding box center [784, 386] width 1568 height 772
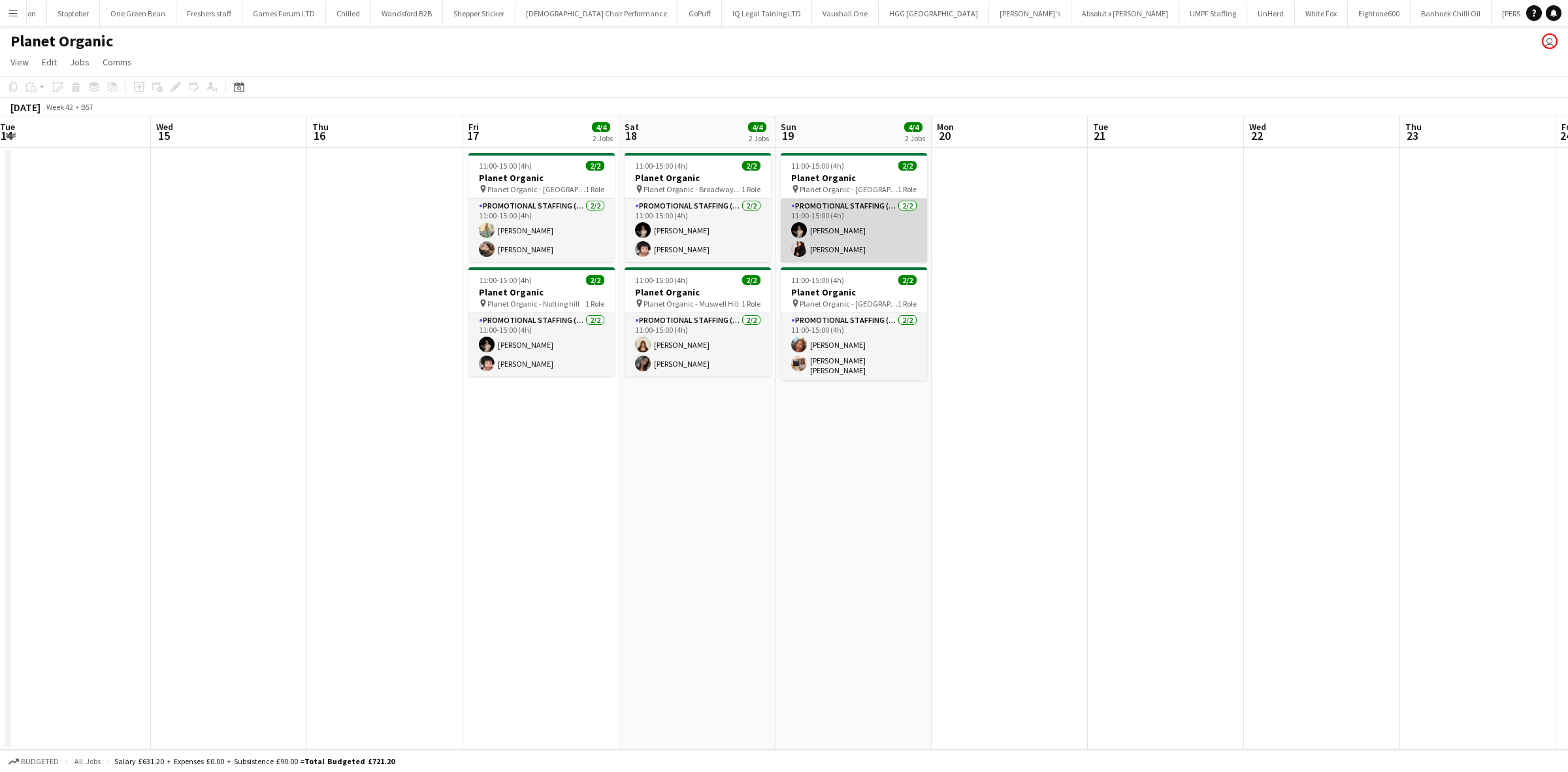
click at [831, 250] on app-card-role "Promotional Staffing (Brand Ambassadors) 2/2 11:00-15:00 (4h) Yuliia Levytska I…" at bounding box center [854, 230] width 147 height 64
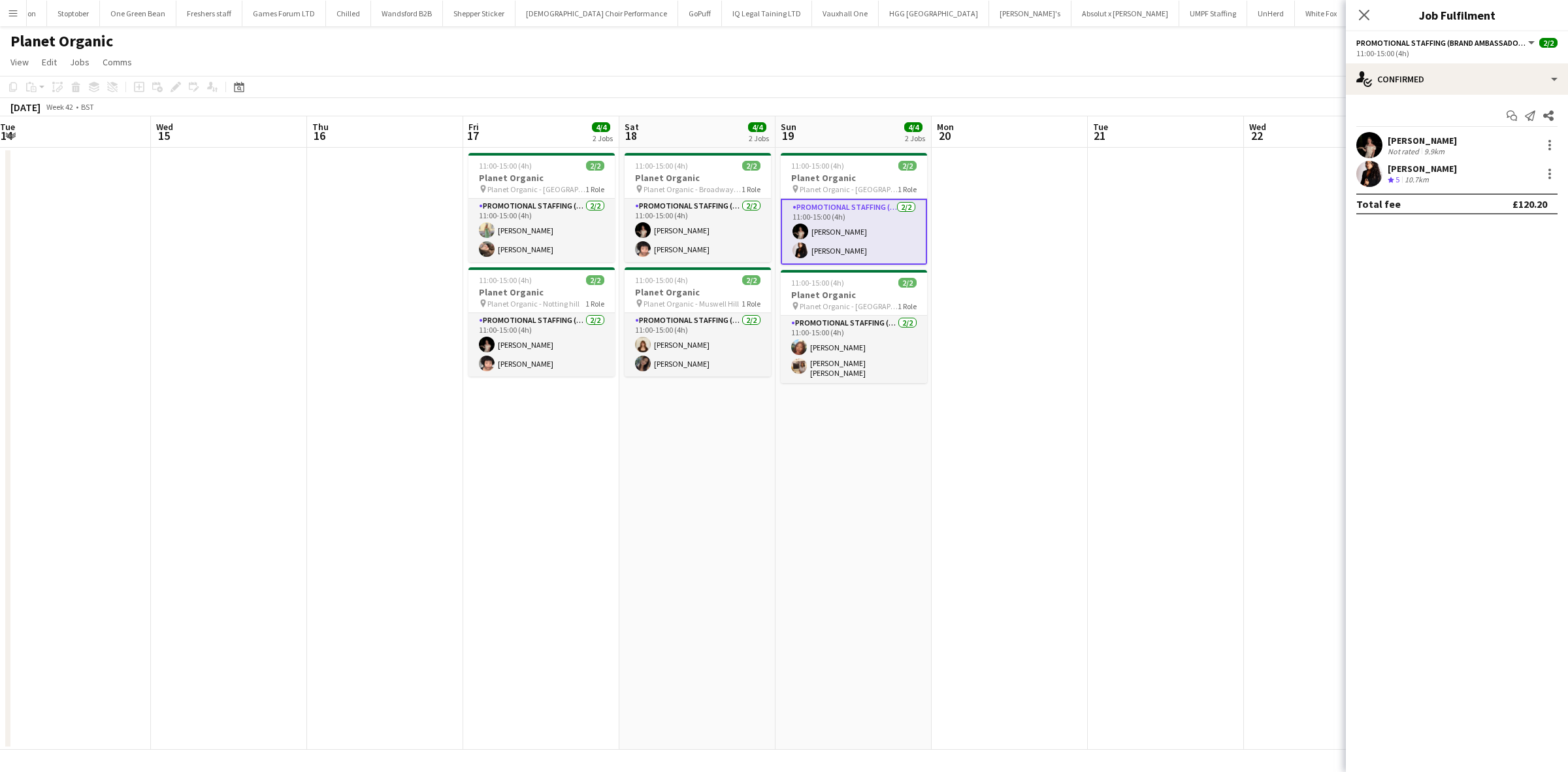
click at [1409, 170] on div "Ilaria Manciani" at bounding box center [1422, 168] width 69 height 12
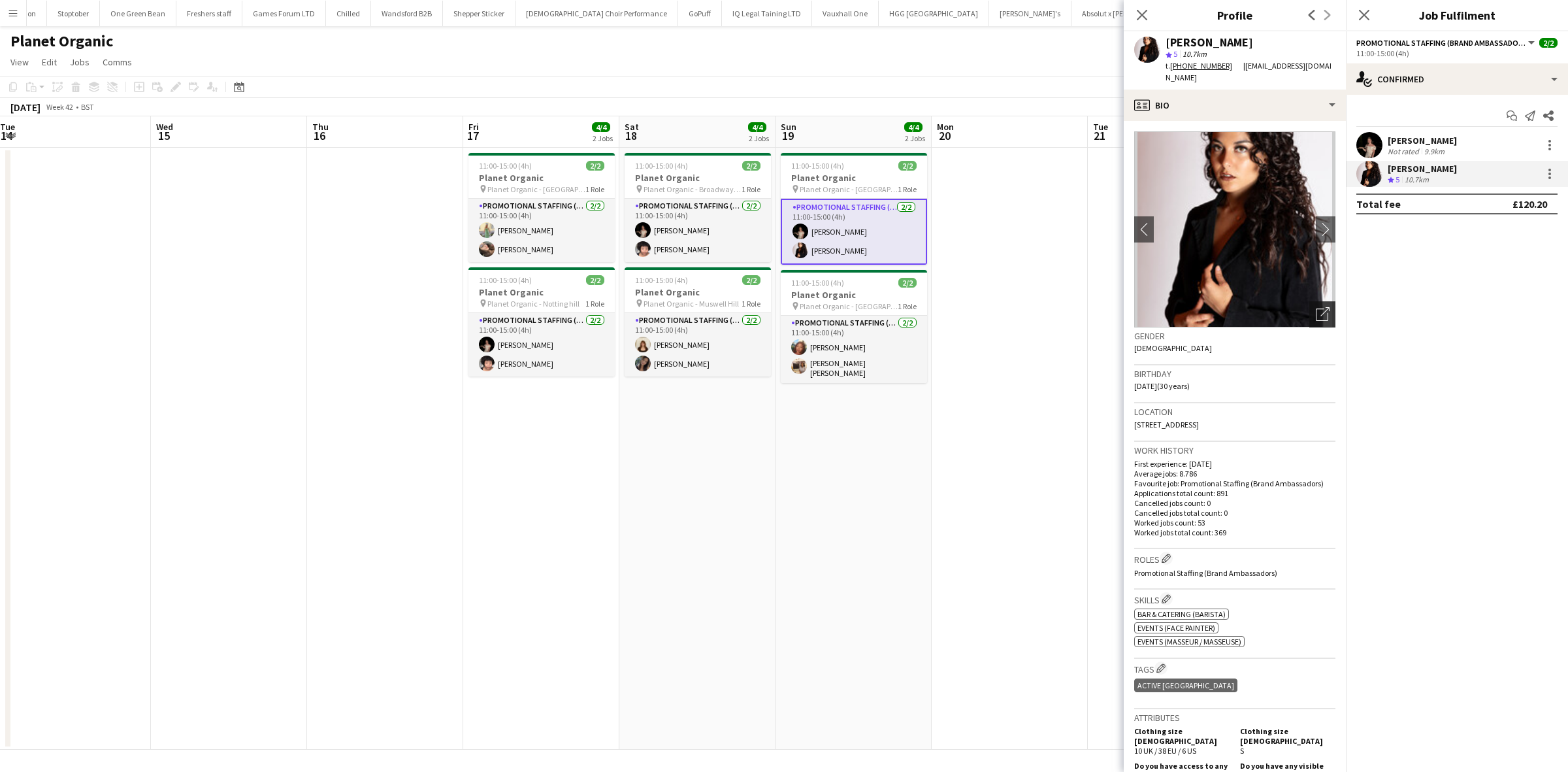
click at [1316, 307] on icon "Open photos pop-in" at bounding box center [1322, 314] width 14 height 14
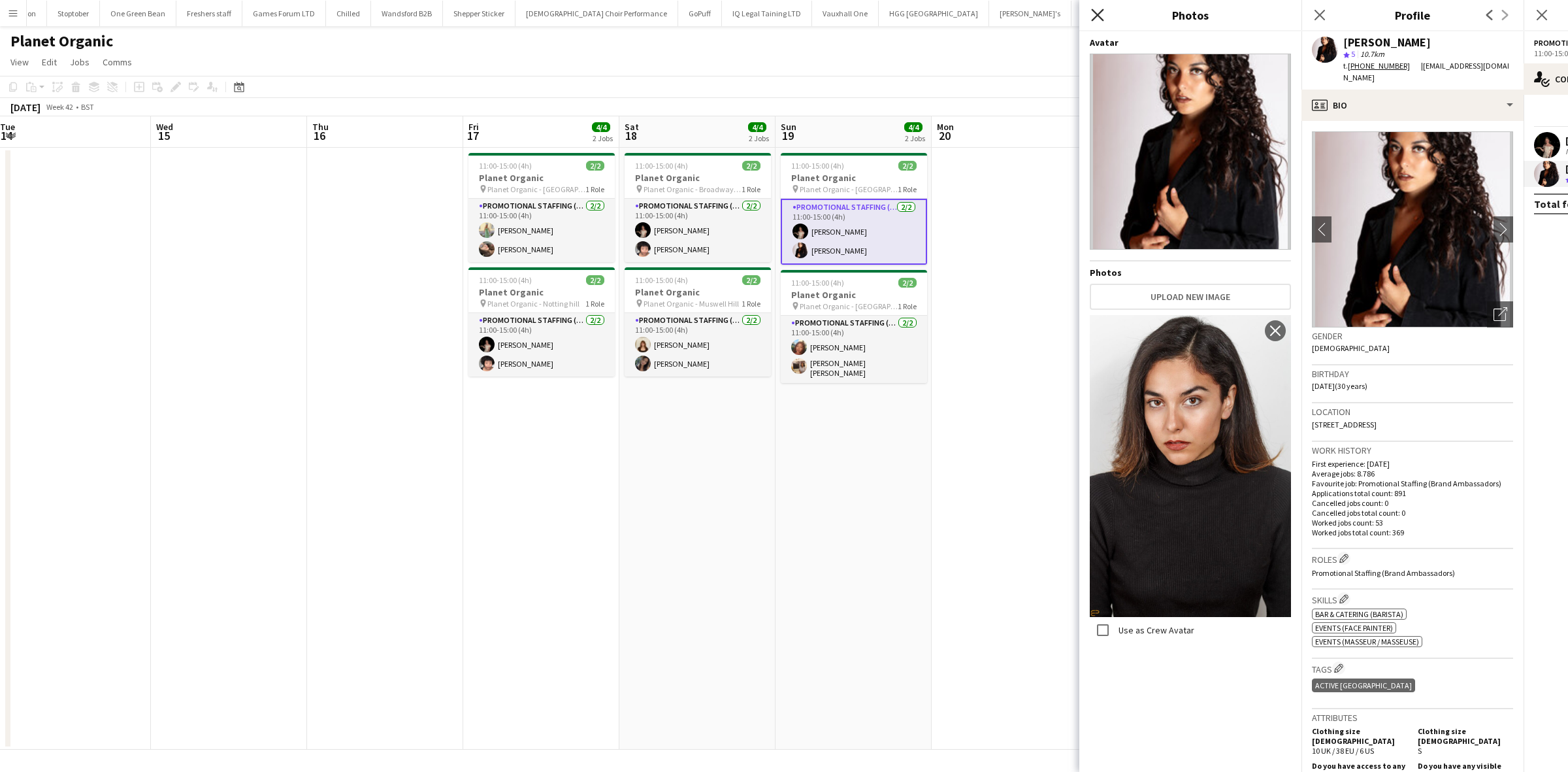
click at [1099, 12] on icon at bounding box center [1098, 15] width 13 height 13
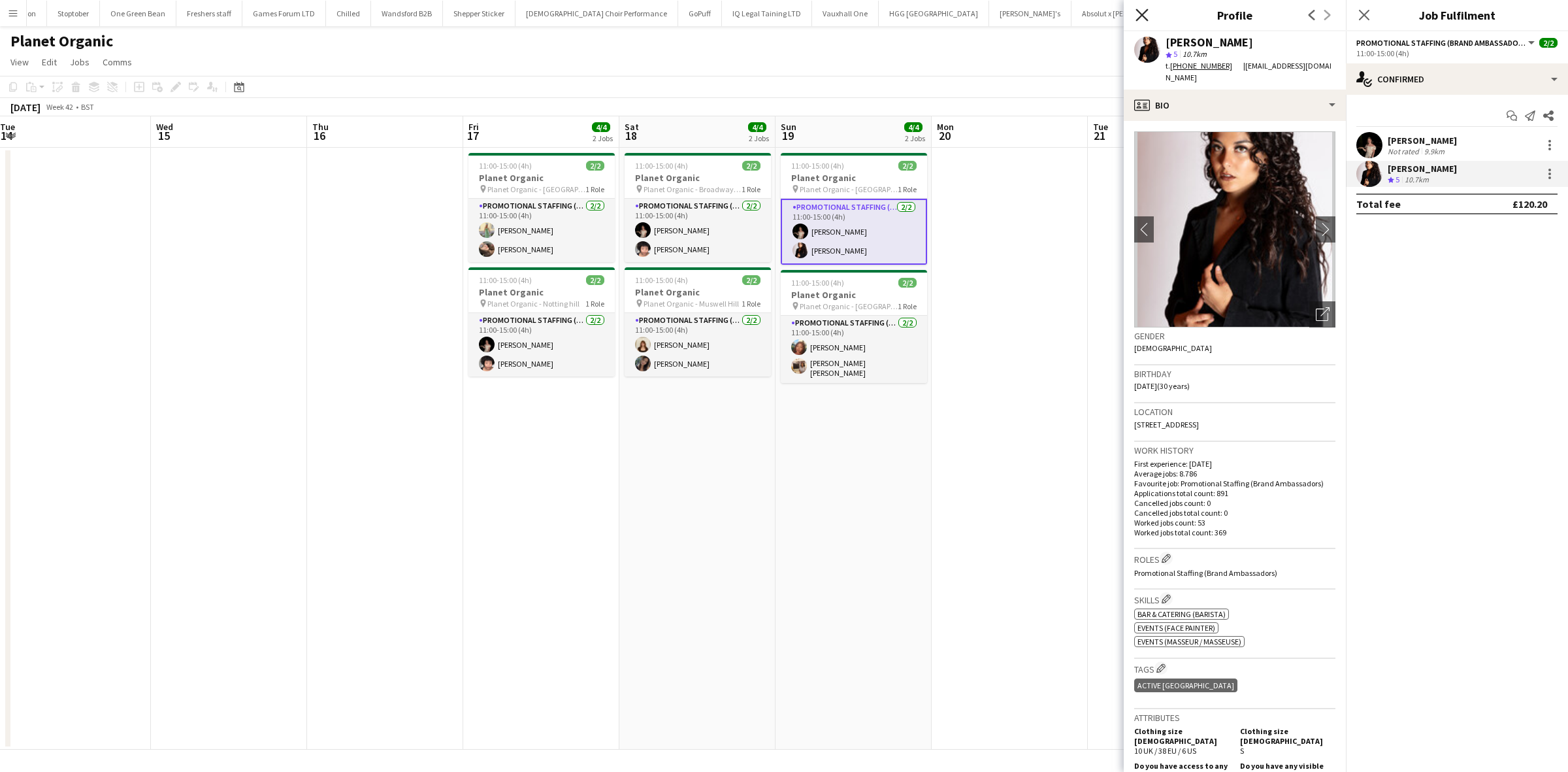
click at [1145, 14] on icon "Close pop-in" at bounding box center [1142, 15] width 13 height 13
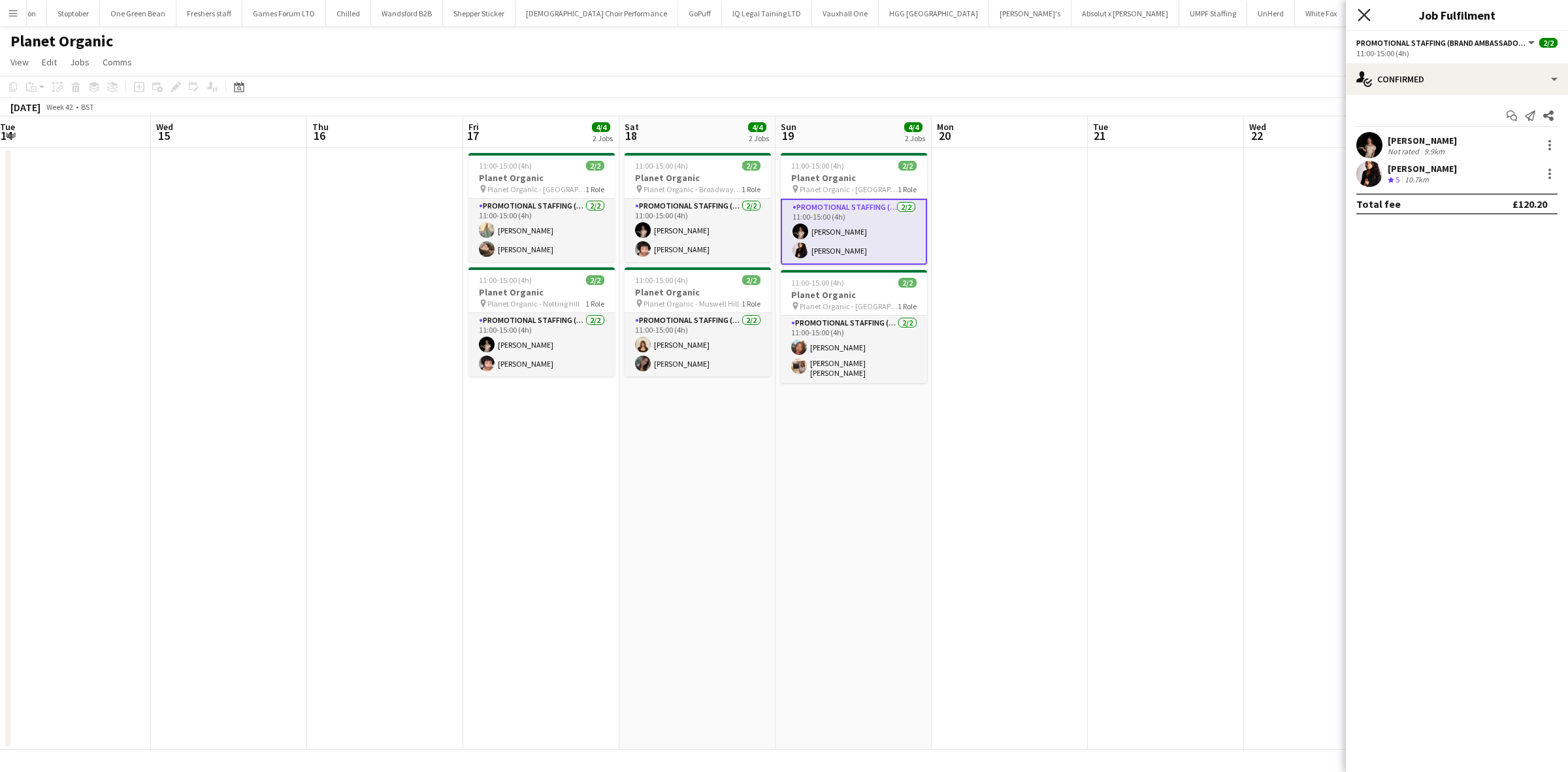
click at [1361, 11] on icon at bounding box center [1364, 15] width 13 height 13
